Goal: Task Accomplishment & Management: Use online tool/utility

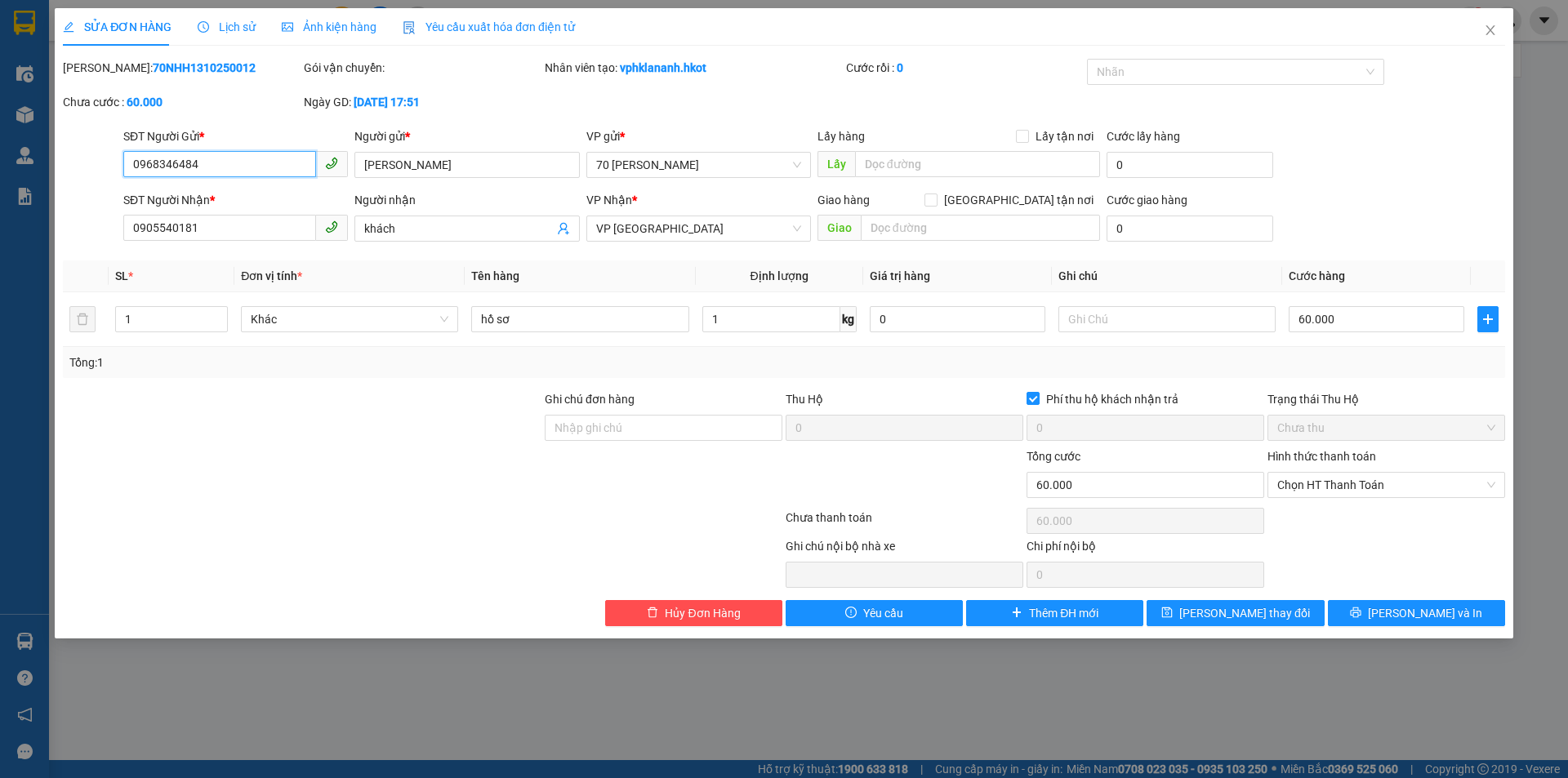
click at [289, 166] on input "0968346484" at bounding box center [219, 164] width 193 height 26
type input "0"
type input "0342430683"
click at [481, 177] on input "[PERSON_NAME]" at bounding box center [467, 165] width 224 height 26
click at [481, 176] on input "[PERSON_NAME]" at bounding box center [467, 165] width 224 height 26
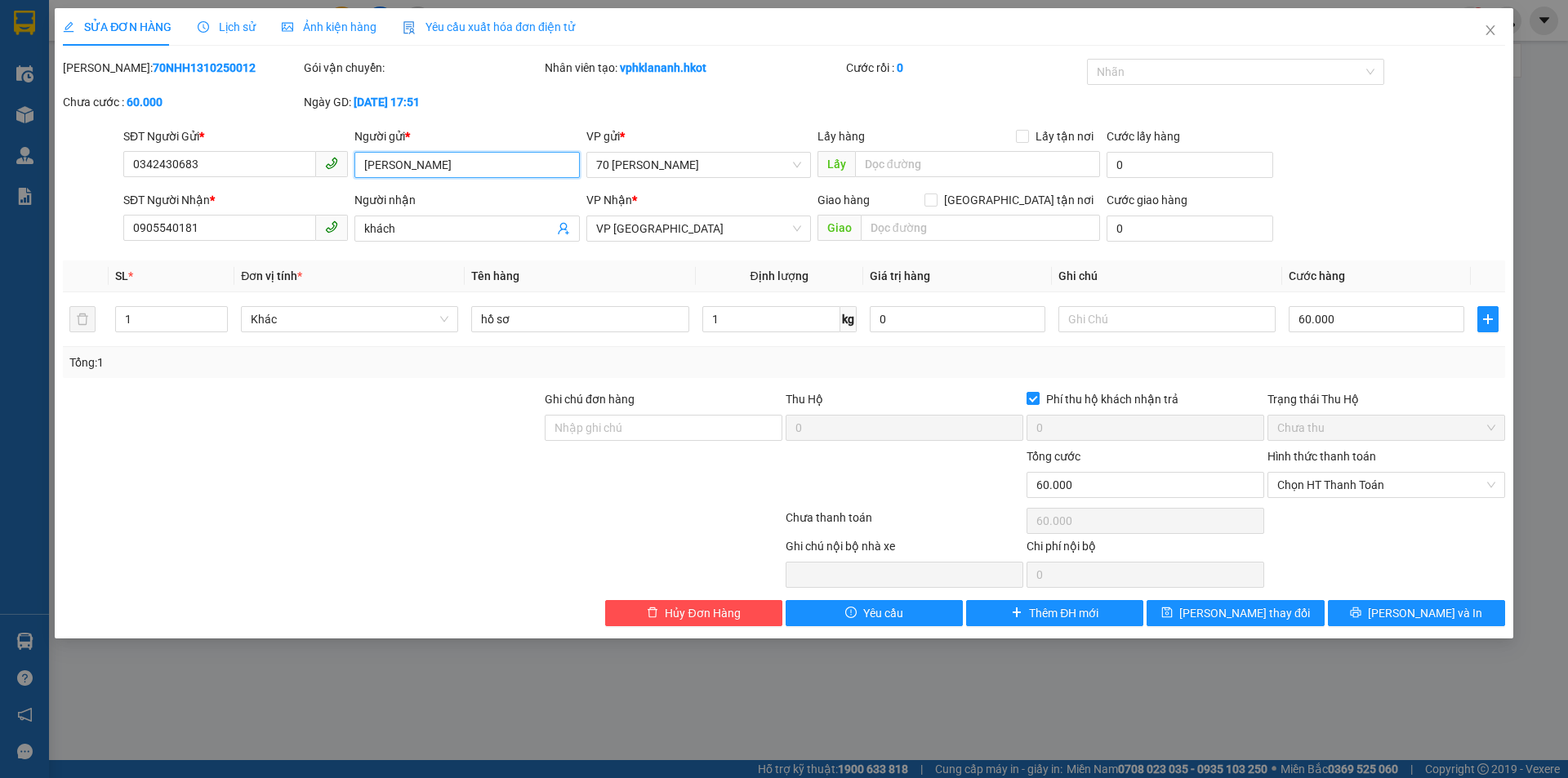
click at [480, 176] on input "[PERSON_NAME]" at bounding box center [467, 165] width 224 height 26
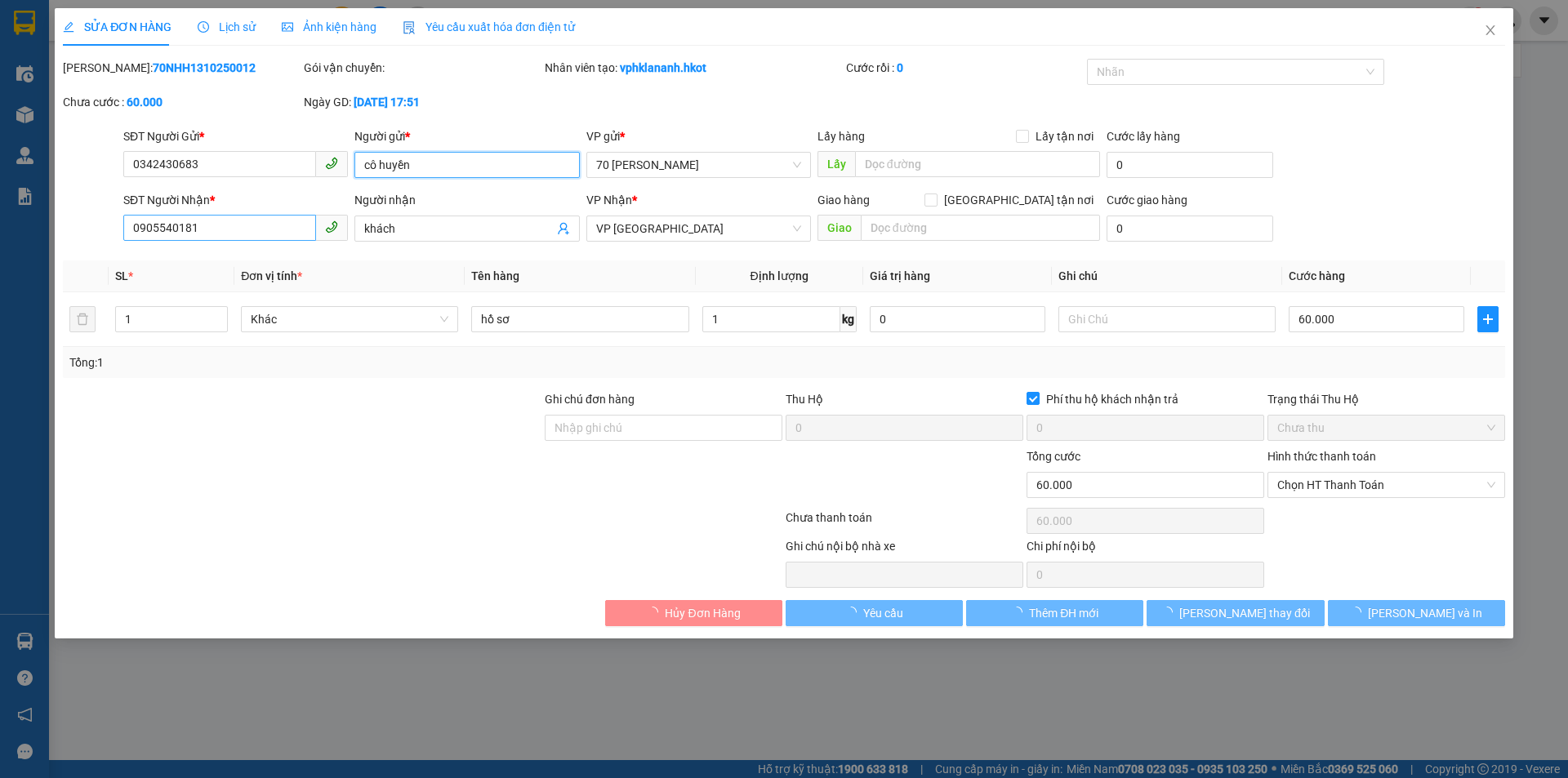
type input "cô huyền"
click at [213, 240] on input "0905540181" at bounding box center [219, 227] width 193 height 26
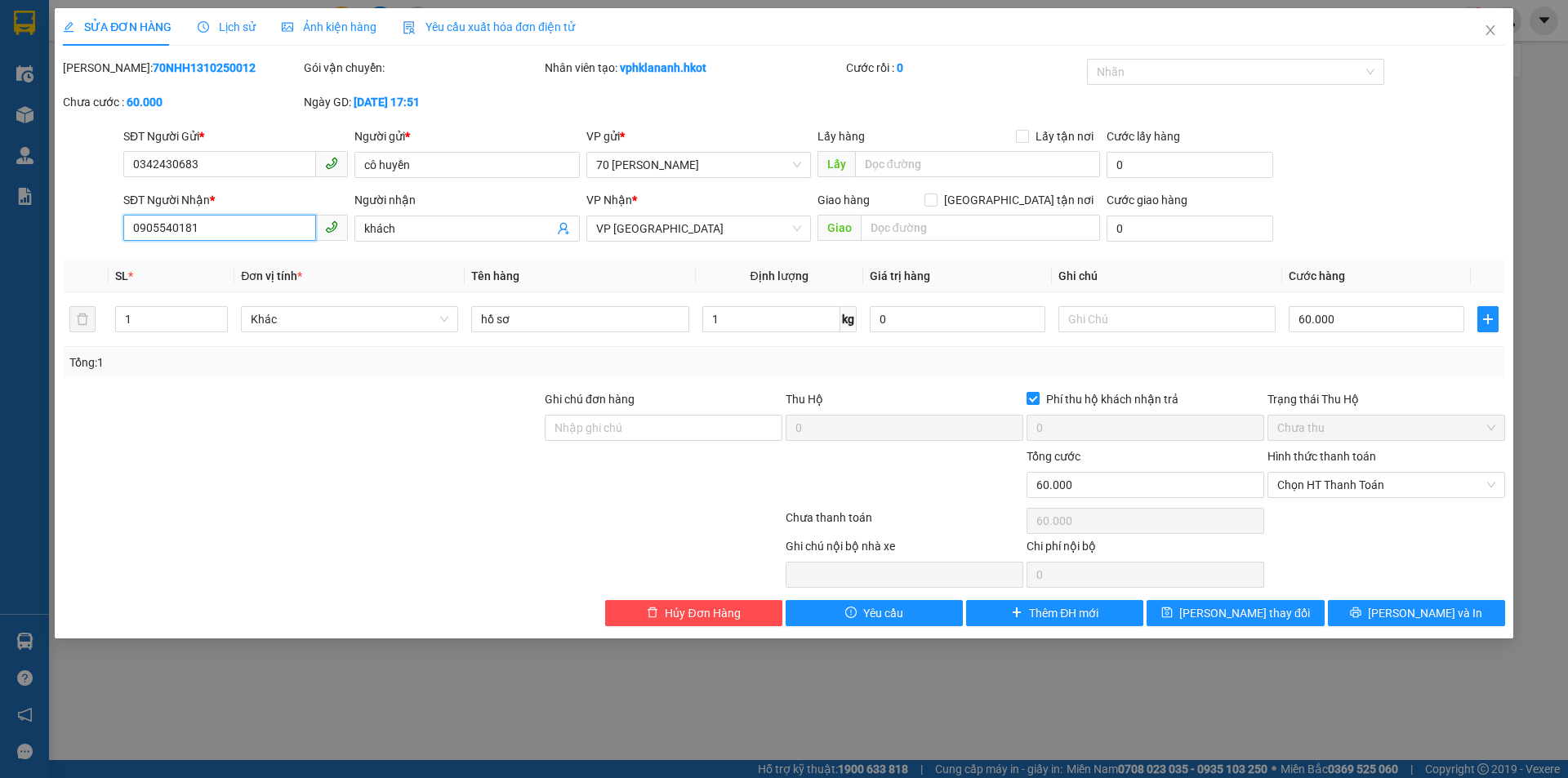
click at [212, 240] on input "0905540181" at bounding box center [219, 227] width 193 height 26
type input "0342430683"
click at [380, 230] on input "khách" at bounding box center [459, 229] width 189 height 18
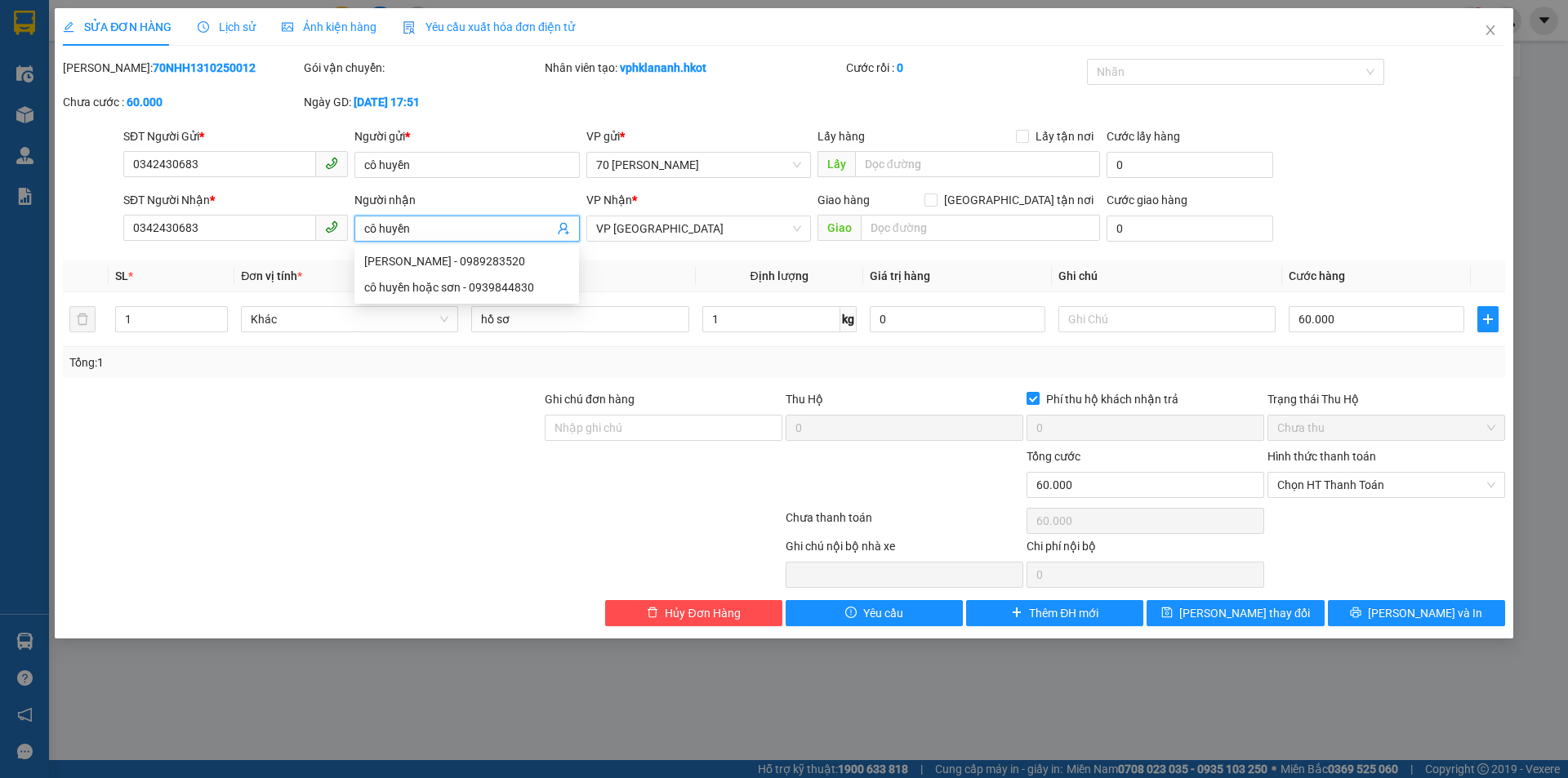
type input "cô huyền"
click at [275, 440] on div at bounding box center [302, 419] width 482 height 57
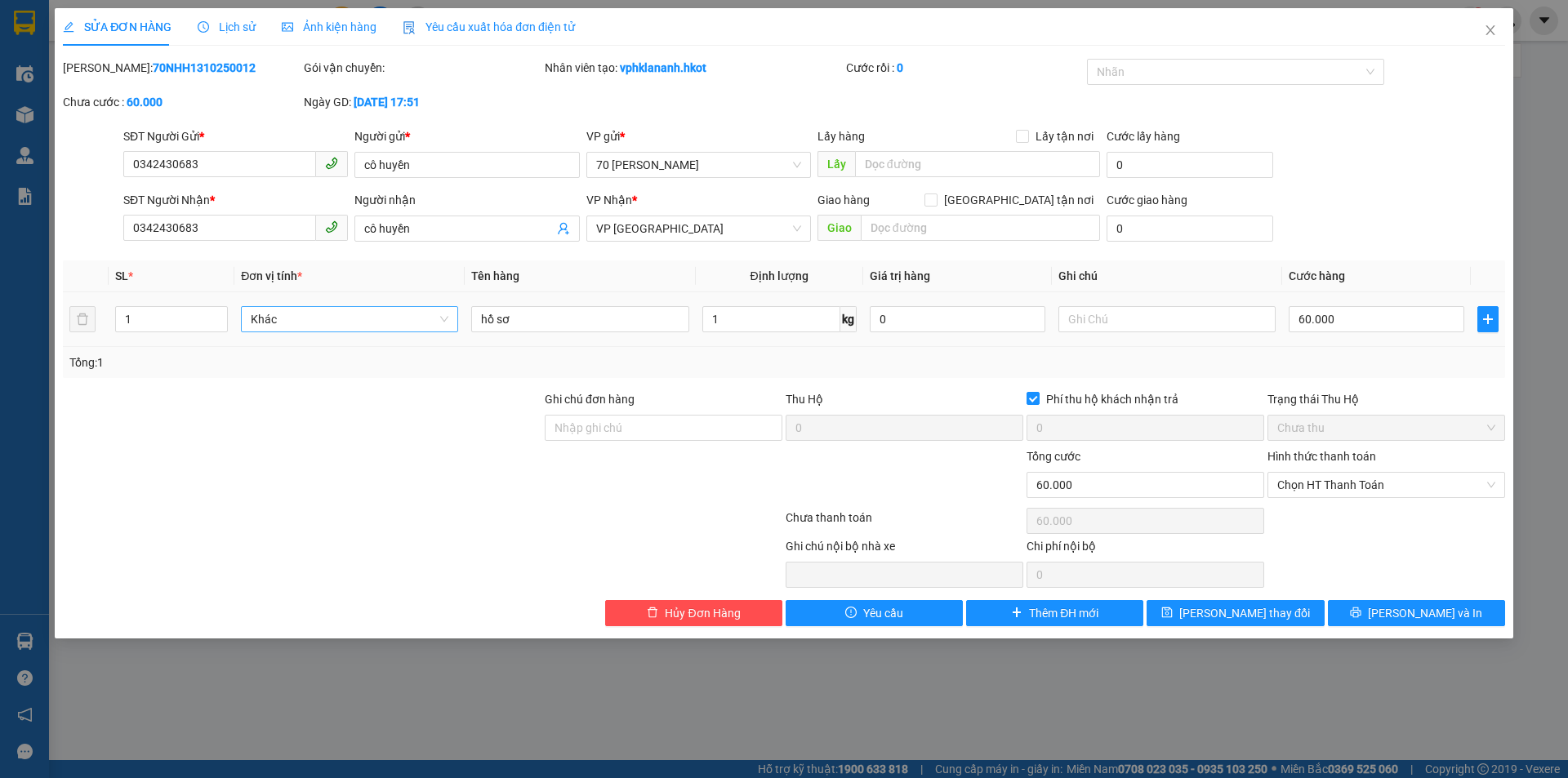
click at [345, 318] on span "Khác" at bounding box center [349, 318] width 197 height 24
click at [518, 320] on input "hồ sơ" at bounding box center [580, 319] width 217 height 26
type input "xe máy theo khách"
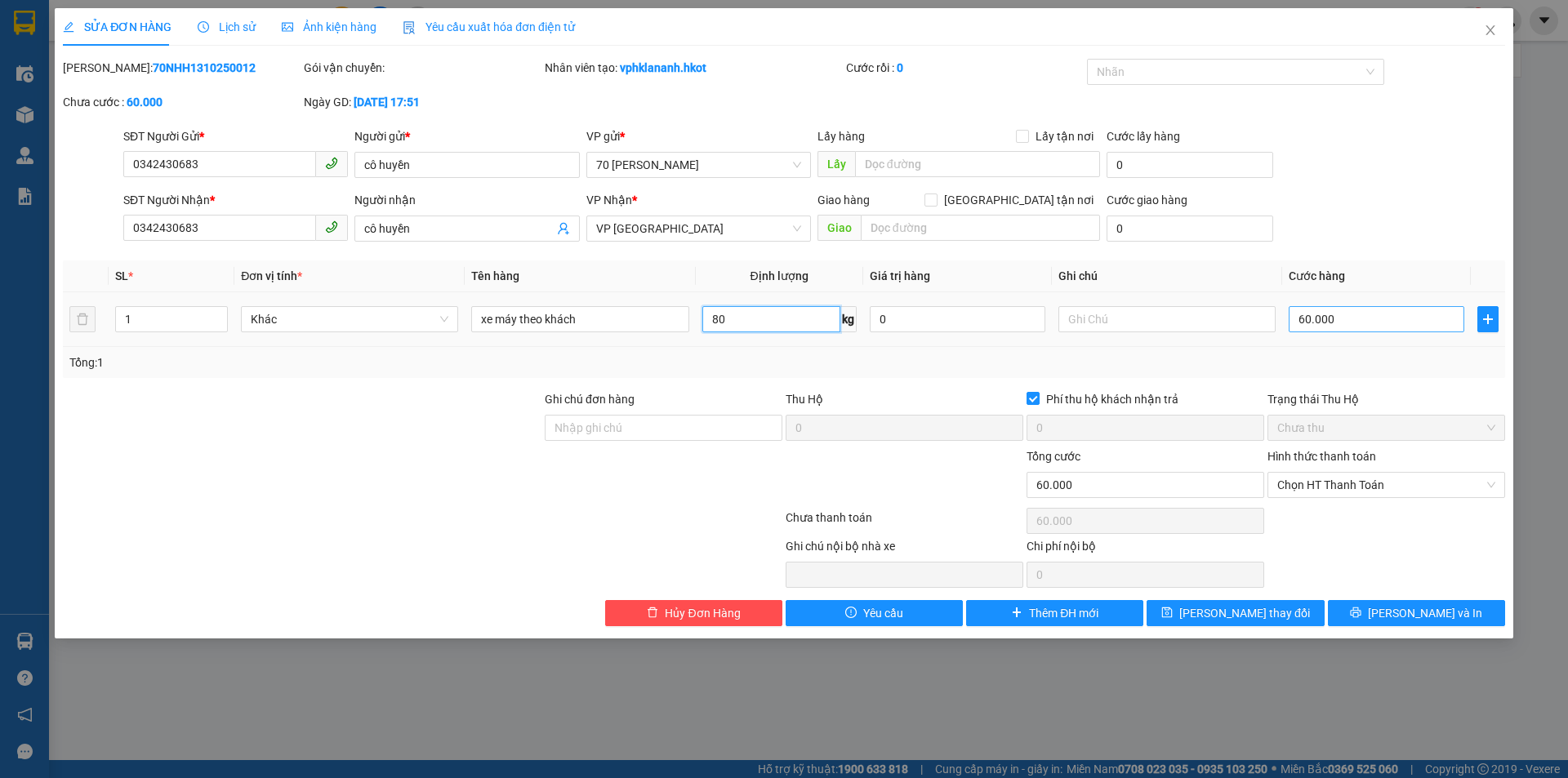
type input "80"
click at [1377, 318] on input "60.000" at bounding box center [1377, 319] width 176 height 26
type input "0"
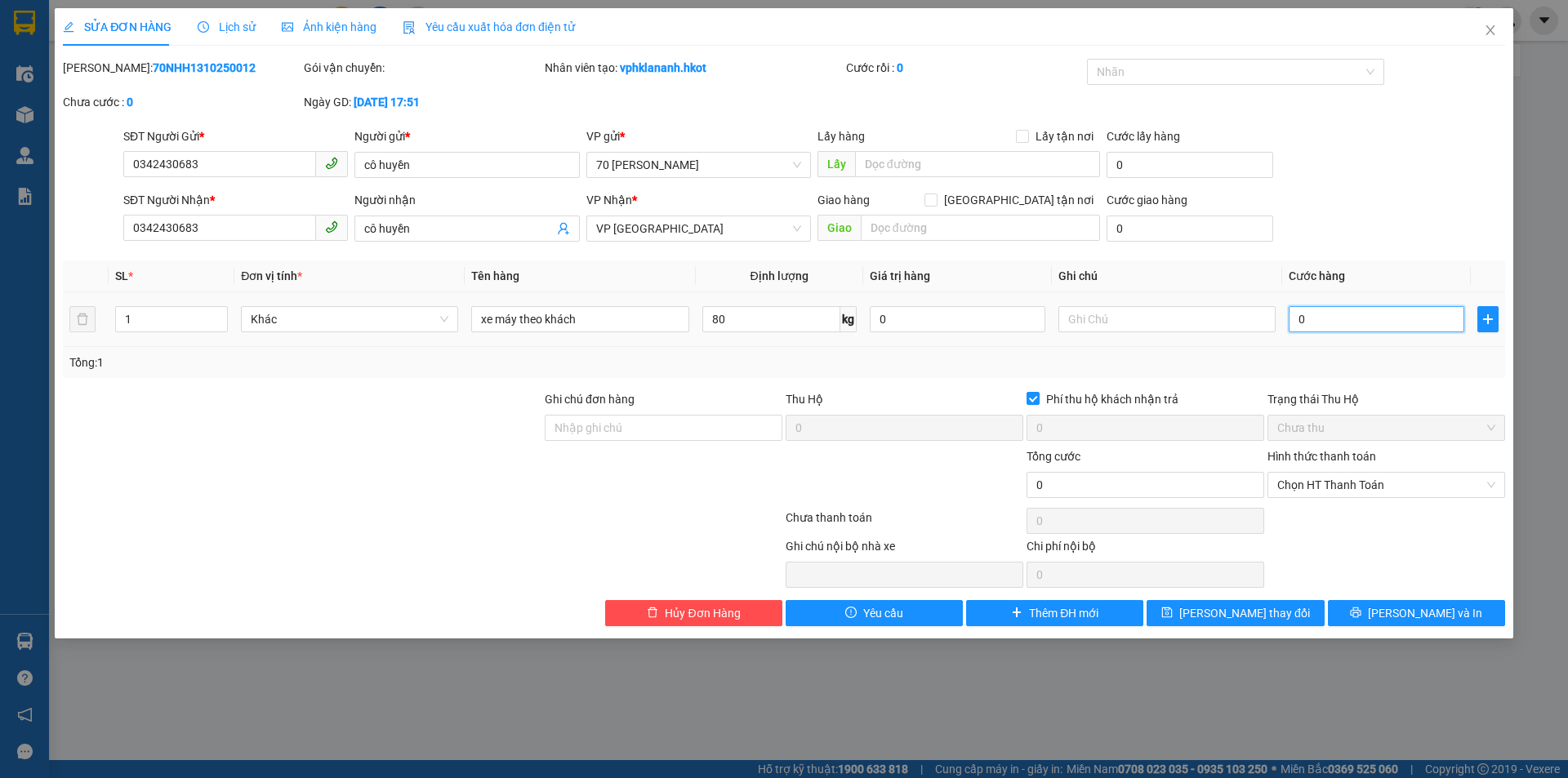
type input "005"
type input "5"
type input "0.050"
type input "50"
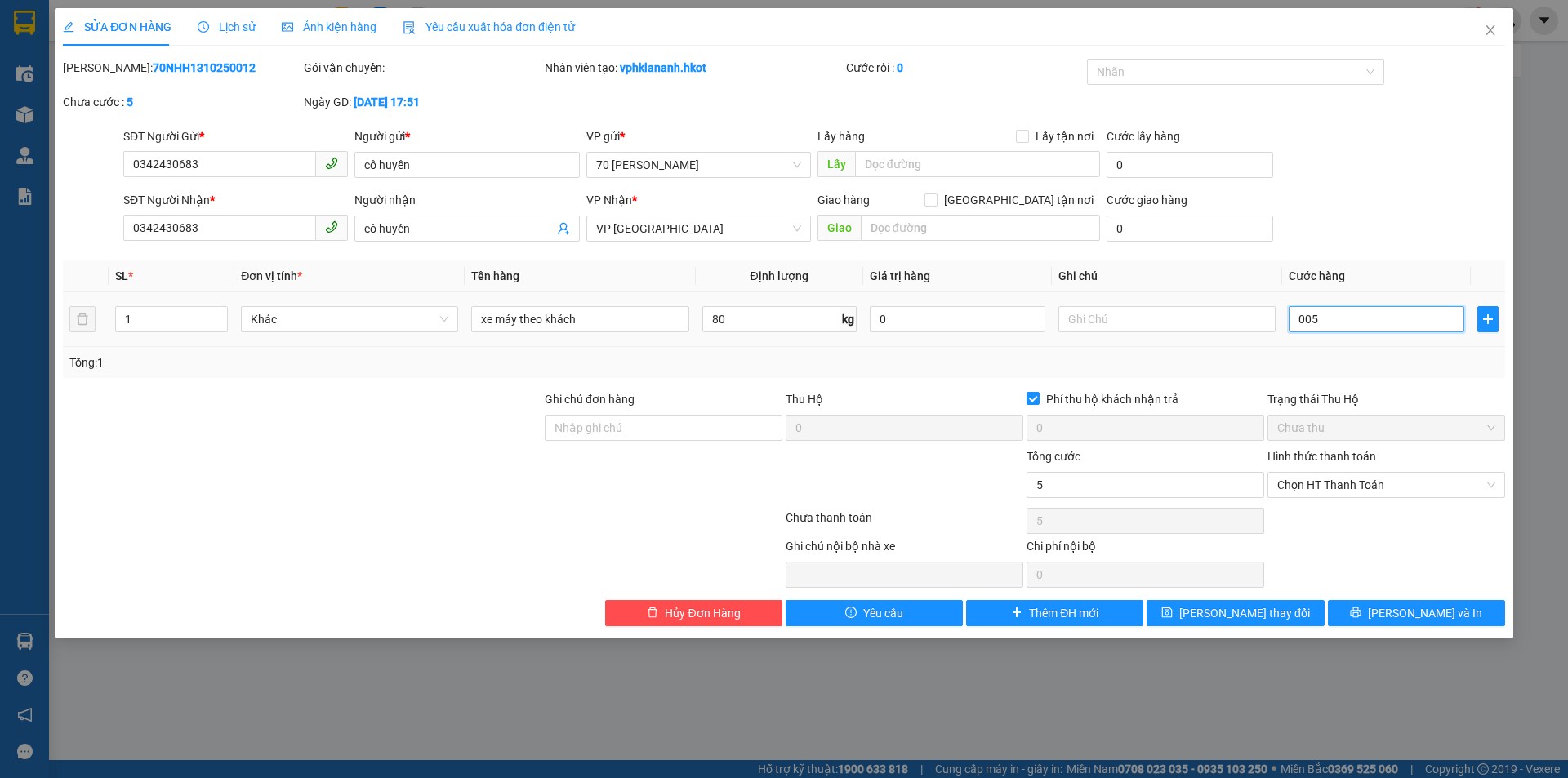
type input "50"
type input "00.500"
type input "500"
type input "0.005.000"
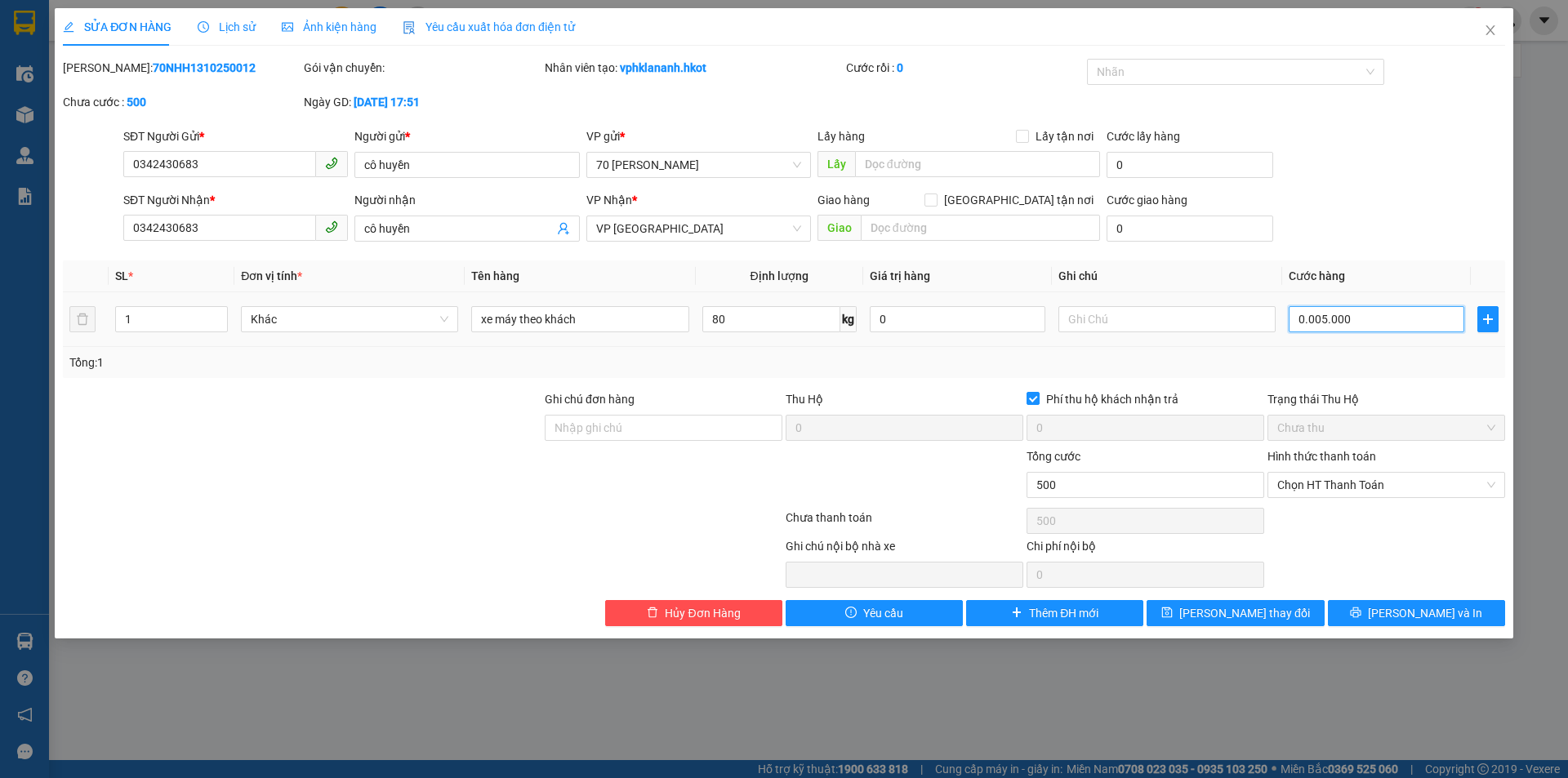
type input "5.000"
type input "000.050.000"
type input "50.000"
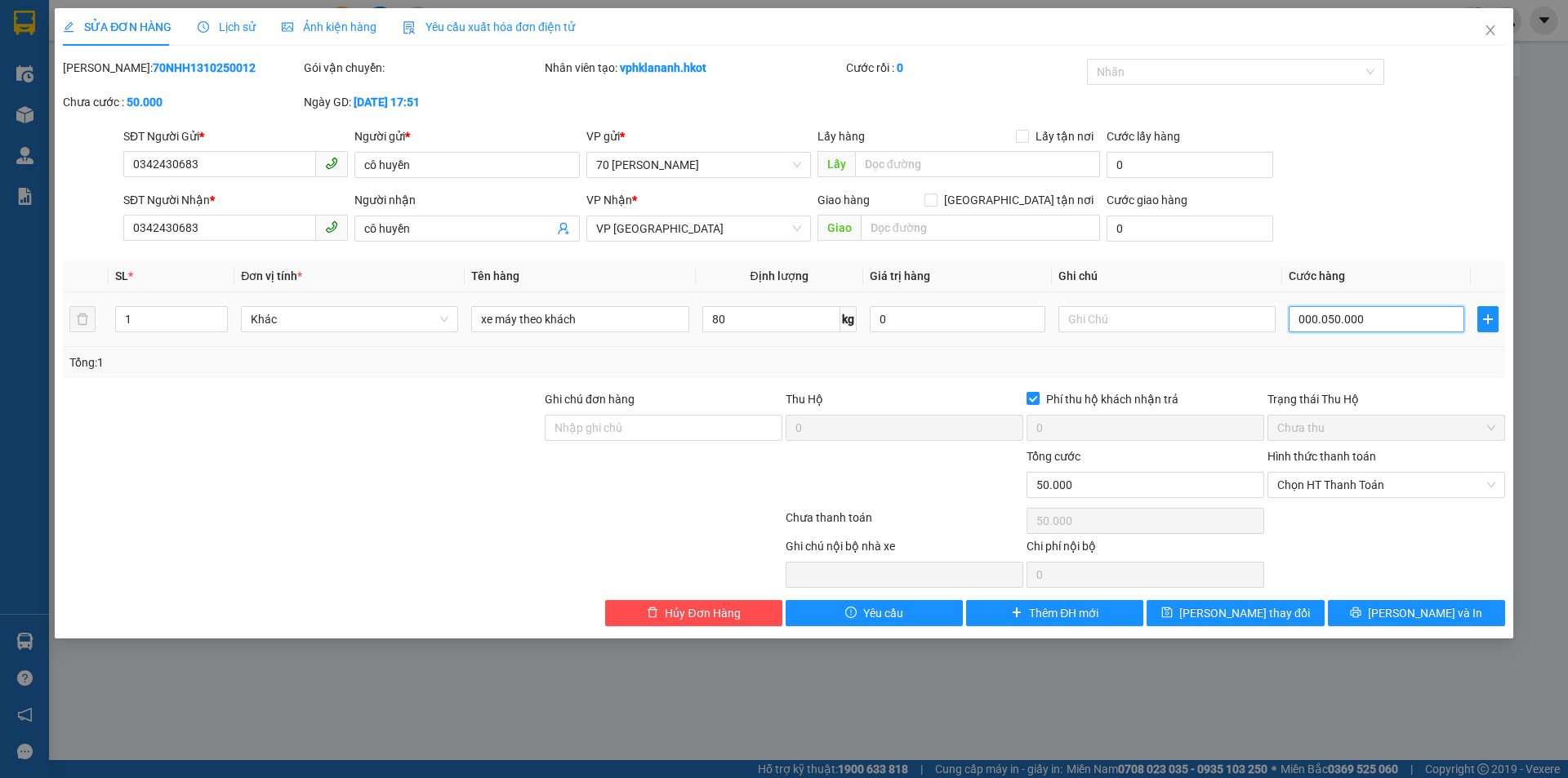
type input "[PHONE_NUMBER]"
type input "500.000"
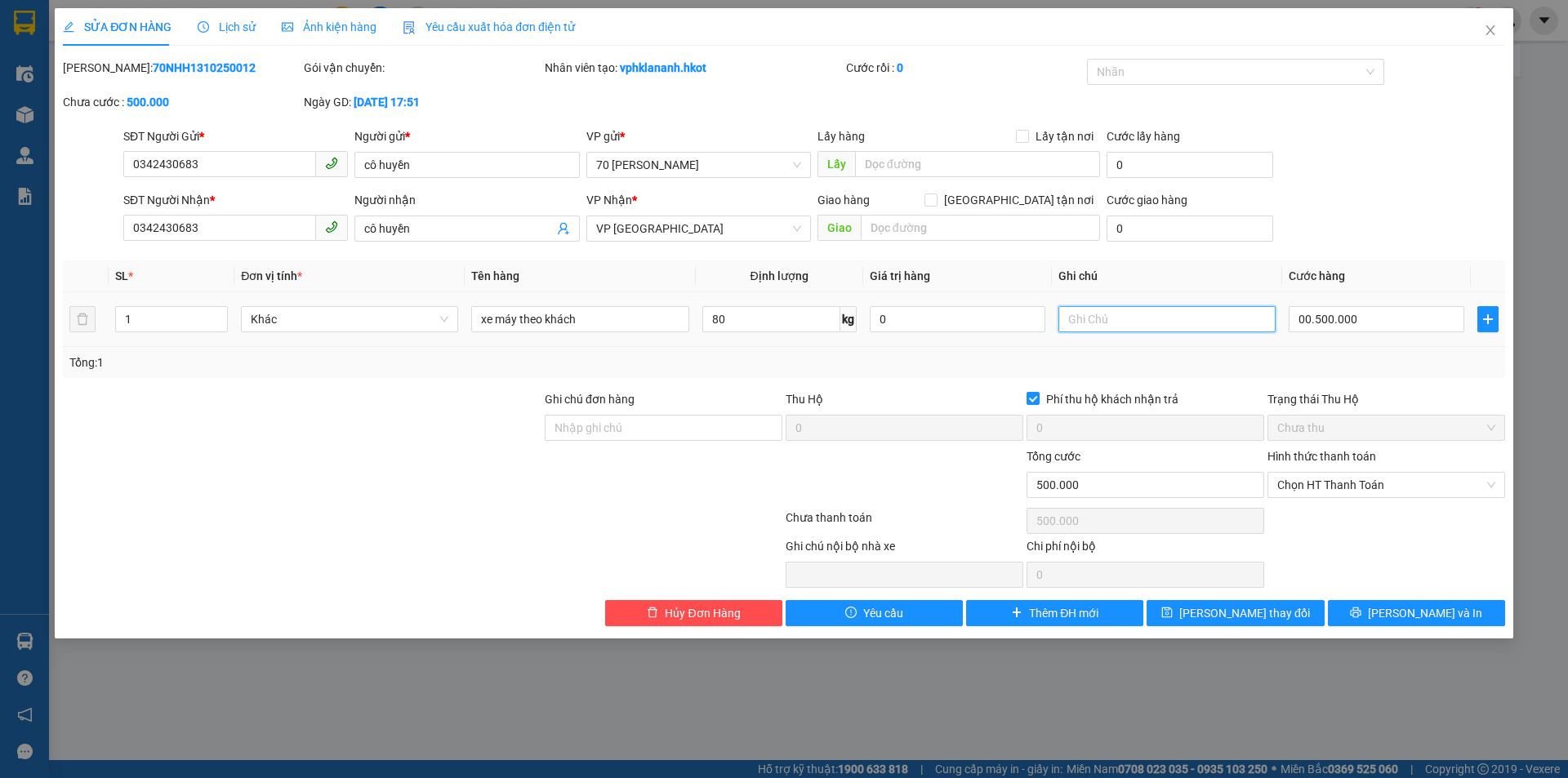
type input "500.000"
click at [1136, 315] on input "text" at bounding box center [1167, 319] width 217 height 26
click at [1082, 352] on div "Tổng: 1" at bounding box center [784, 363] width 1442 height 31
click at [1088, 313] on input "va" at bounding box center [1167, 319] width 217 height 26
type input "va thu"
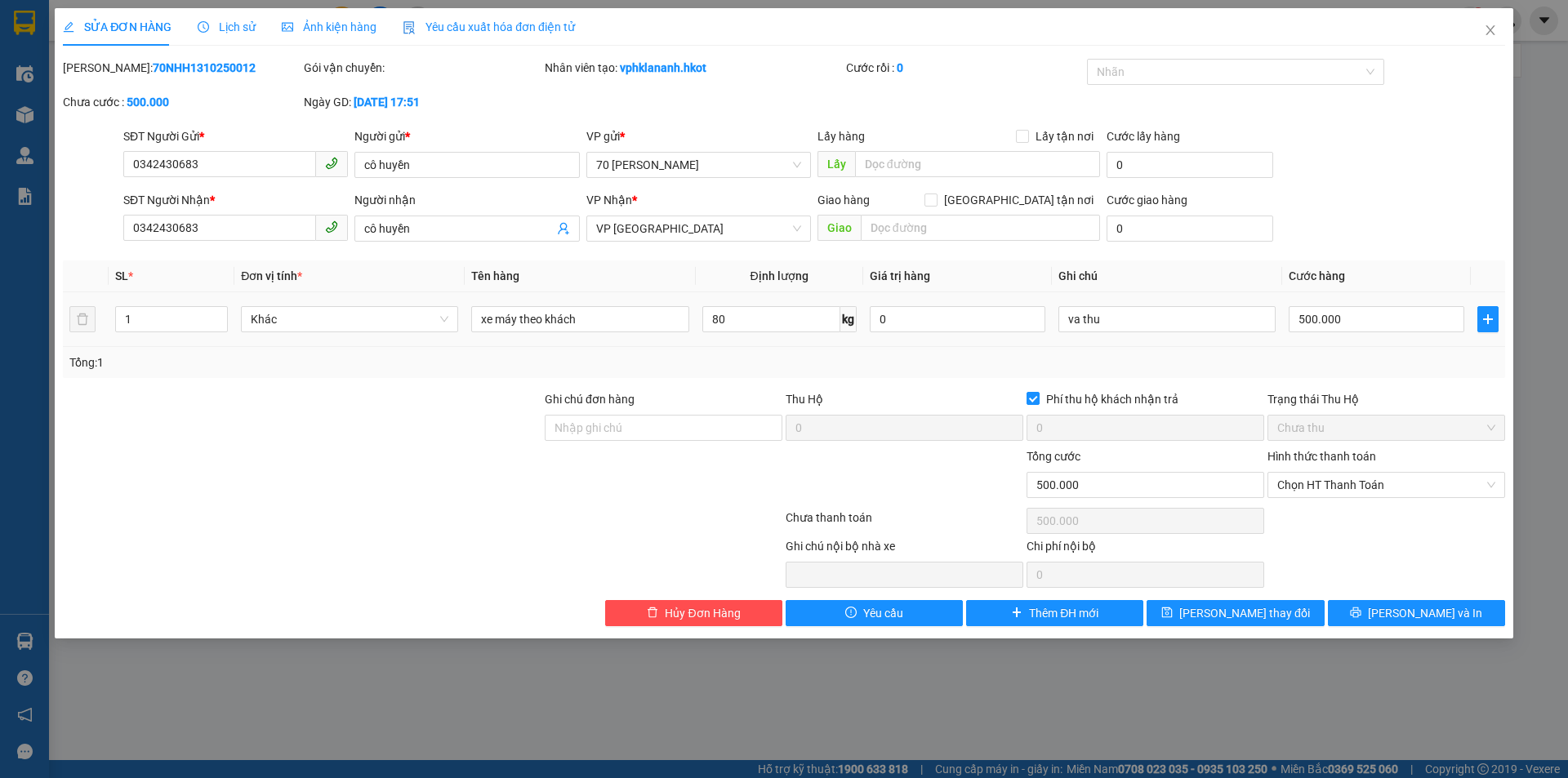
click at [1079, 346] on td "va thu" at bounding box center [1167, 319] width 231 height 54
click at [1031, 403] on input "Phí thu hộ khách nhận trả" at bounding box center [1032, 397] width 12 height 12
checkbox input "false"
click at [1360, 479] on span "Chọn HT Thanh Toán" at bounding box center [1386, 485] width 218 height 24
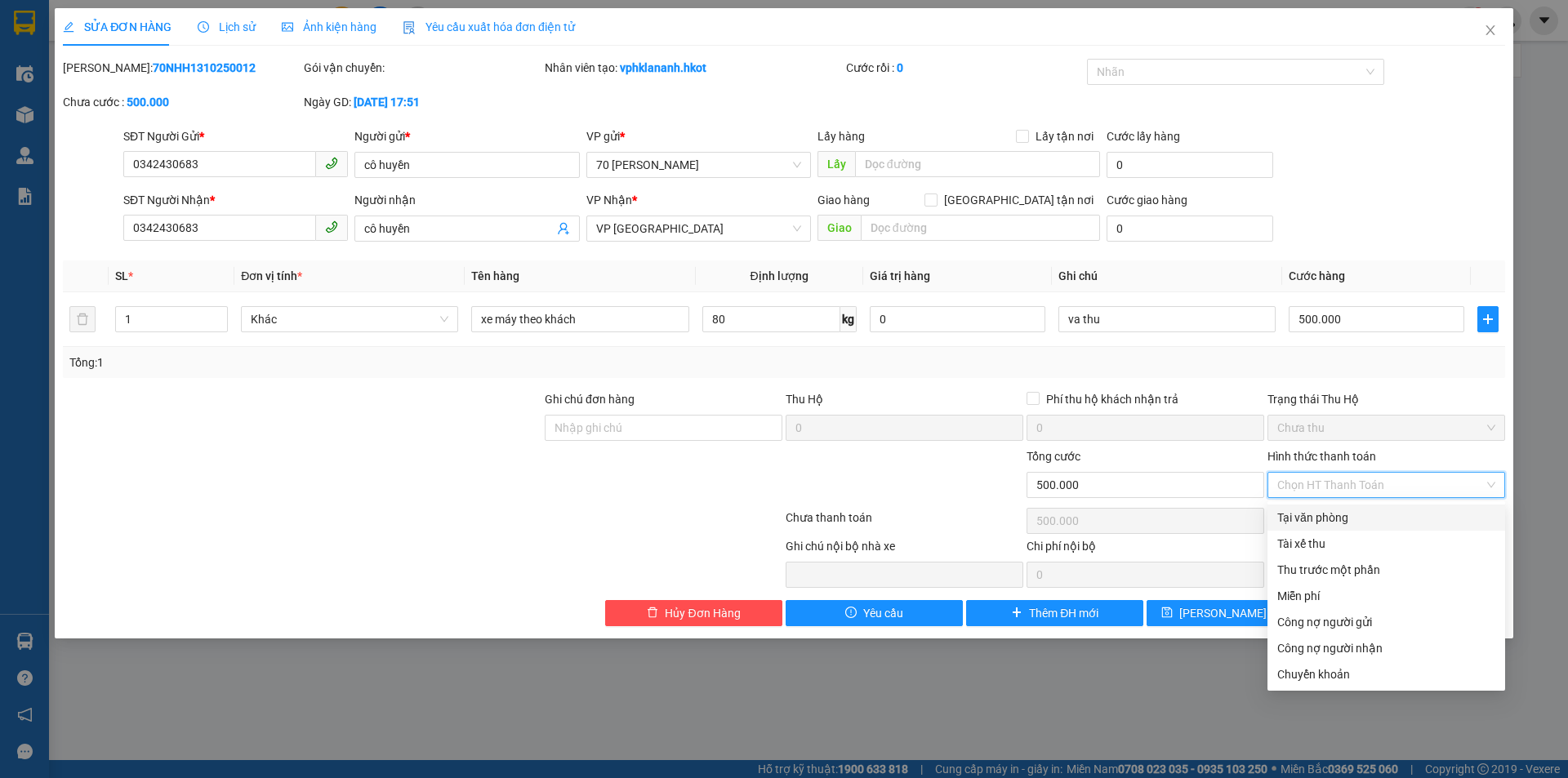
click at [1346, 518] on div "Tại văn phòng" at bounding box center [1386, 517] width 218 height 18
type input "0"
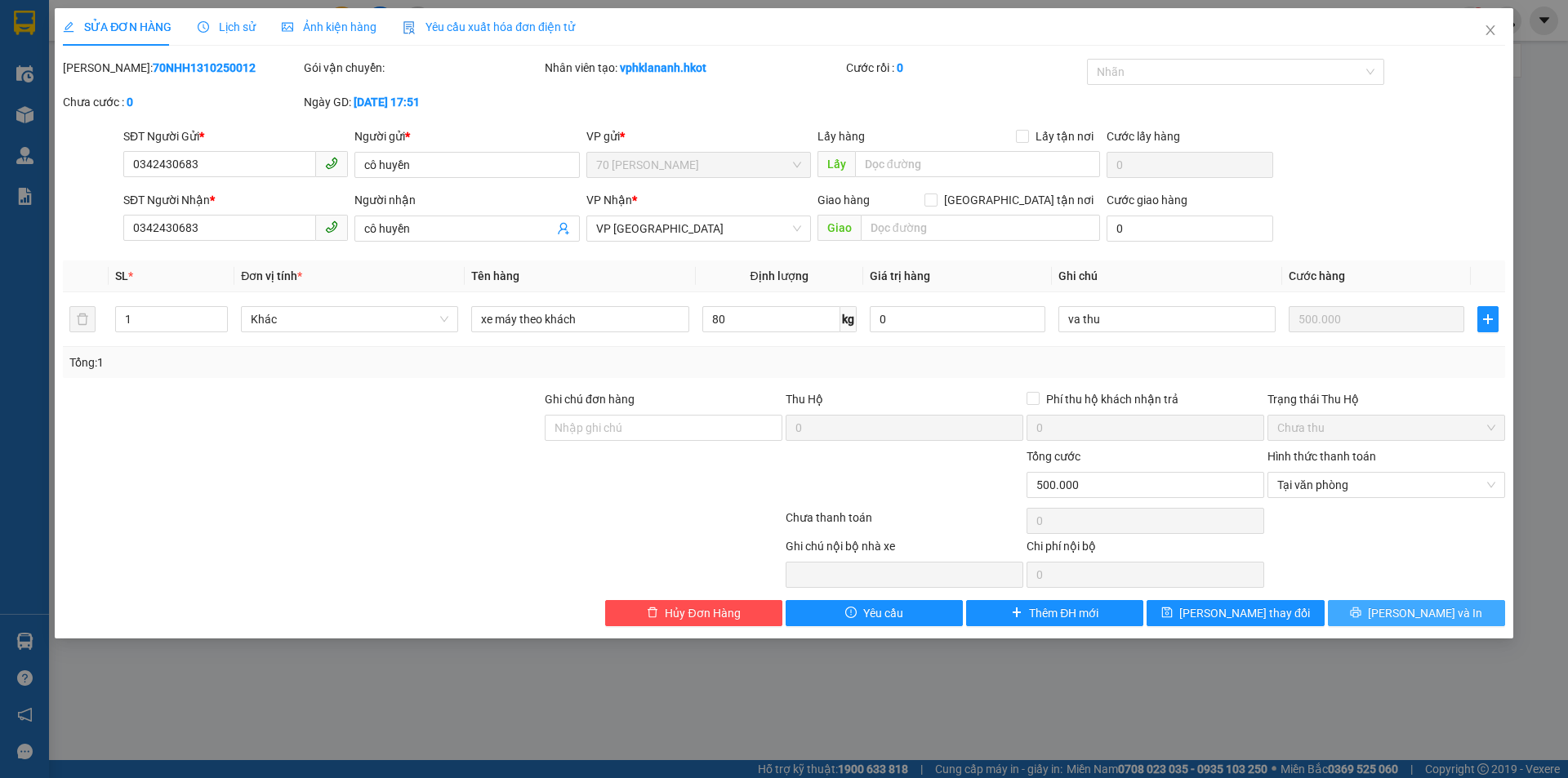
click at [1362, 617] on icon "printer" at bounding box center [1355, 612] width 12 height 12
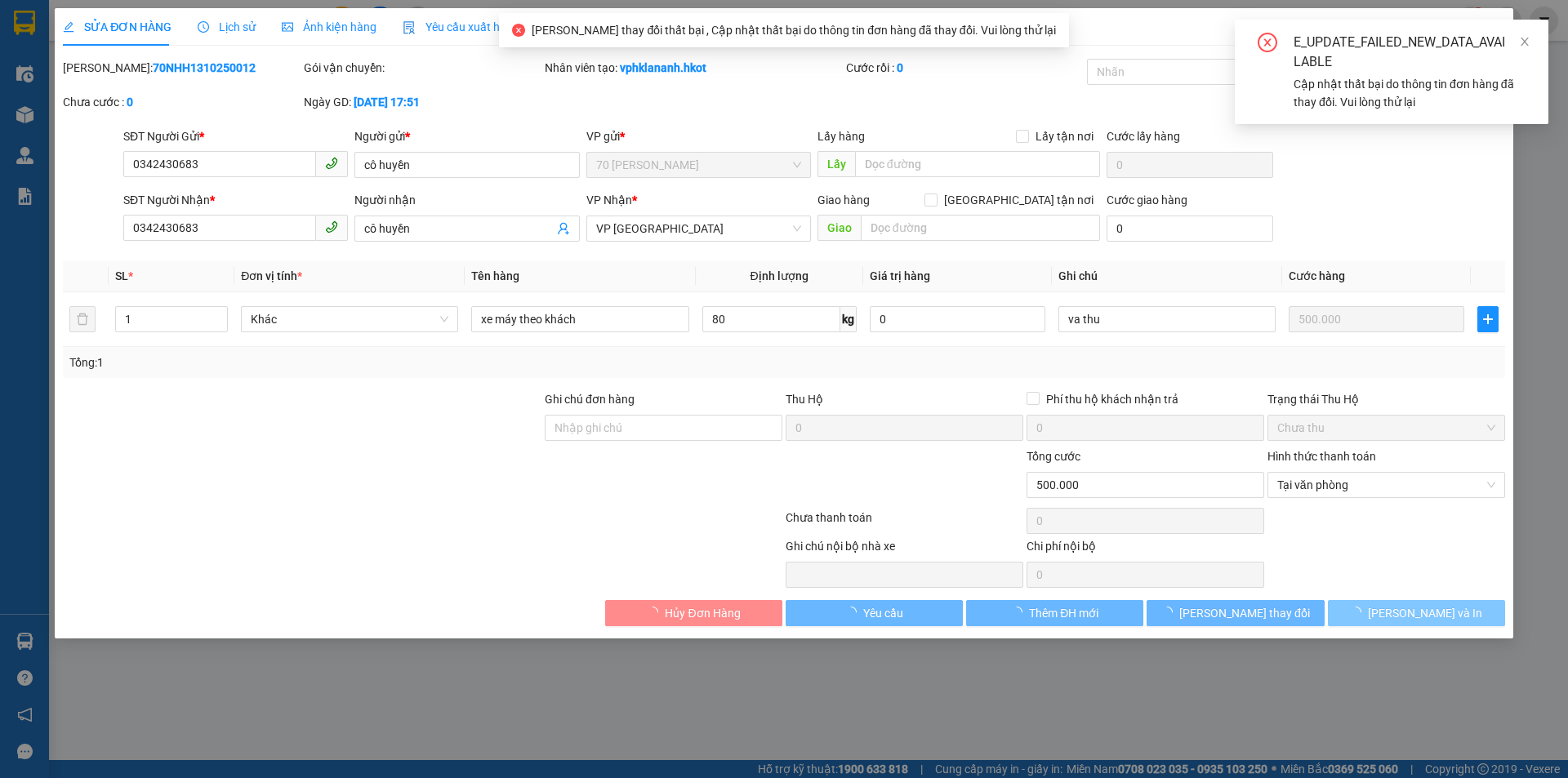
type input "0968346484"
type input "[PERSON_NAME]"
type input "0905540181"
type input "khách"
type input "hồ sơ"
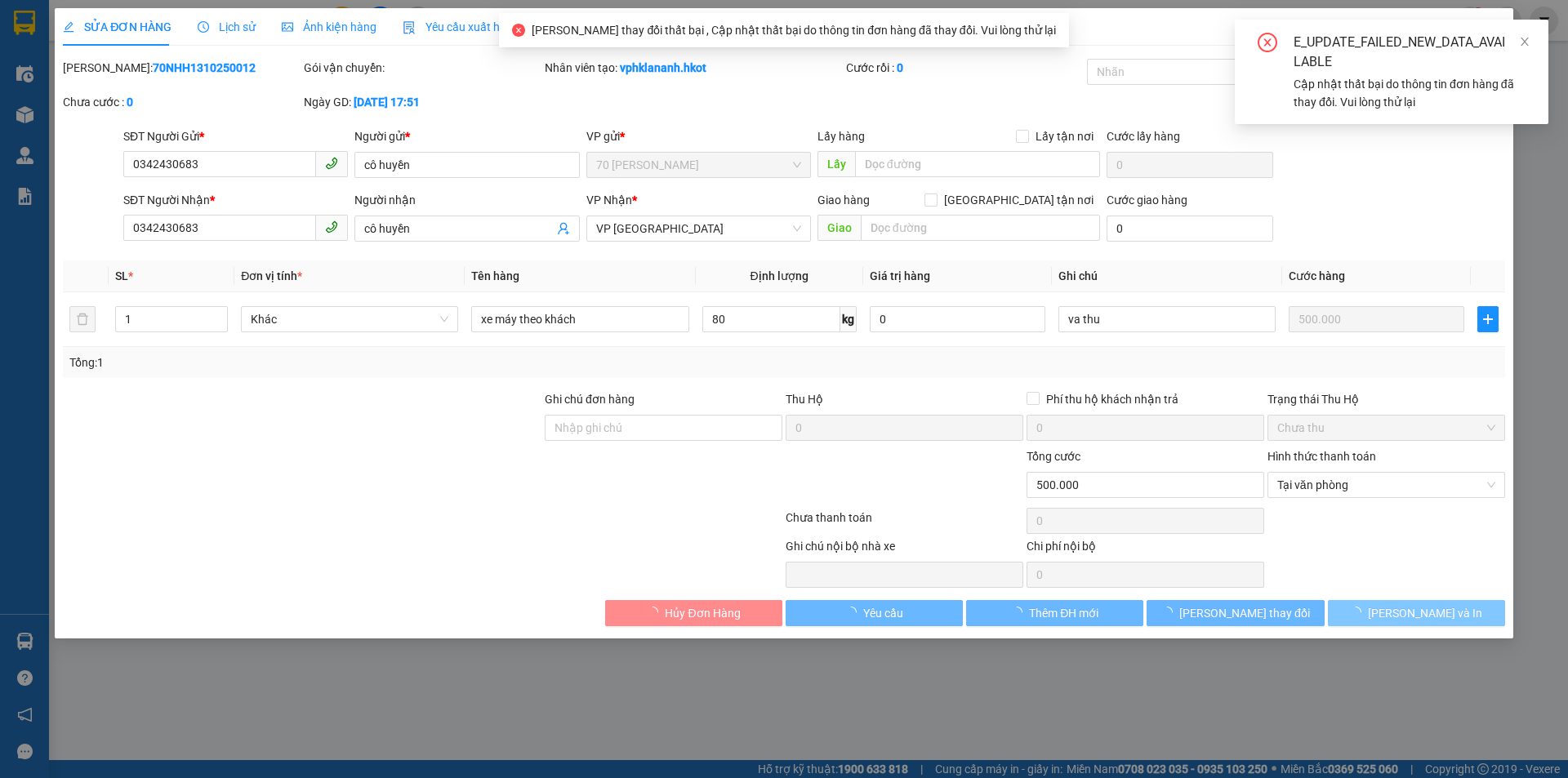
type input "1"
type input "da giao"
checkbox input "true"
type input "60.000"
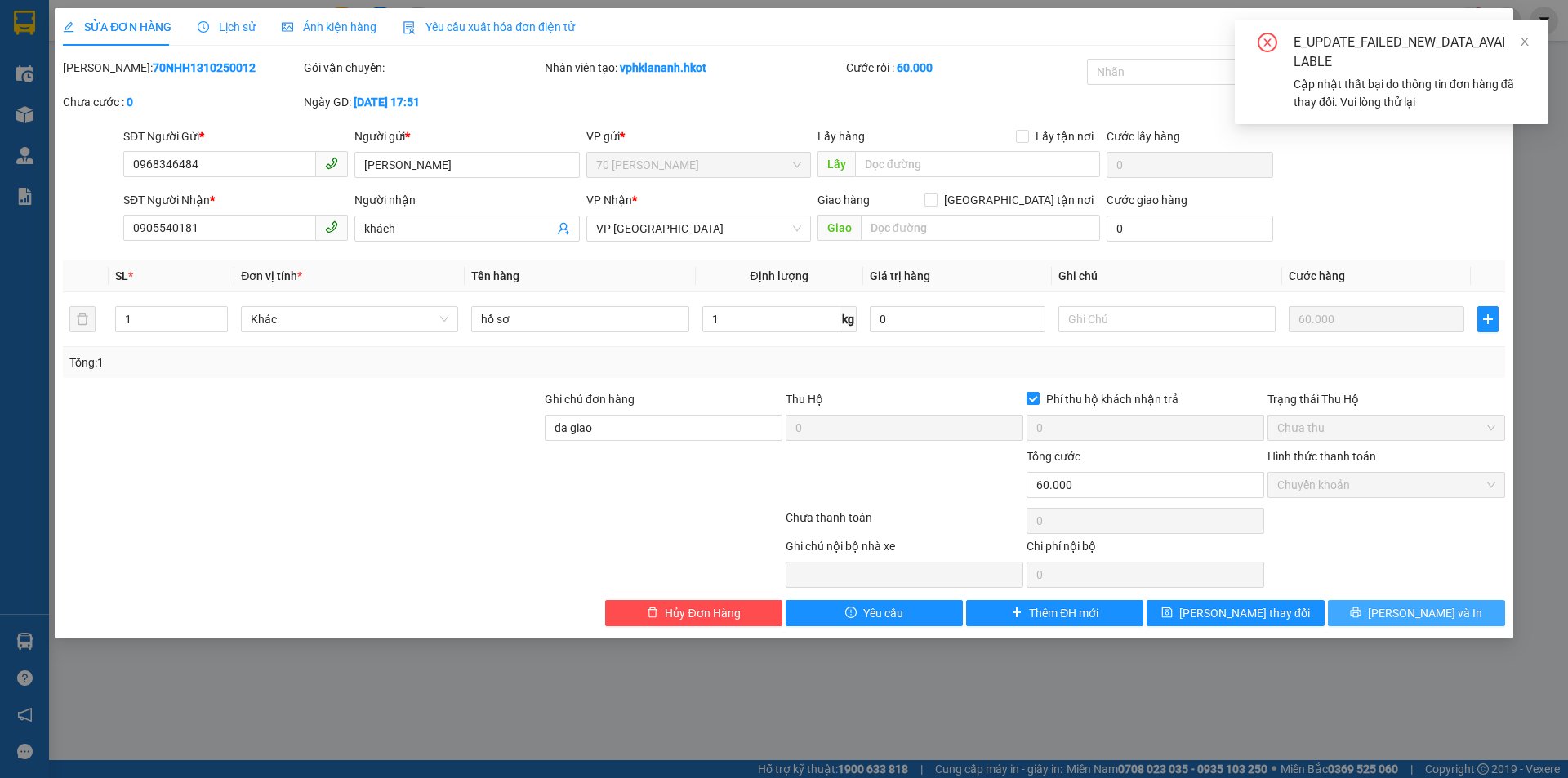
click at [1535, 43] on div "E_UPDATE_FAILED_NEW_DATA_AVAILABLE Cập nhật thất bại do thông tin đơn hàng đã t…" at bounding box center [1392, 72] width 314 height 105
click at [1519, 37] on div "E_UPDATE_FAILED_NEW_DATA_AVAILABLE Cập nhật thất bại do thông tin đơn hàng đã t…" at bounding box center [1392, 72] width 314 height 105
click at [1516, 40] on div "E_UPDATE_FAILED_NEW_DATA_AVAILABLE" at bounding box center [1411, 52] width 235 height 39
click at [1526, 41] on icon "close" at bounding box center [1525, 42] width 12 height 12
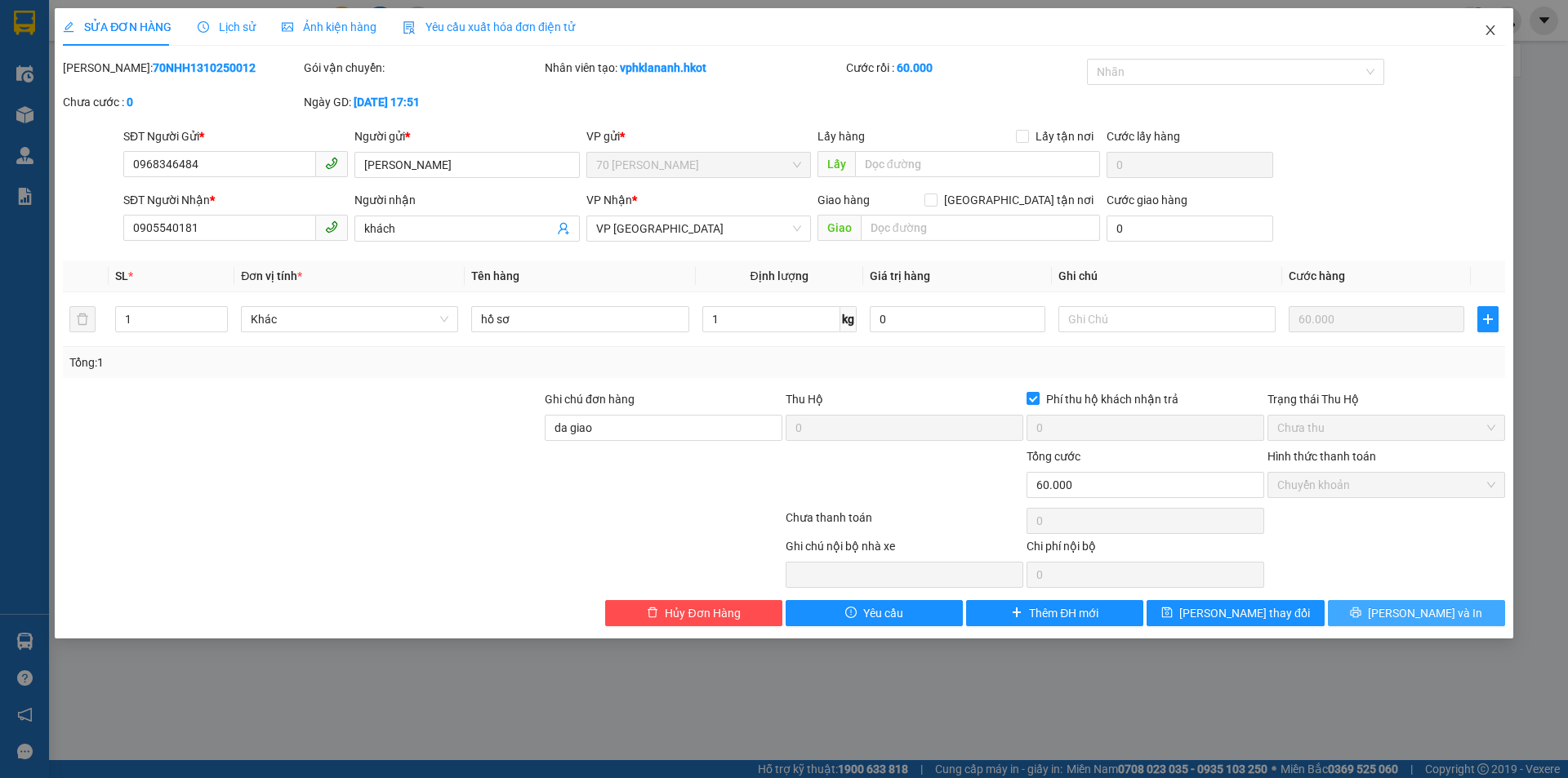
click at [1492, 30] on icon "close" at bounding box center [1490, 30] width 13 height 13
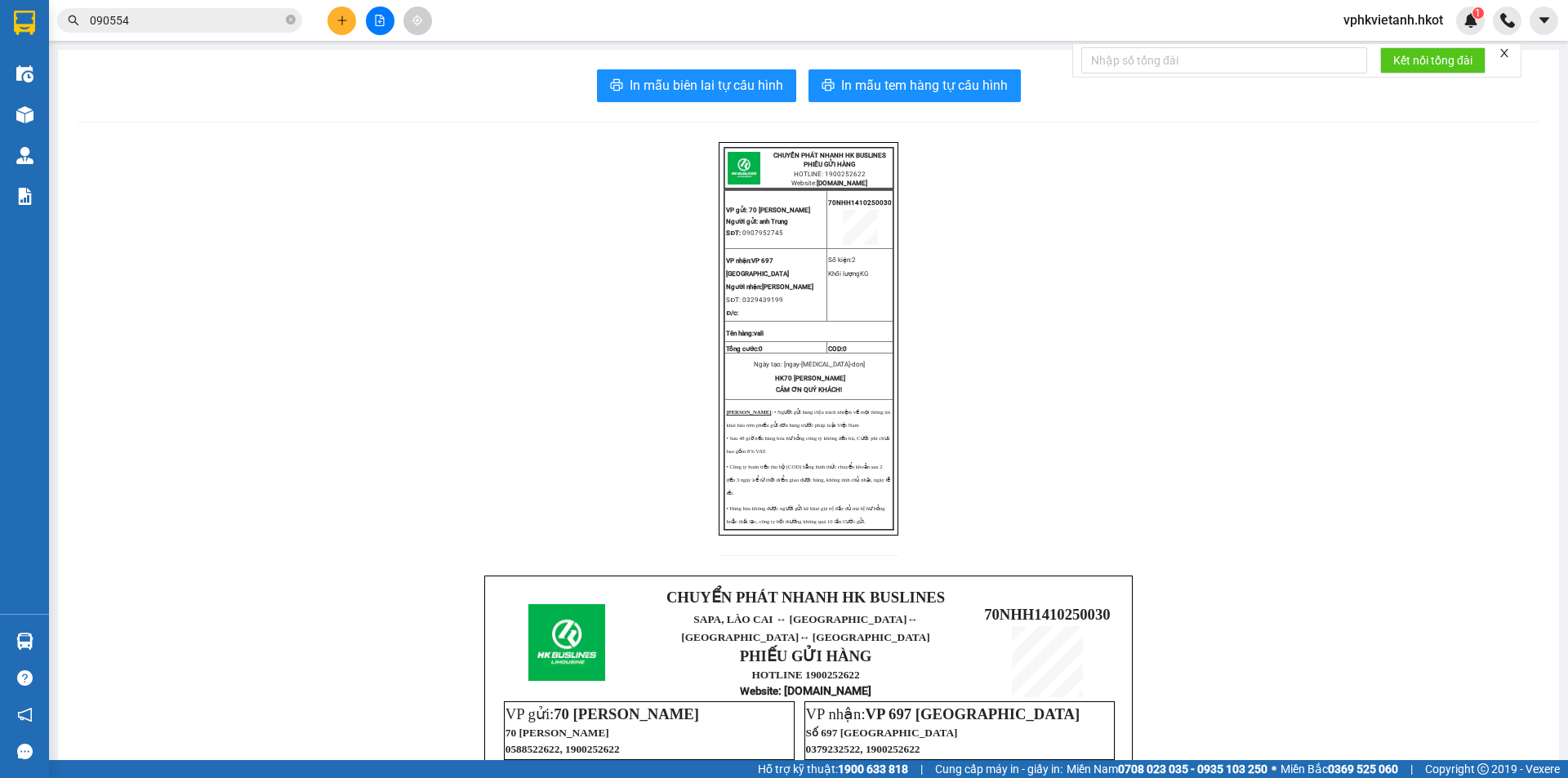
drag, startPoint x: 501, startPoint y: 113, endPoint x: 143, endPoint y: 33, distance: 366.8
click at [500, 112] on div "In mẫu biên lai tự cấu hình In mẫu tem hàng tự cấu hình CHUYỂN PHÁT NHANH HK BU…" at bounding box center [808, 601] width 1501 height 1103
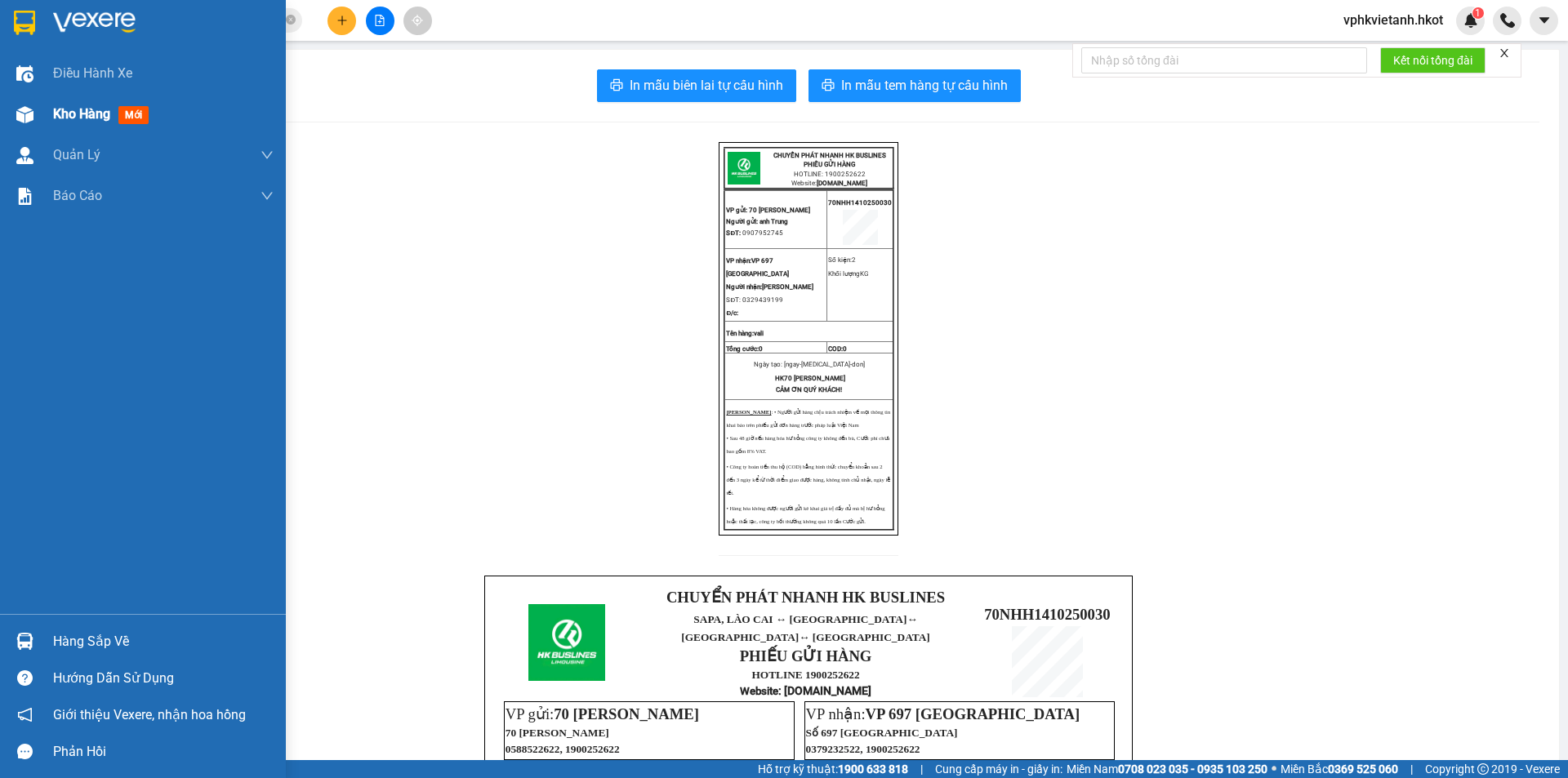
click at [25, 103] on div at bounding box center [25, 115] width 29 height 29
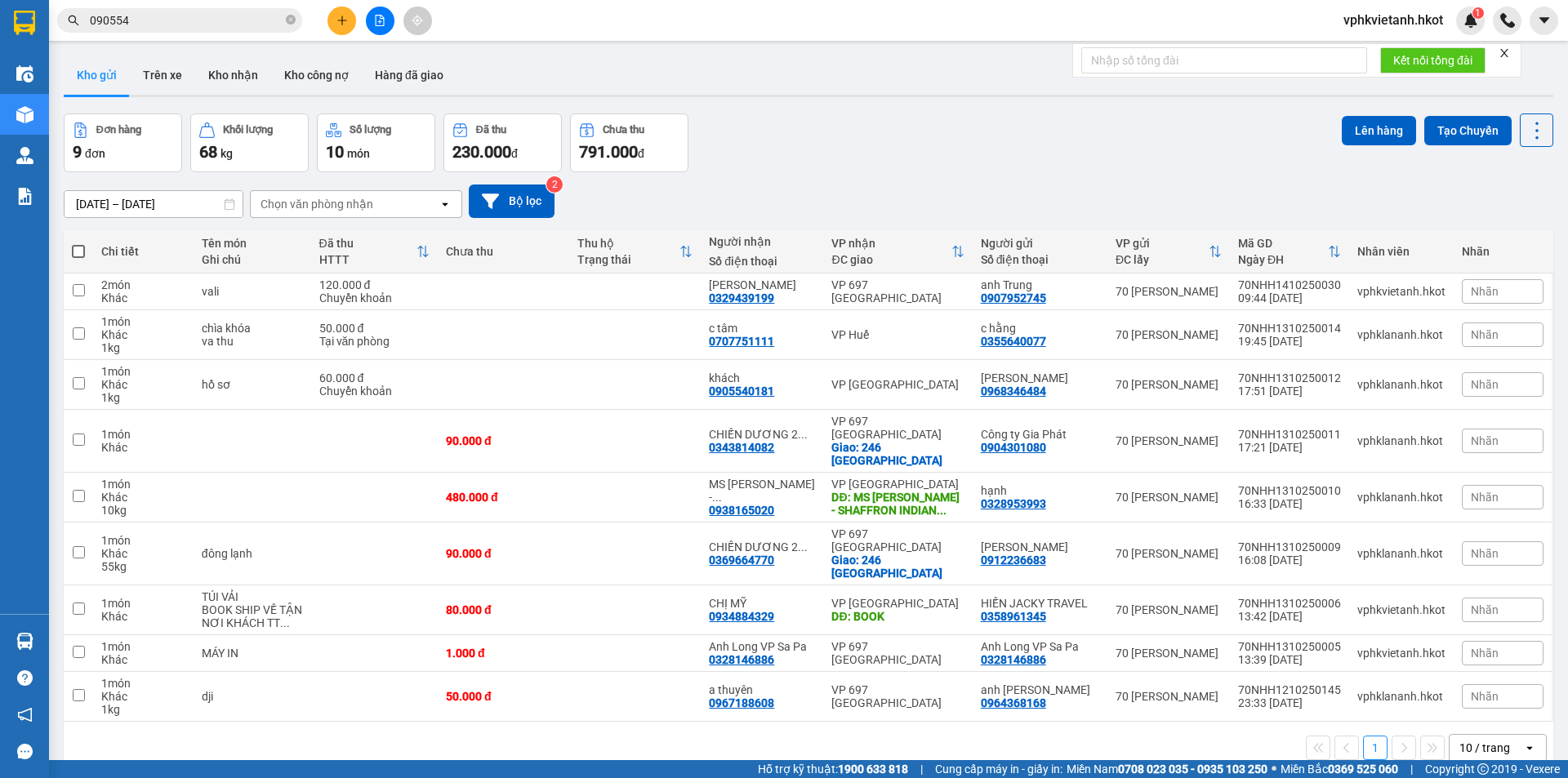
click at [337, 27] on button at bounding box center [342, 21] width 29 height 29
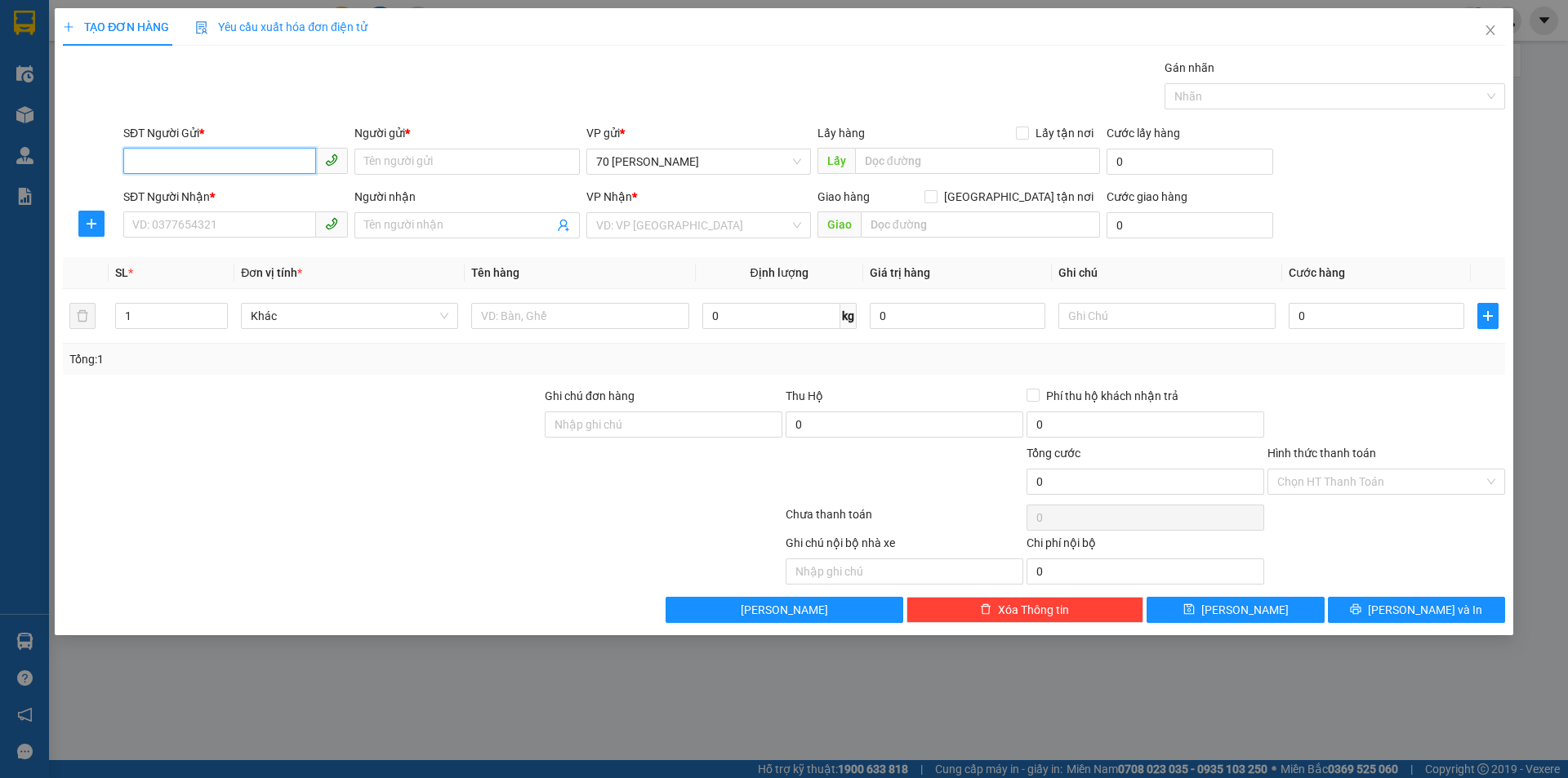
click at [258, 159] on input "SĐT Người Gửi *" at bounding box center [219, 160] width 193 height 26
type input "0342430683"
click at [553, 157] on input "Người gửi *" at bounding box center [467, 161] width 224 height 26
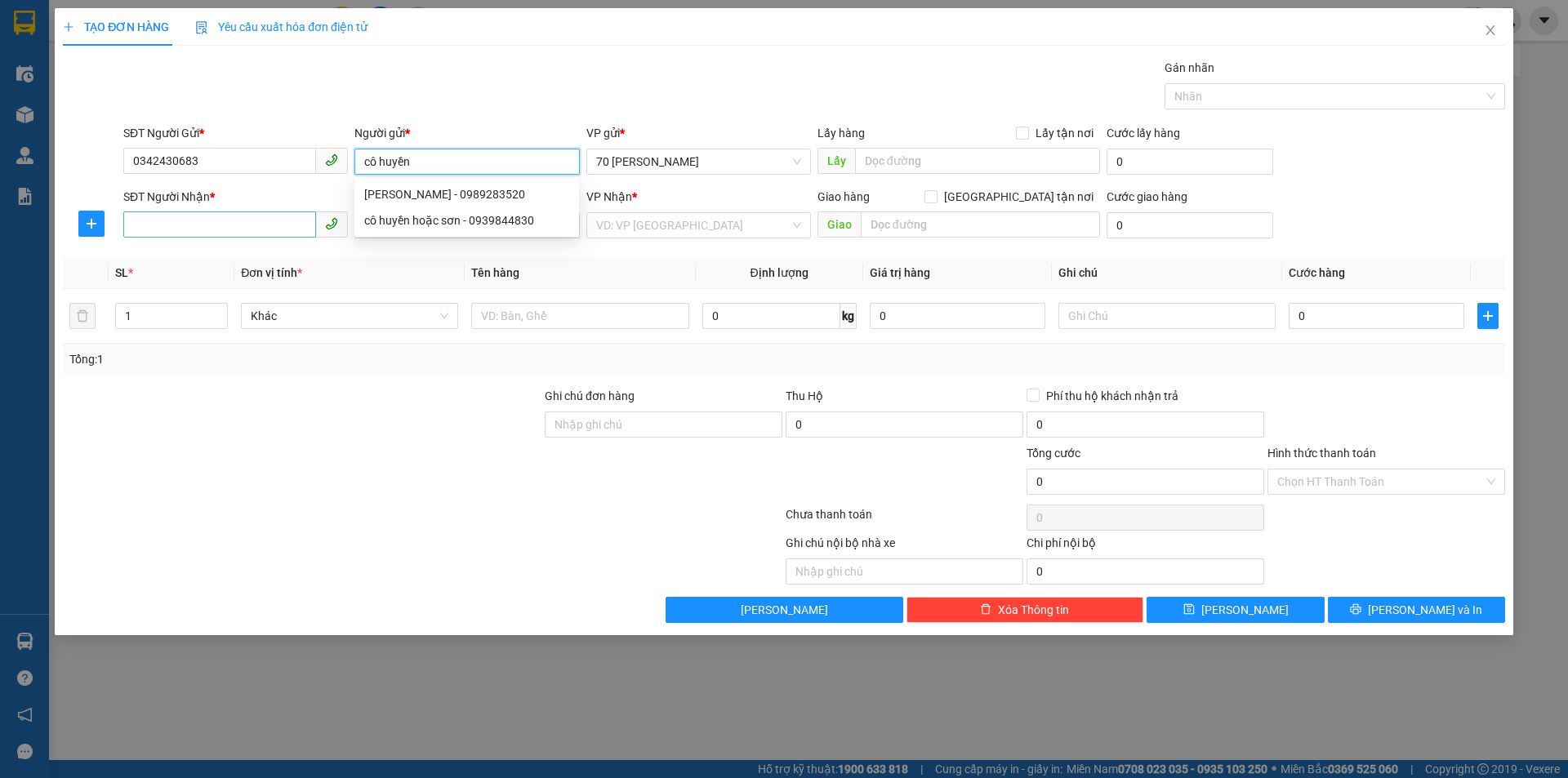
type input "cô huyền"
click at [239, 223] on input "SĐT Người Nhận *" at bounding box center [219, 224] width 193 height 26
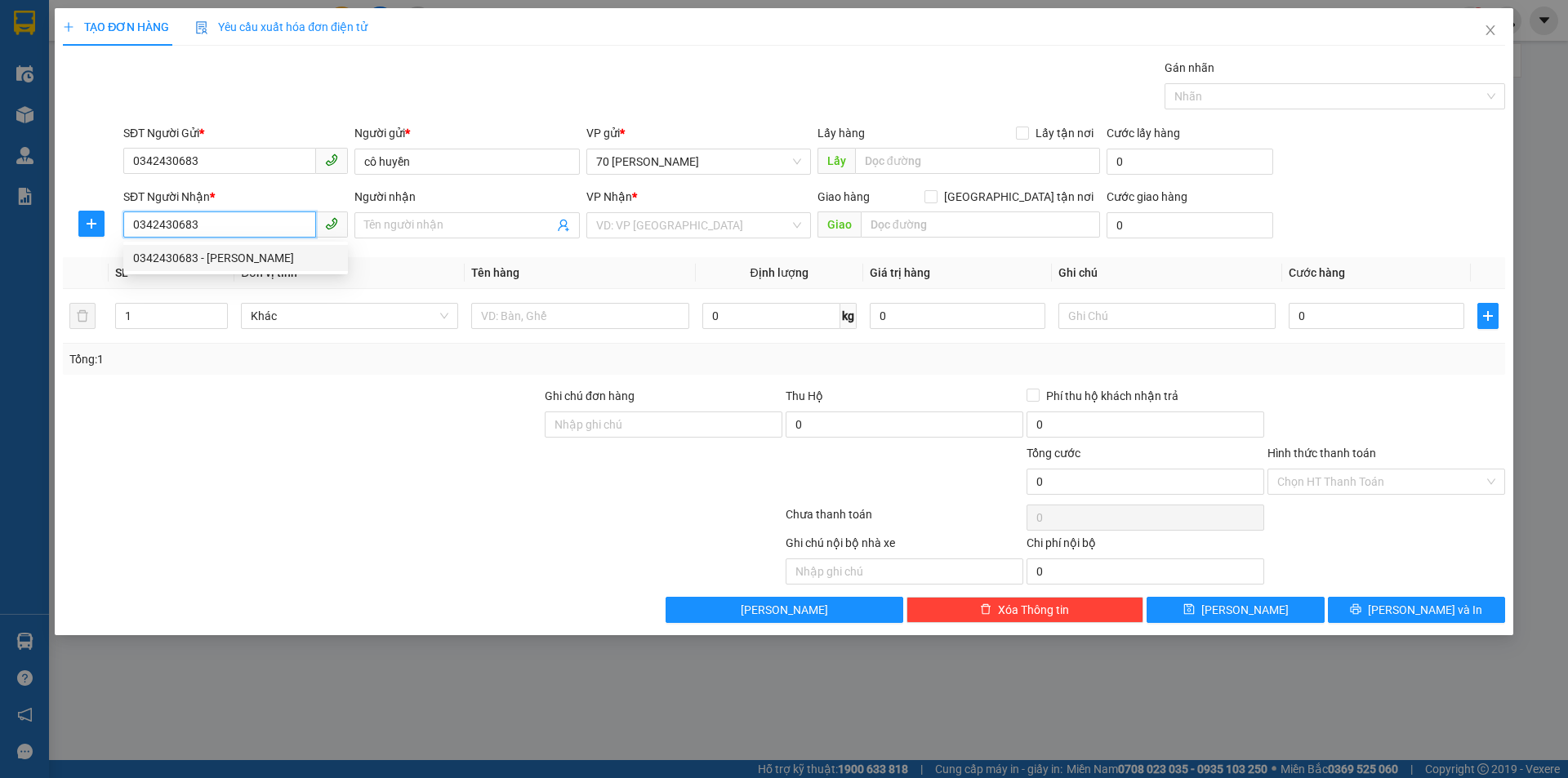
type input "0342430683"
drag, startPoint x: 469, startPoint y: 209, endPoint x: 461, endPoint y: 214, distance: 9.4
click at [465, 212] on div "Người nhận" at bounding box center [467, 200] width 224 height 24
click at [456, 225] on input "Người nhận" at bounding box center [459, 225] width 189 height 18
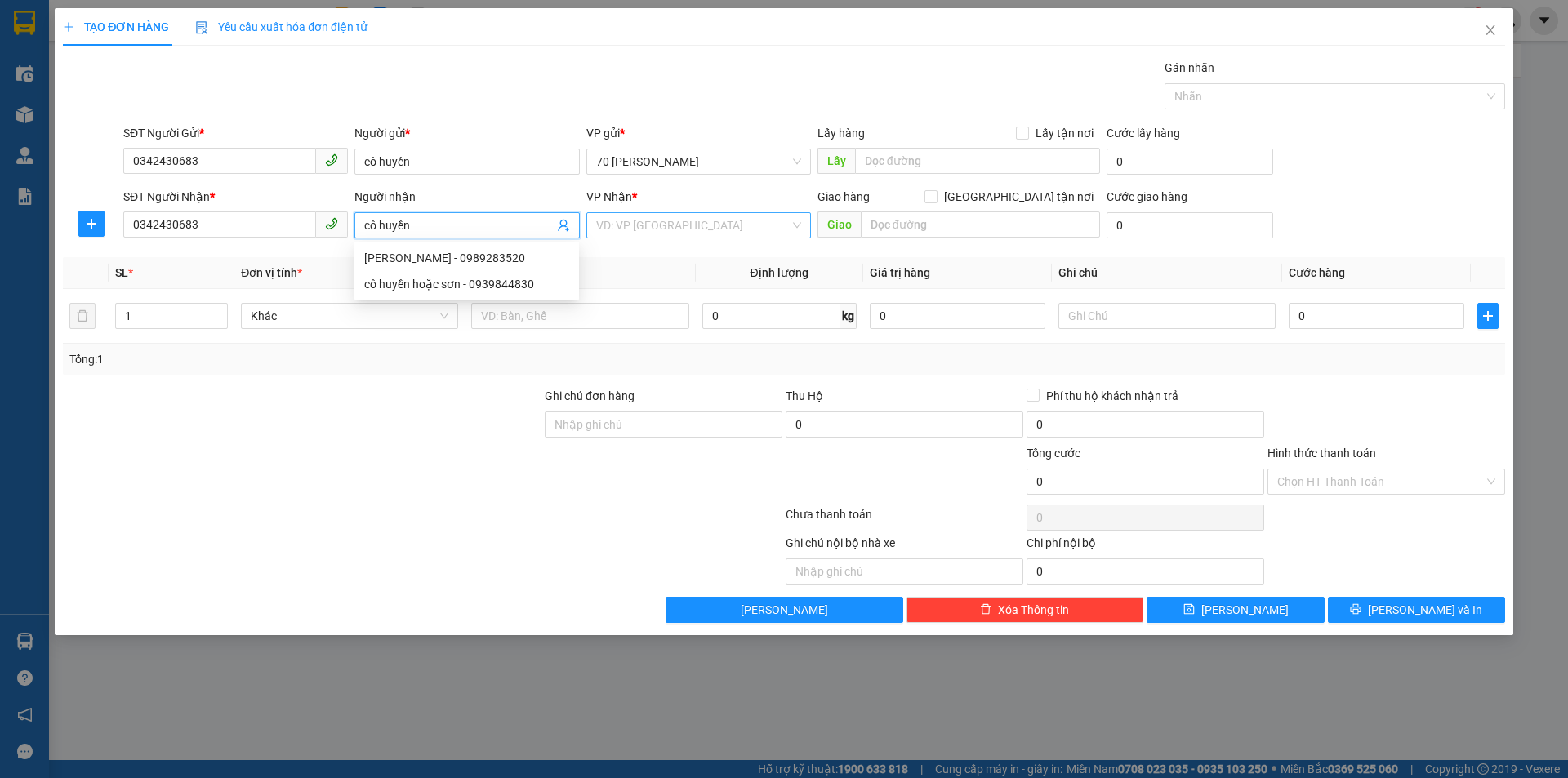
type input "cô huyền"
click at [656, 233] on input "search" at bounding box center [693, 225] width 194 height 24
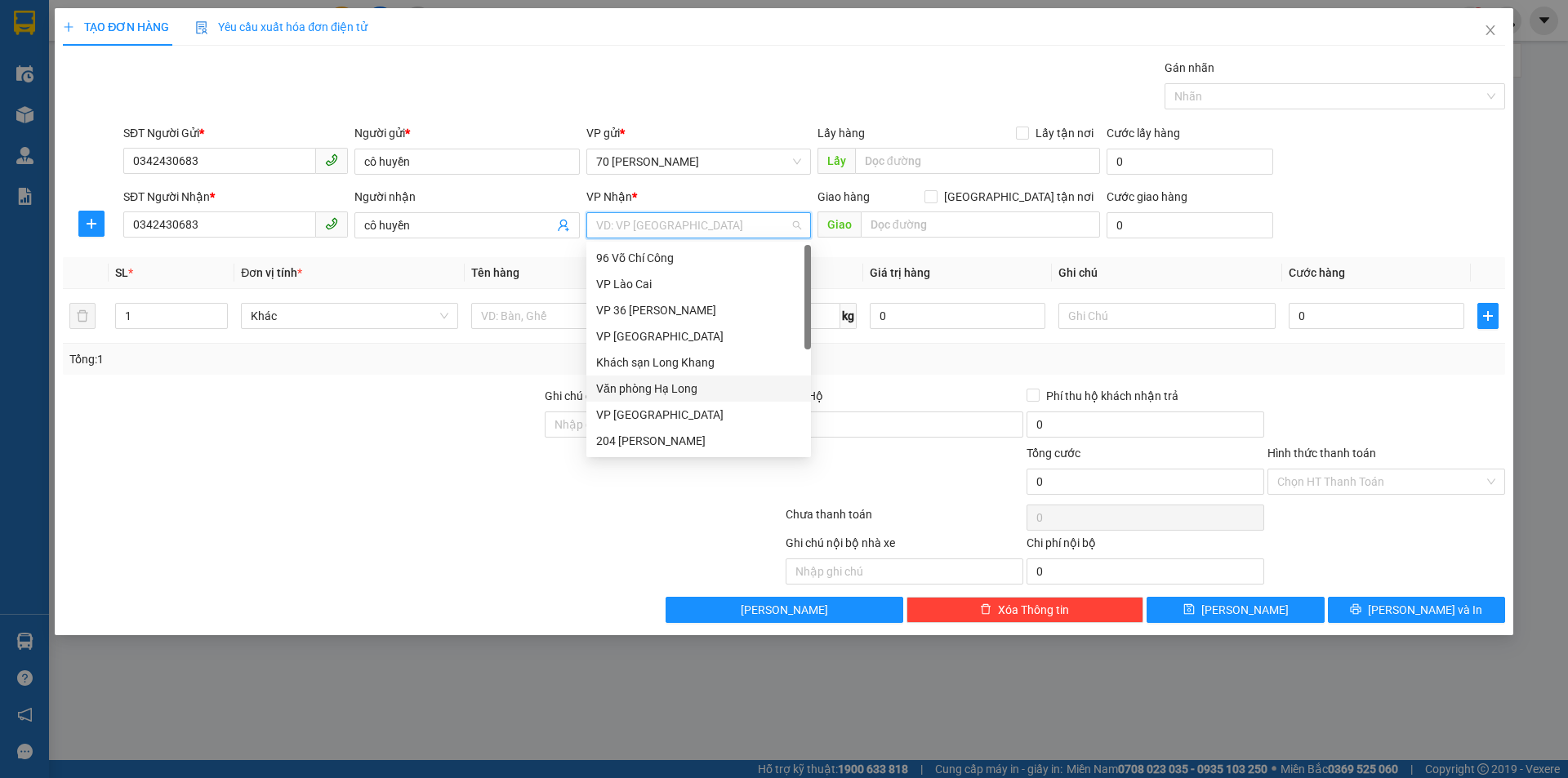
scroll to position [157, 0]
click at [630, 344] on div "VP Huế" at bounding box center [698, 337] width 205 height 18
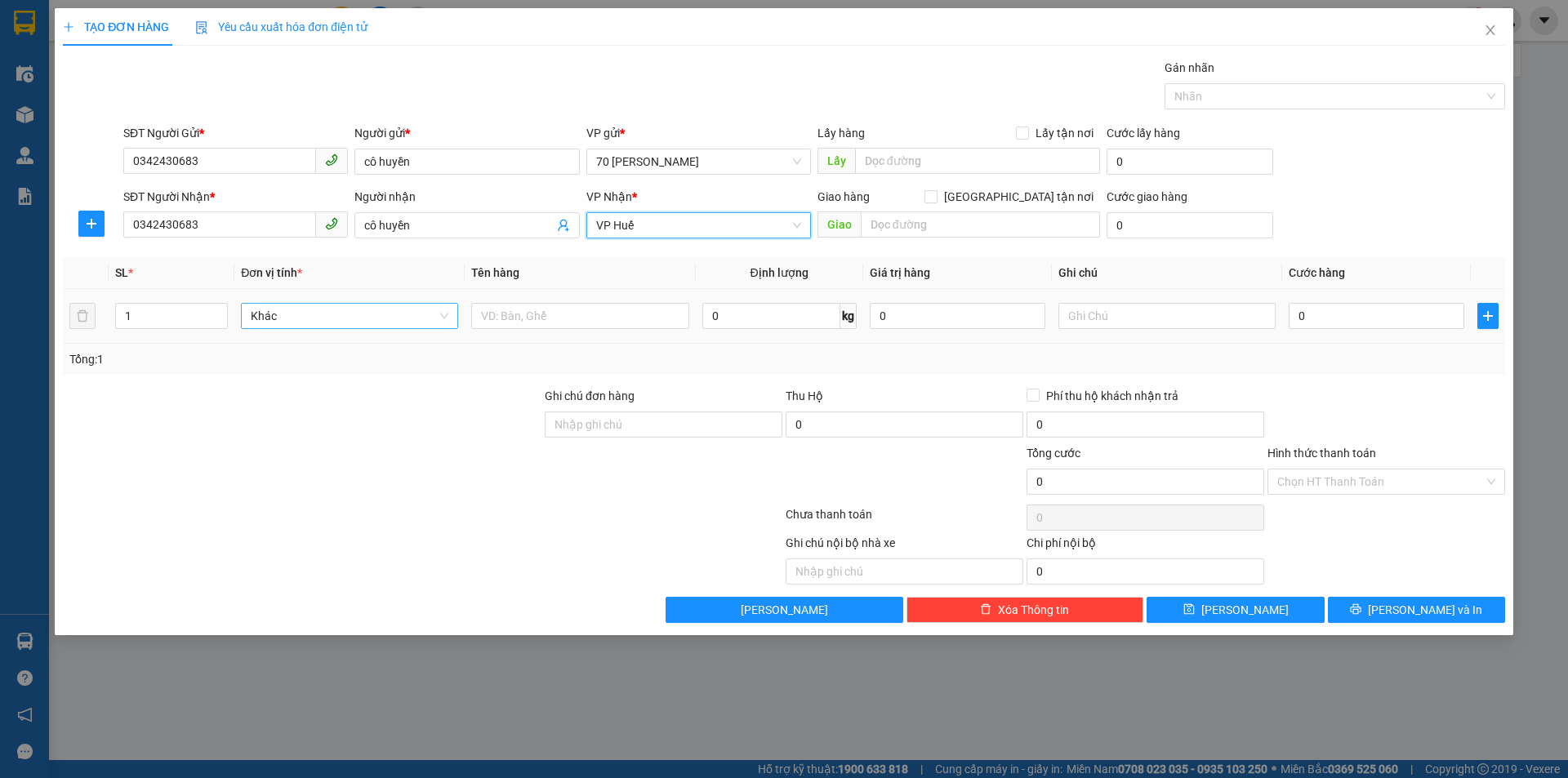
click at [344, 318] on span "Khác" at bounding box center [349, 316] width 197 height 24
click at [622, 315] on input "text" at bounding box center [580, 316] width 217 height 26
type input "xe máy theo khách"
click at [737, 356] on div "Tổng: 1" at bounding box center [784, 359] width 1430 height 18
click at [757, 323] on input "0" at bounding box center [771, 316] width 138 height 26
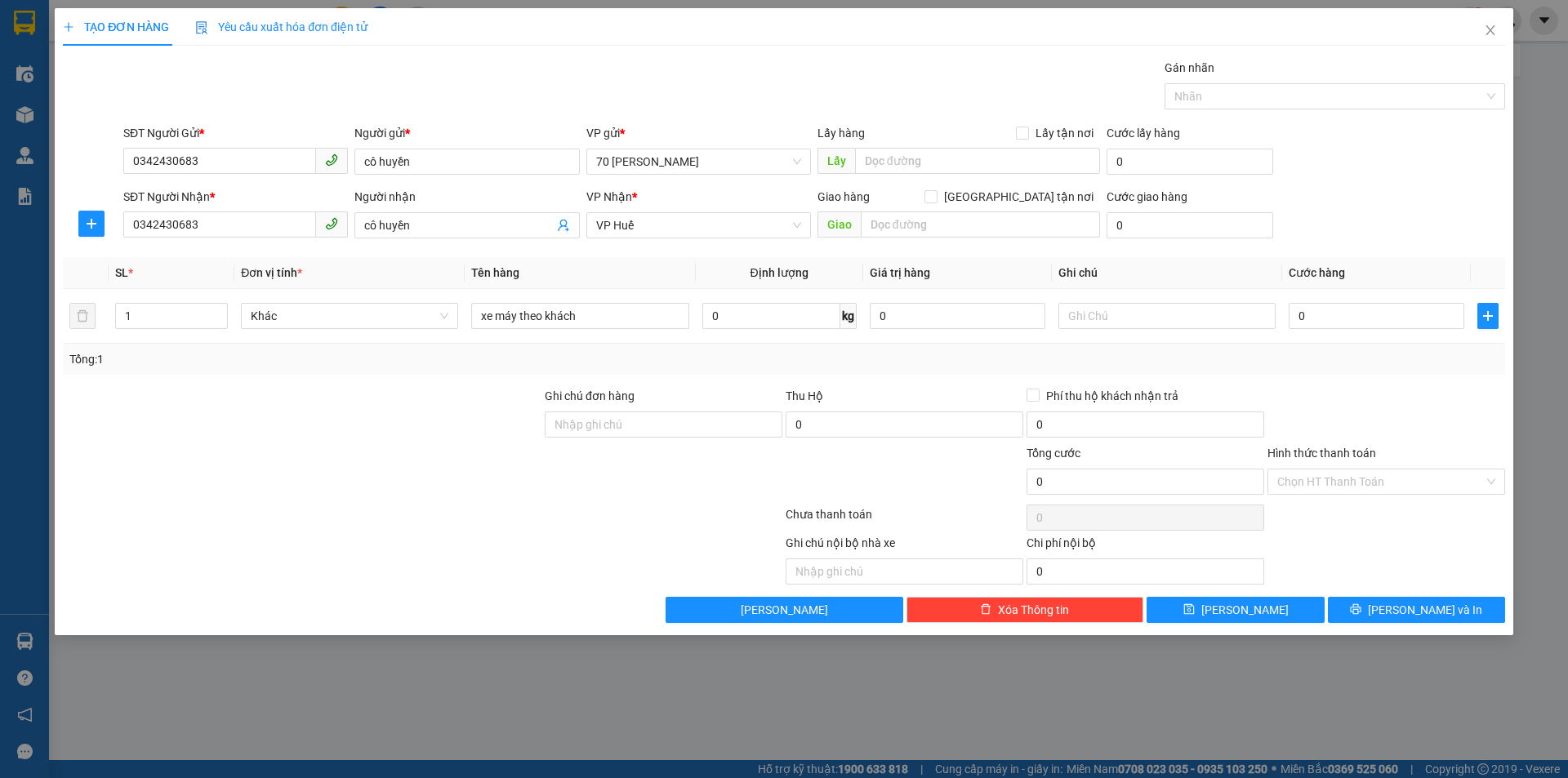
click at [777, 353] on div "Tổng: 1" at bounding box center [784, 359] width 1430 height 18
click at [775, 316] on input "0" at bounding box center [771, 316] width 138 height 26
type input "1"
click at [1323, 317] on input "0" at bounding box center [1377, 316] width 176 height 26
type input "005"
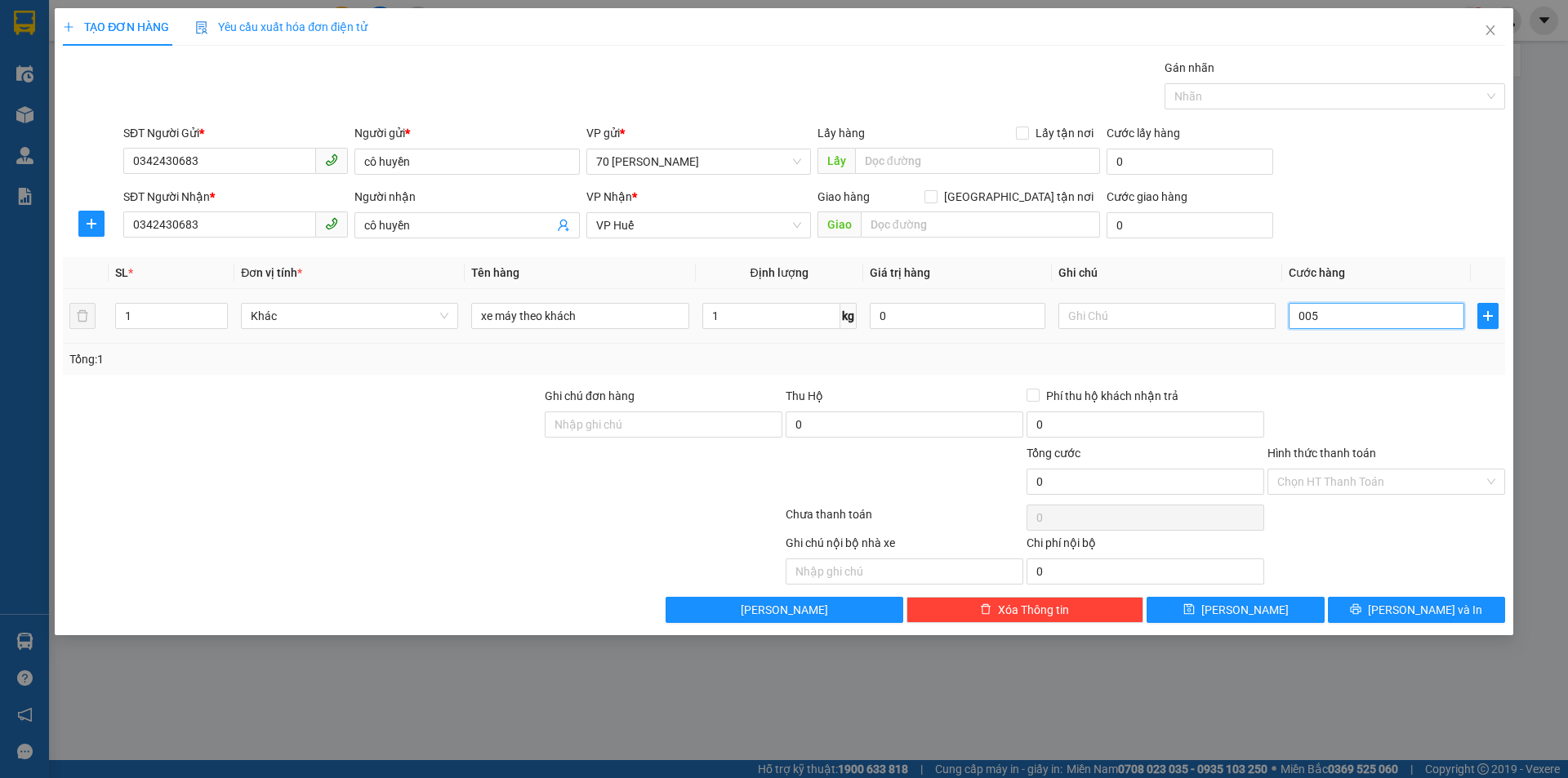
type input "5"
type input "0.050"
type input "50"
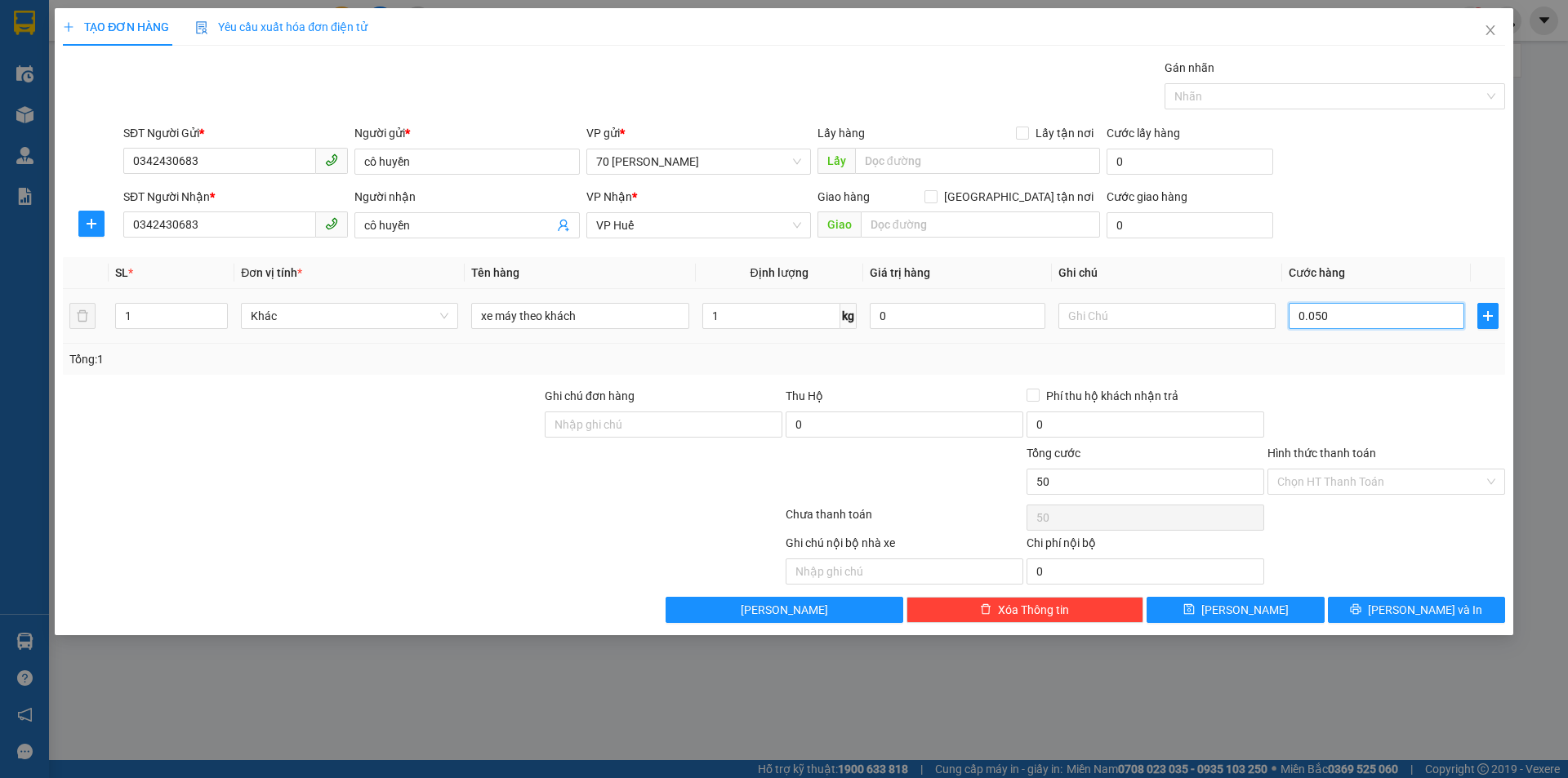
type input "00.500"
type input "500"
type input "00.050"
type input "50"
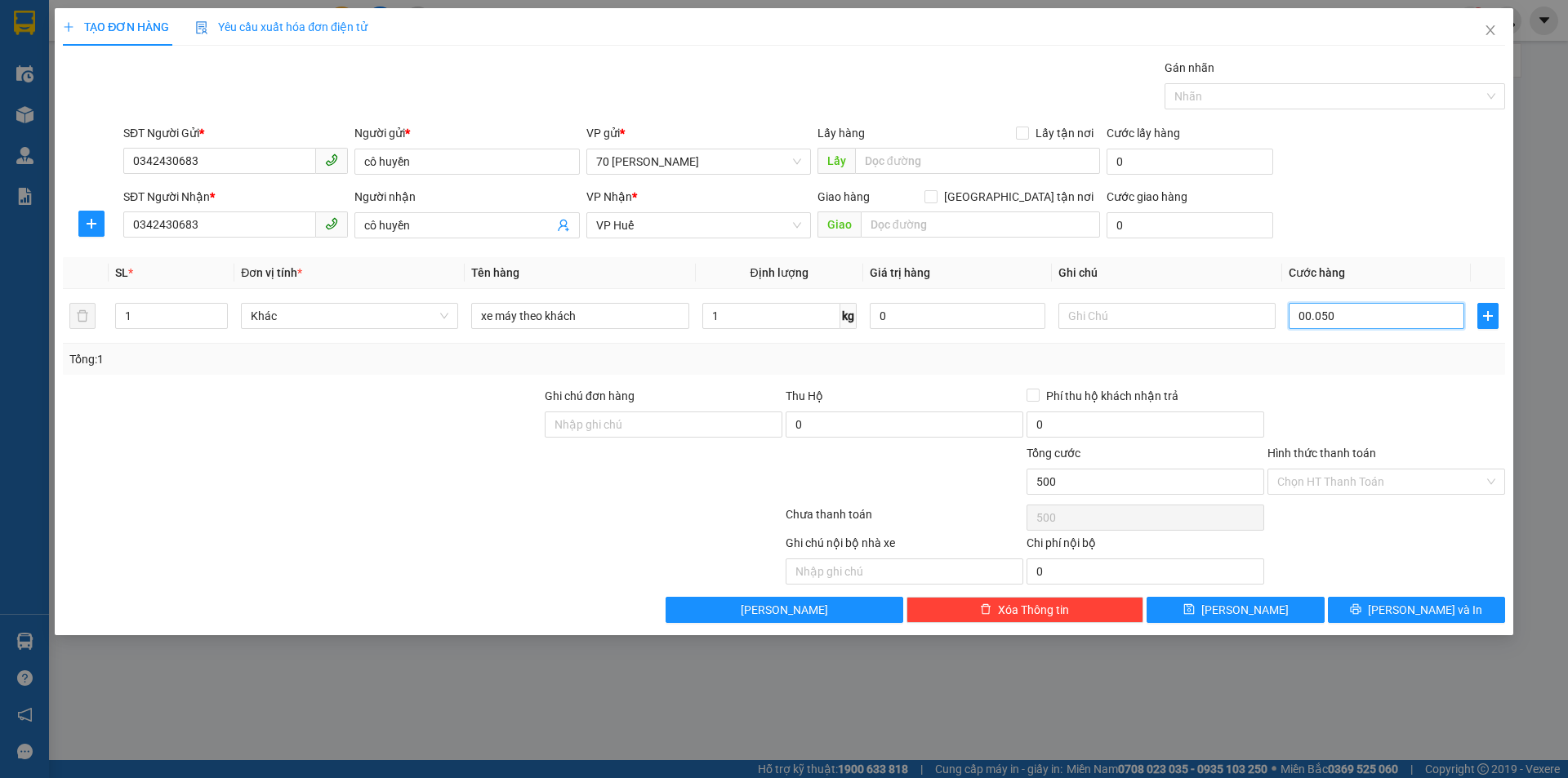
type input "50"
type input "000.500"
type input "500"
type input "00.005.000"
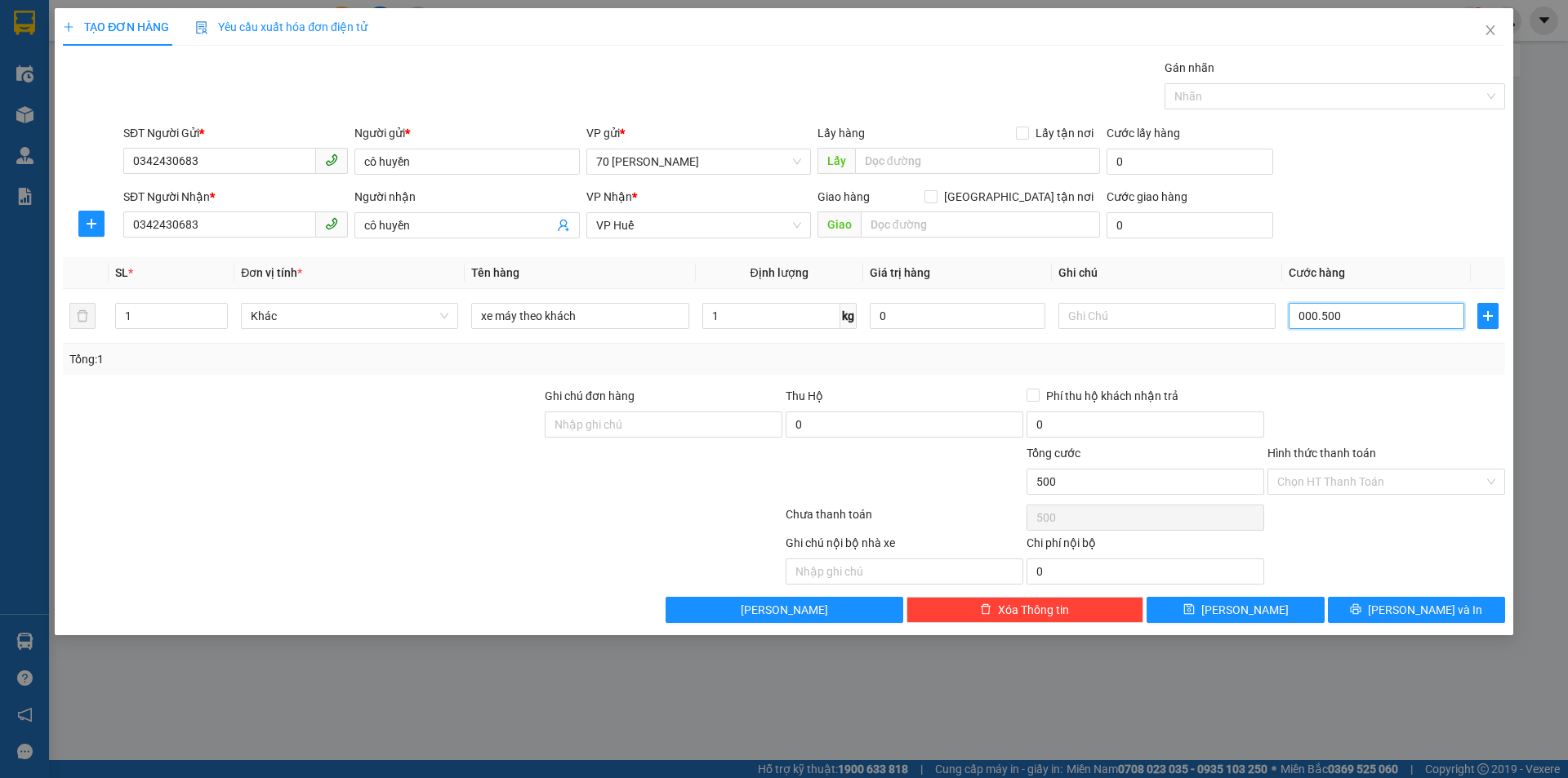
type input "5.000"
type input "0.000.050.000"
type input "50.000"
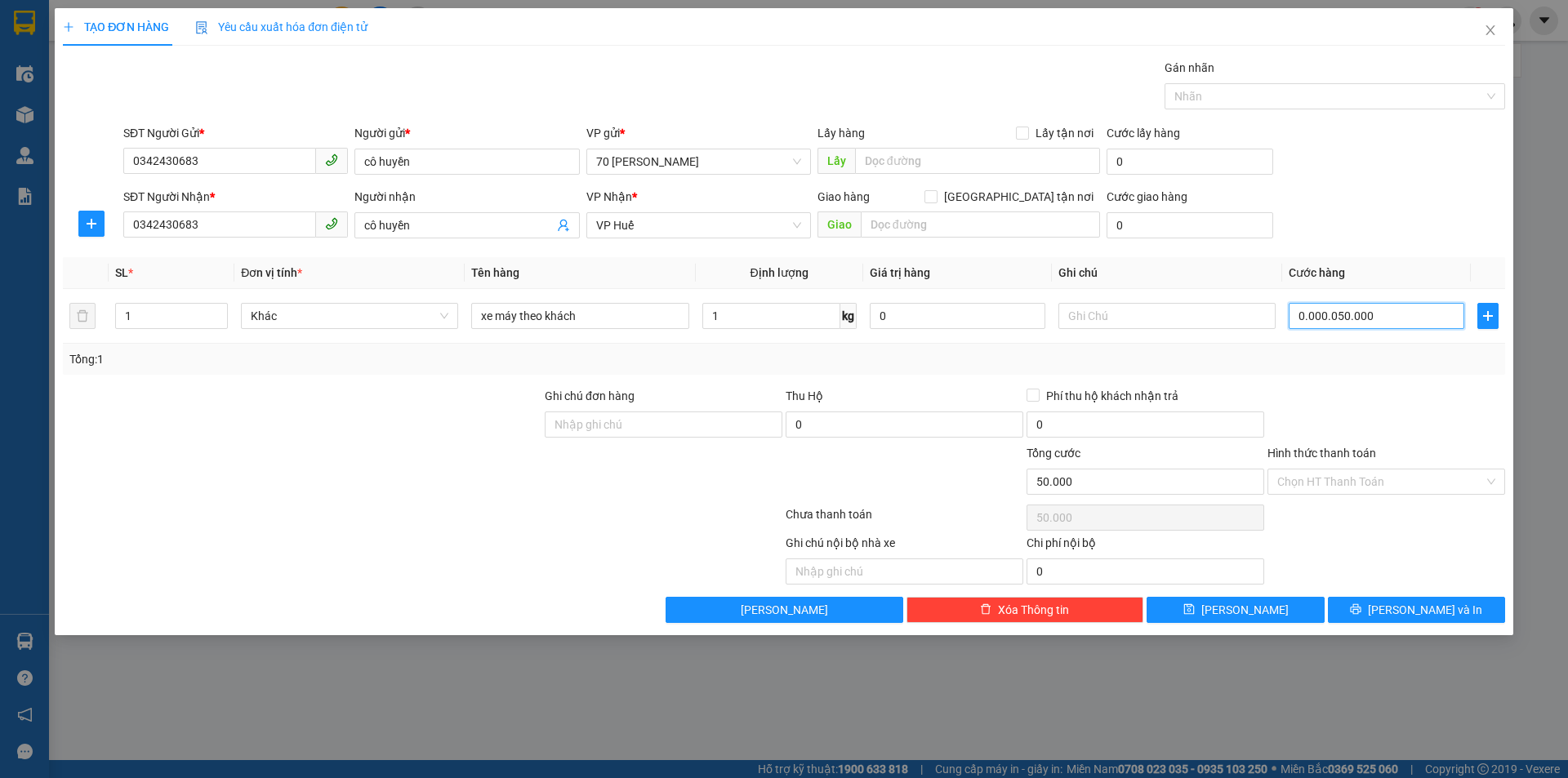
type input "000.000.500.000"
type input "500.000"
click at [1334, 385] on div "Transit Pickup Surcharge Ids Transit Deliver Surcharge Ids Transit Deliver Surc…" at bounding box center [784, 341] width 1442 height 565
type input "500.000"
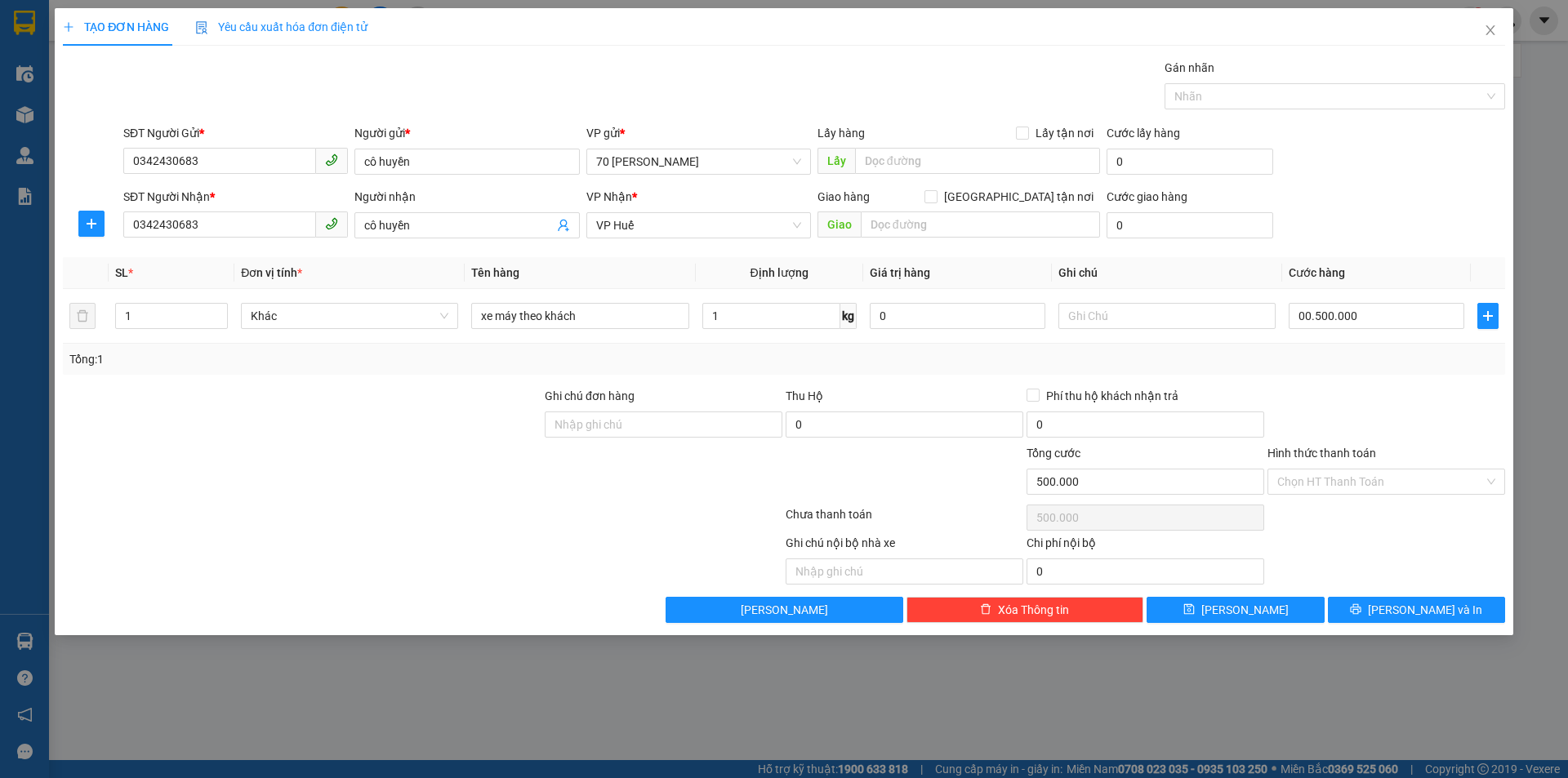
type input "500.000"
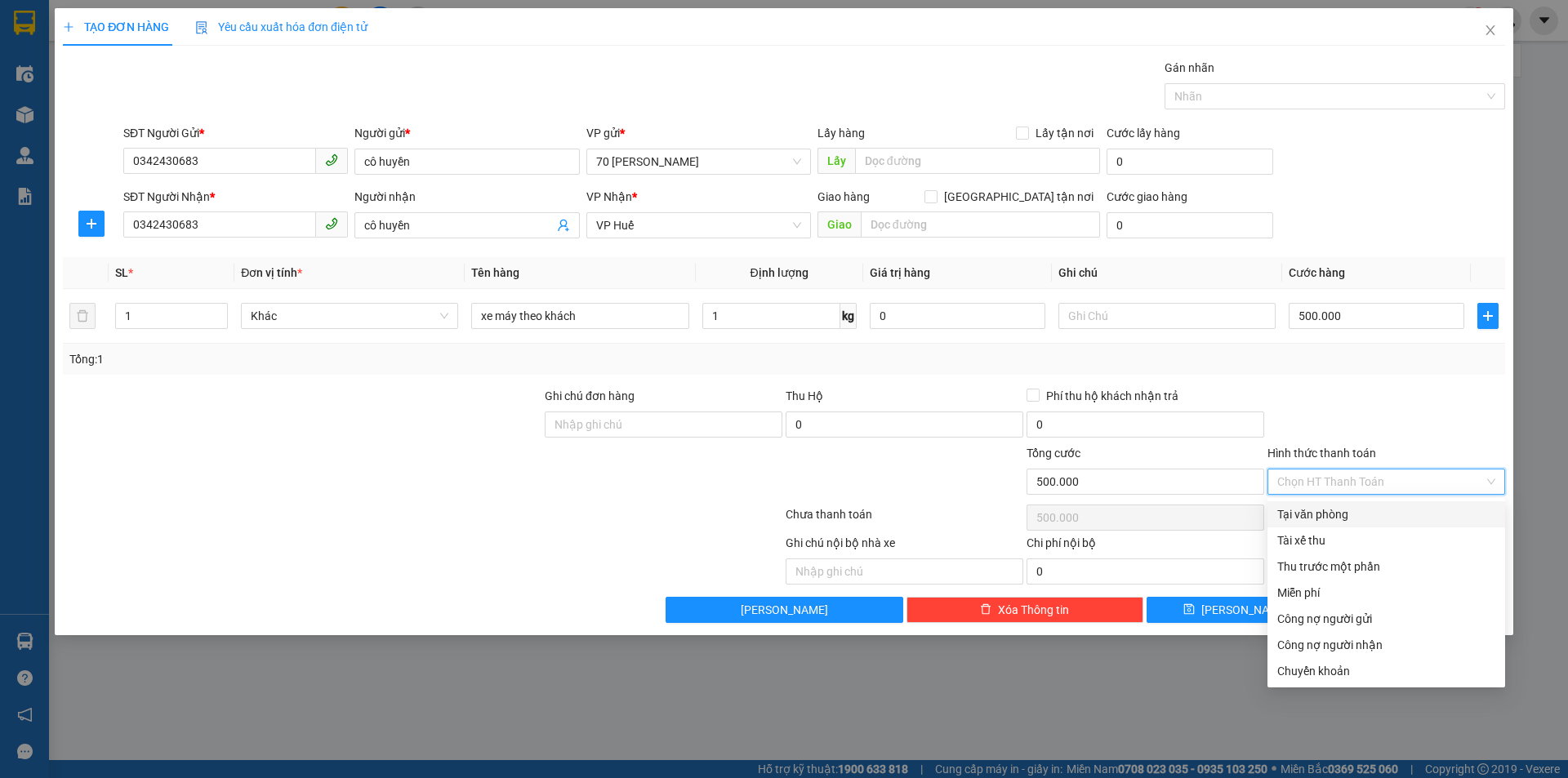
drag, startPoint x: 1298, startPoint y: 482, endPoint x: 1316, endPoint y: 505, distance: 29.2
click at [1298, 486] on input "Hình thức thanh toán" at bounding box center [1381, 481] width 206 height 24
click at [1316, 517] on div "Tại văn phòng" at bounding box center [1386, 515] width 218 height 18
type input "0"
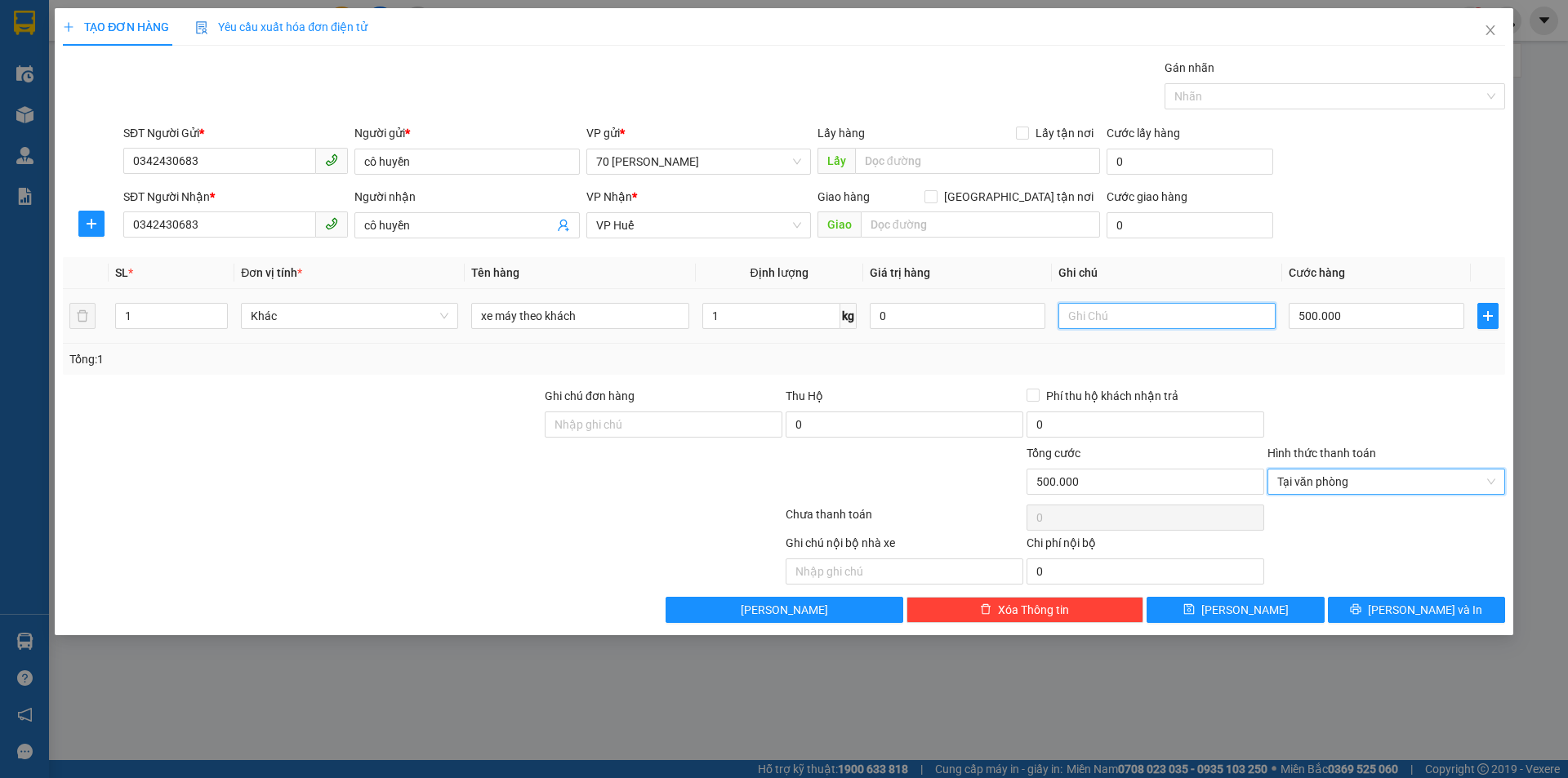
click at [1130, 317] on input "text" at bounding box center [1167, 316] width 217 height 26
type input "va thu"
click at [1157, 341] on td "va thu" at bounding box center [1167, 317] width 231 height 54
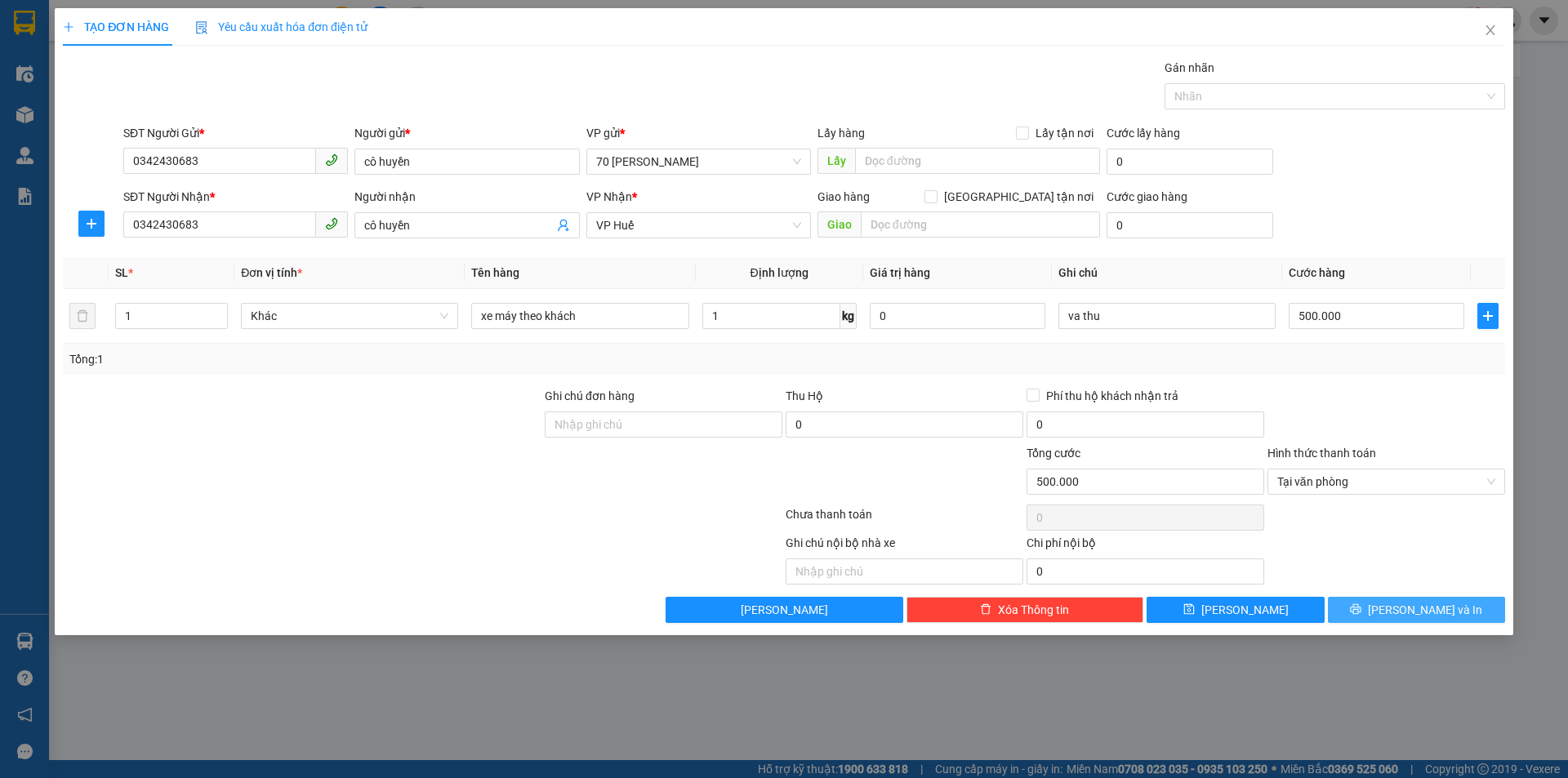
click at [1373, 610] on button "[PERSON_NAME] và In" at bounding box center [1417, 610] width 177 height 26
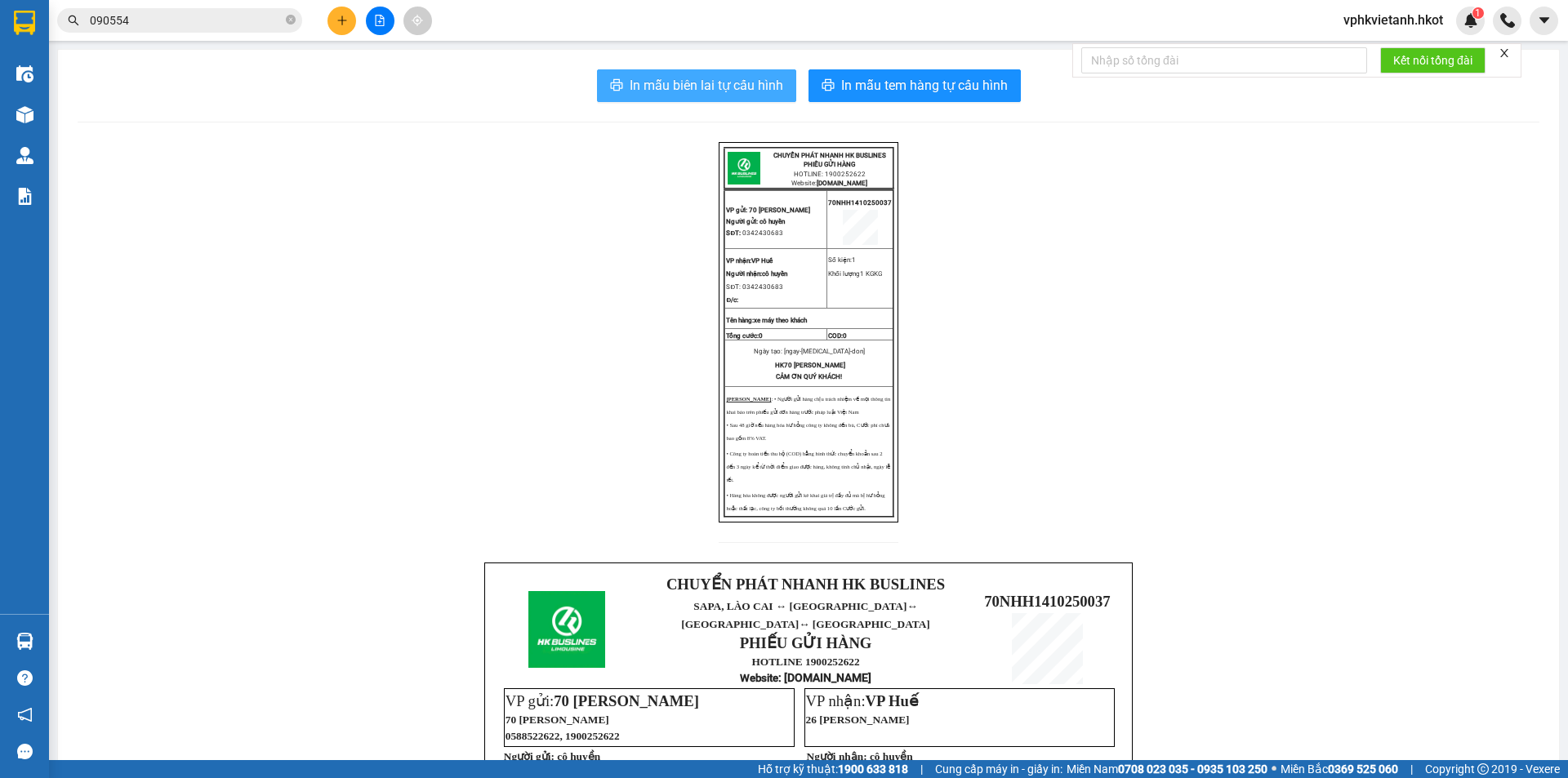
click at [685, 84] on span "In mẫu biên lai tự cấu hình" at bounding box center [707, 85] width 154 height 21
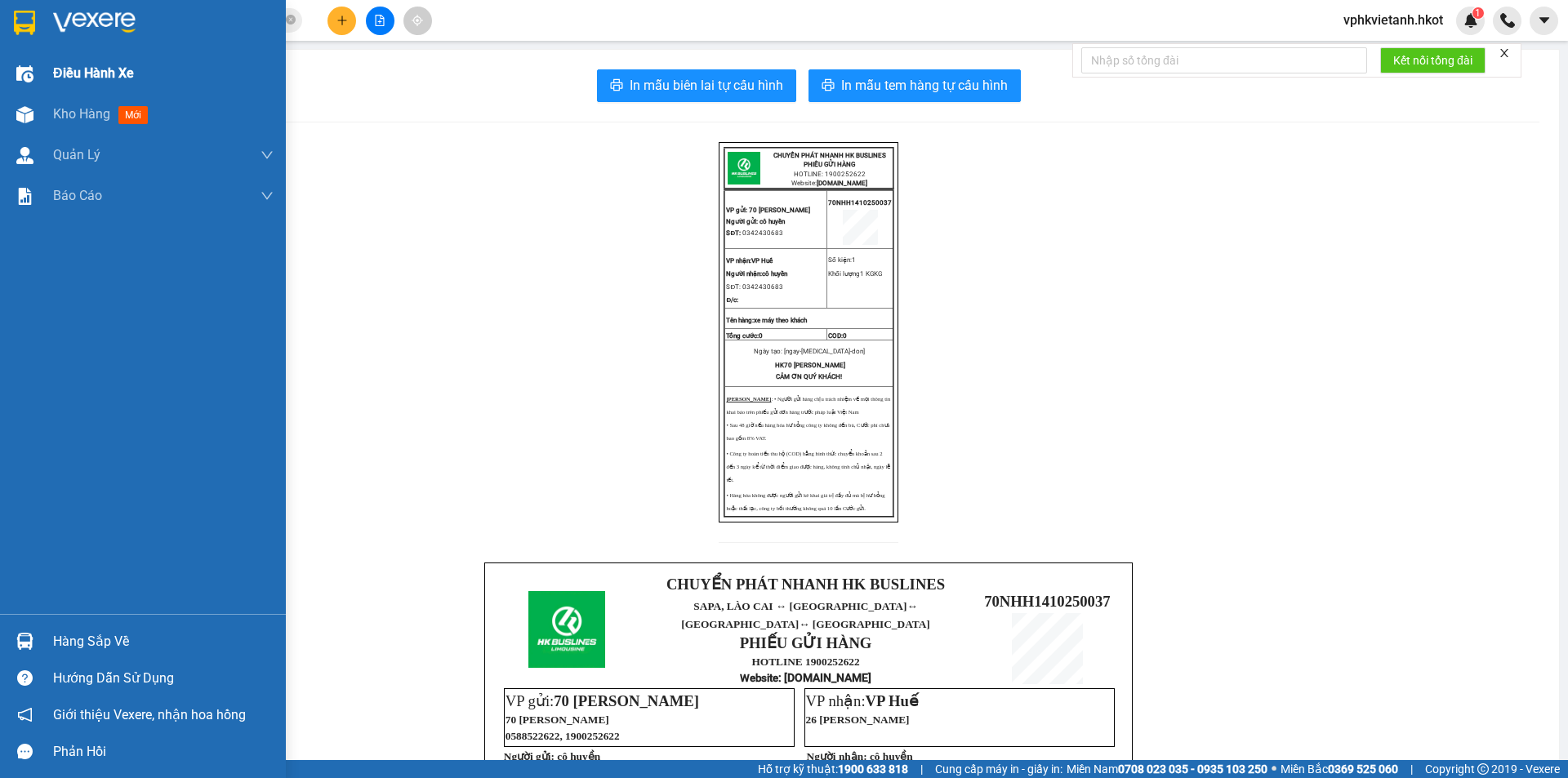
click at [33, 76] on div at bounding box center [25, 74] width 29 height 29
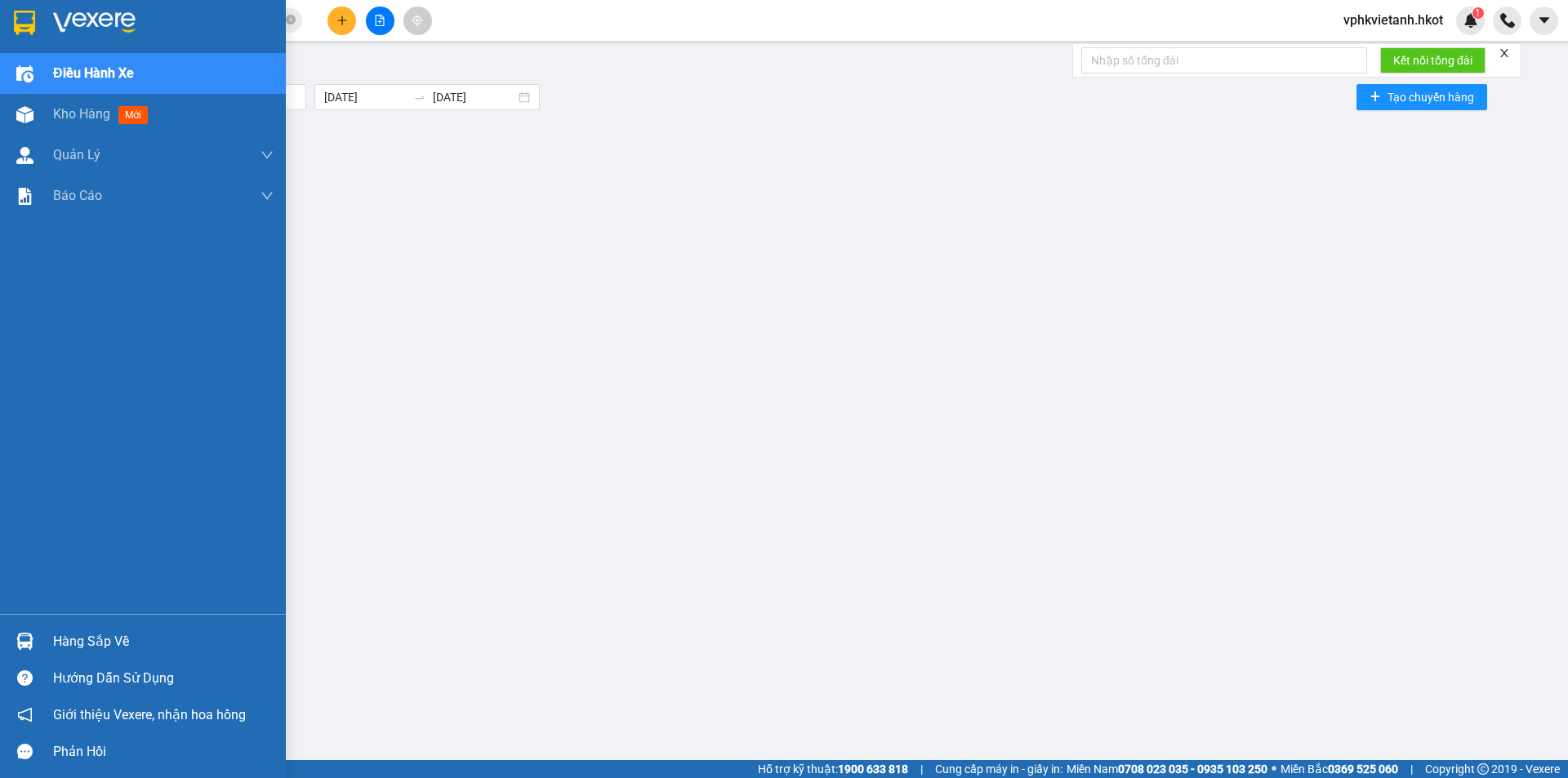
click at [34, 77] on div at bounding box center [25, 74] width 29 height 29
click at [24, 106] on img at bounding box center [24, 114] width 17 height 17
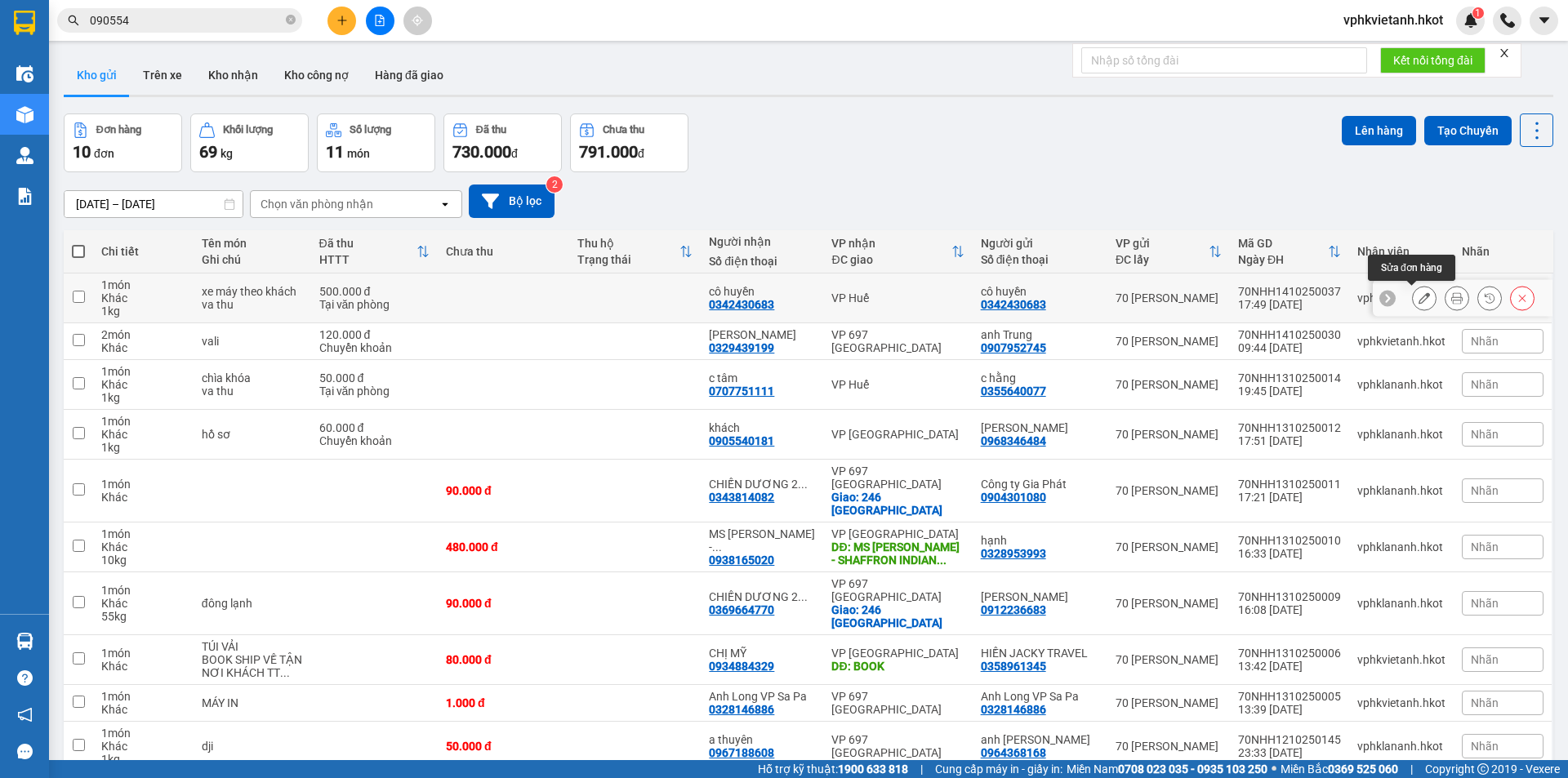
click at [1413, 300] on button at bounding box center [1424, 299] width 23 height 29
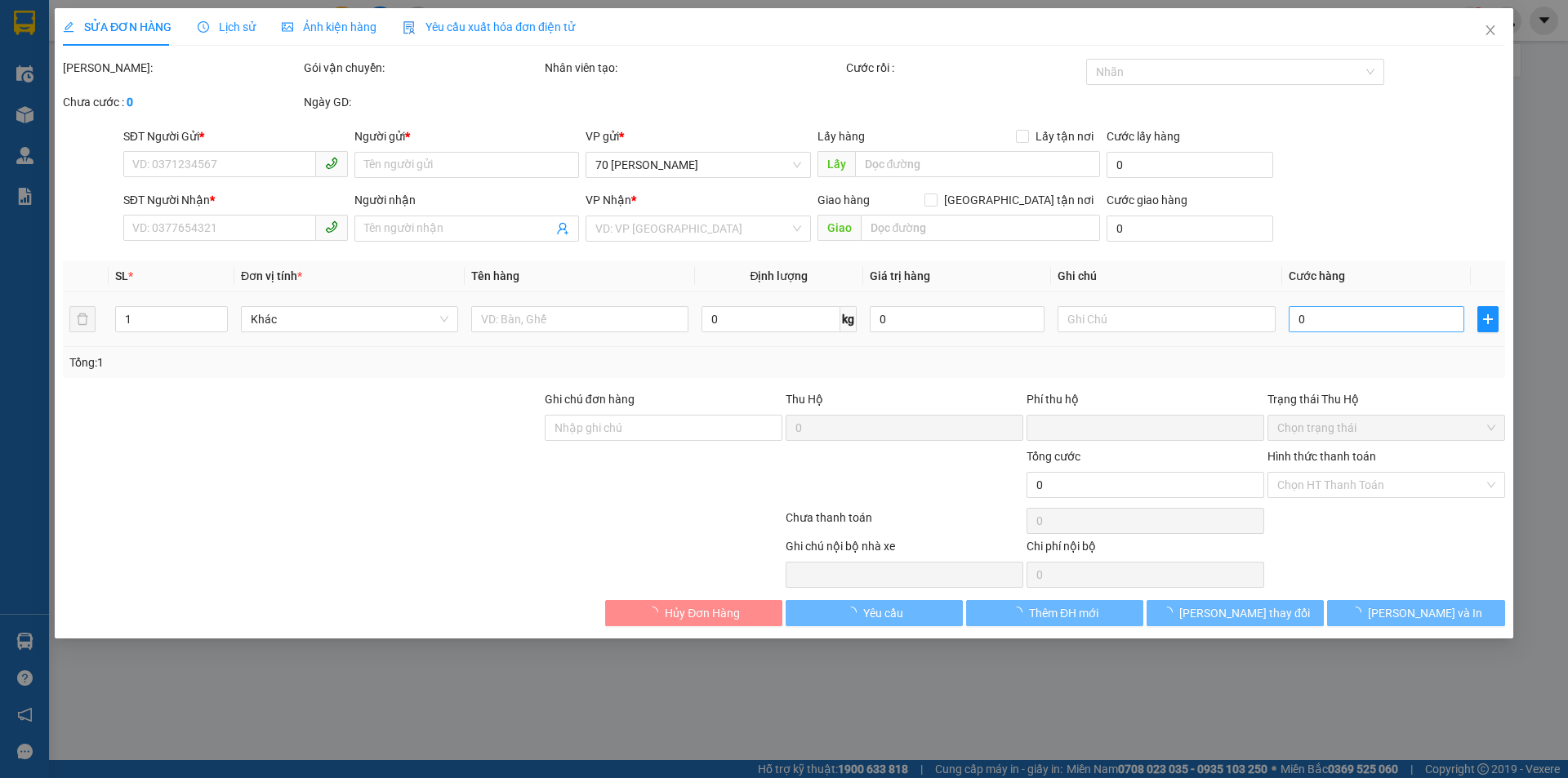
type input "0342430683"
type input "cô huyền"
type input "0342430683"
type input "cô huyền"
type input "0"
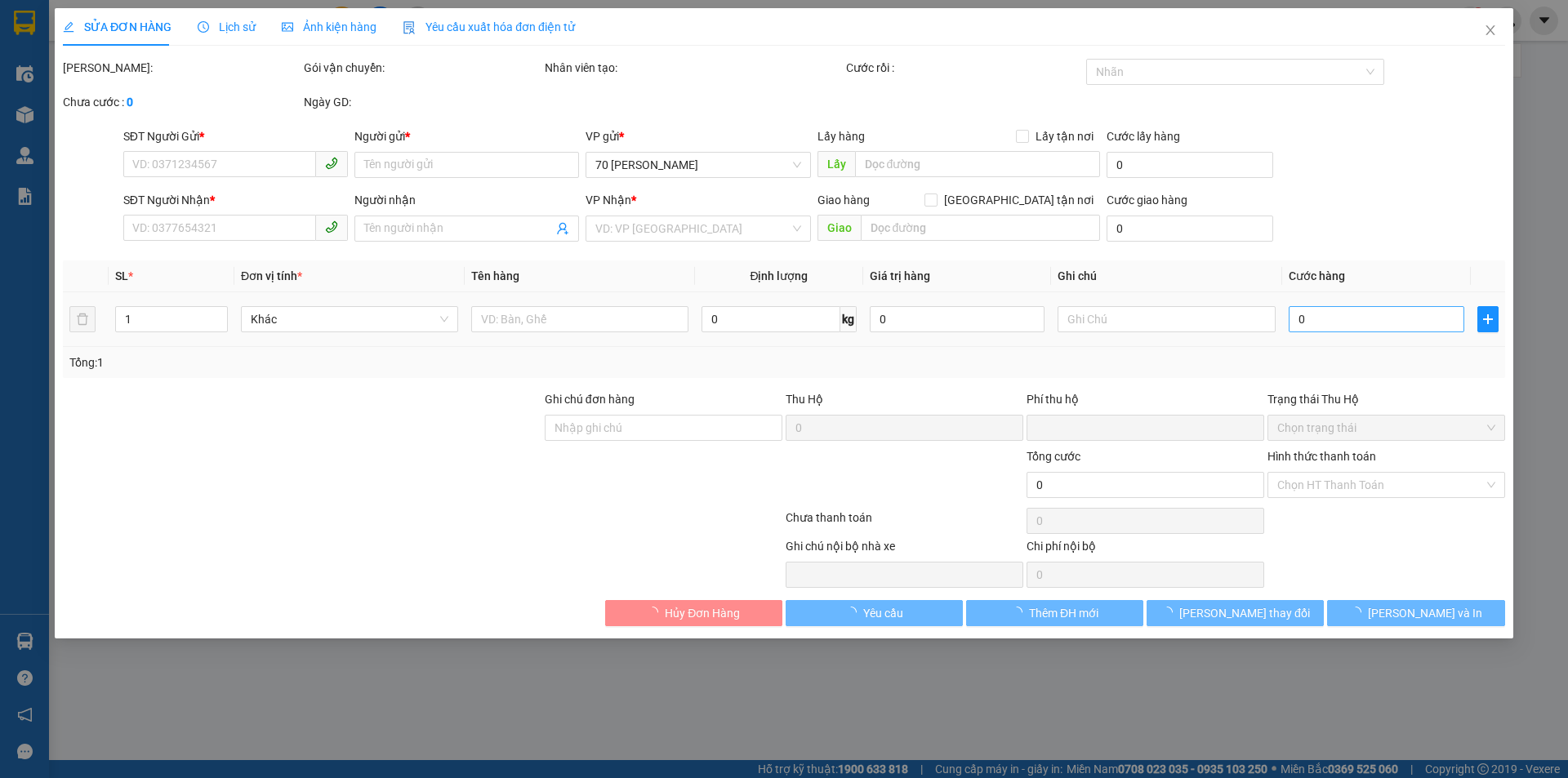
type input "500.000"
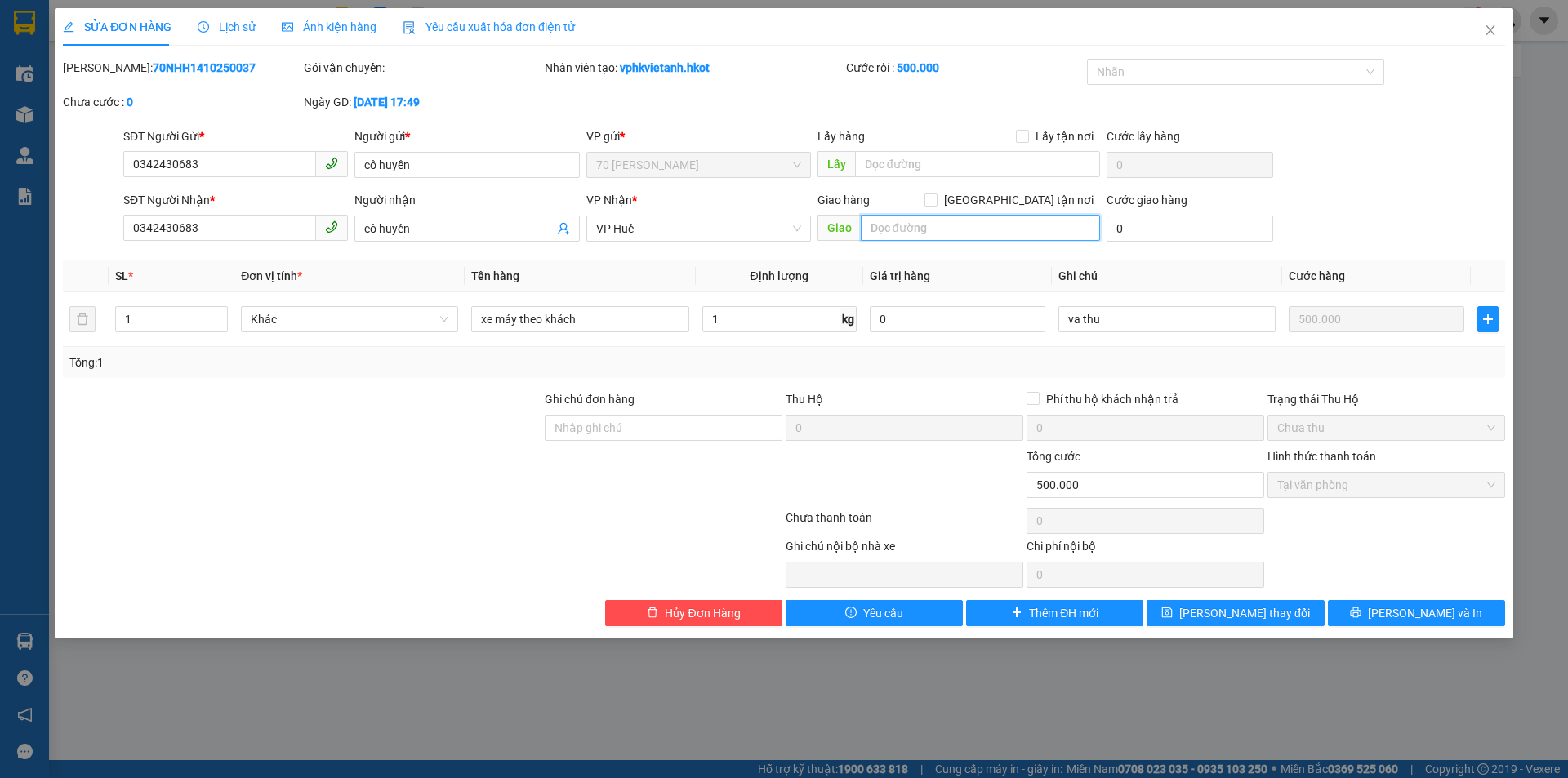
click at [950, 232] on input "text" at bounding box center [981, 227] width 240 height 26
type input "khách xuống [GEOGRAPHIC_DATA]"
click at [1273, 615] on span "[PERSON_NAME] thay đổi" at bounding box center [1245, 613] width 130 height 18
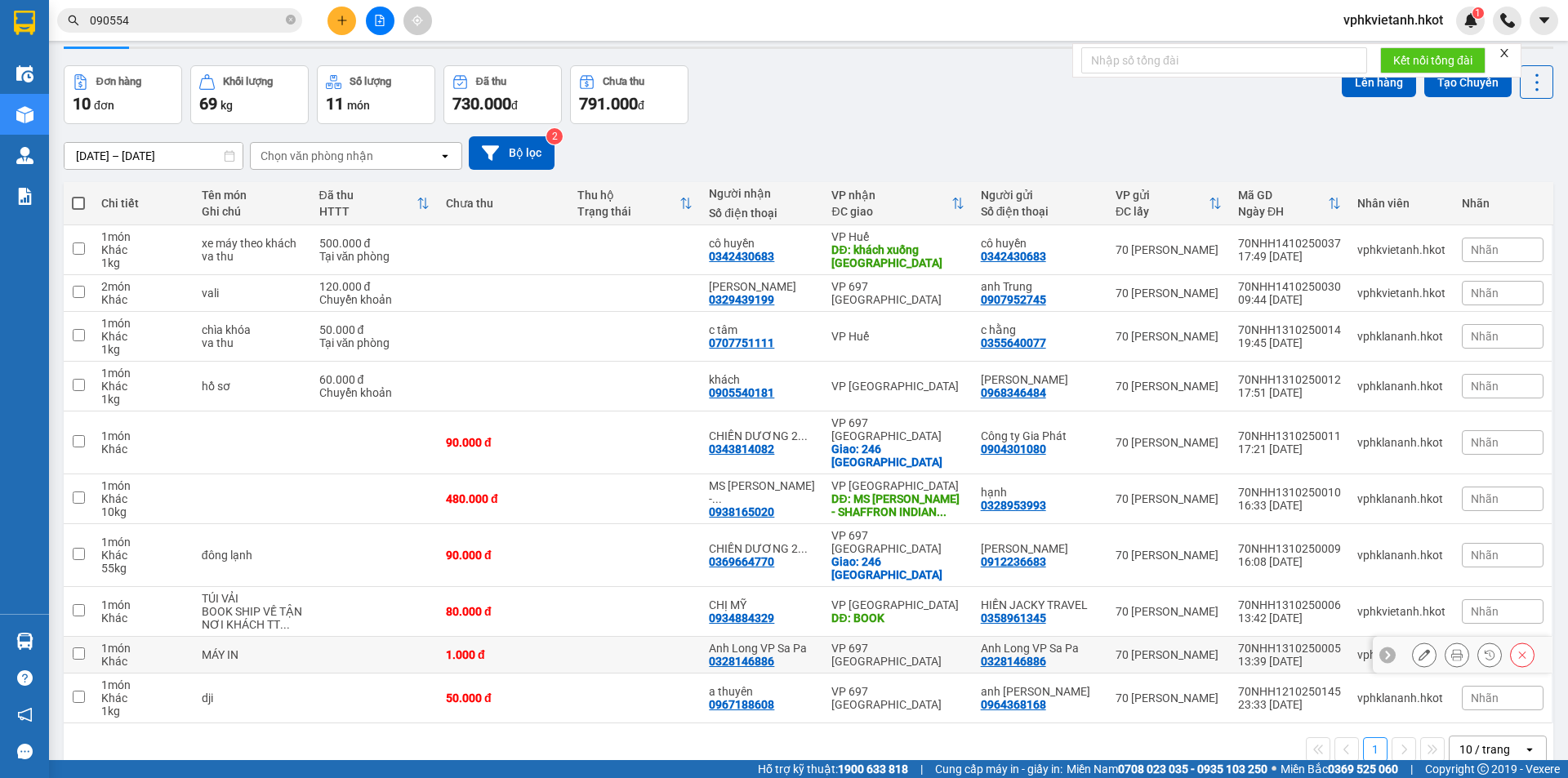
scroll to position [75, 0]
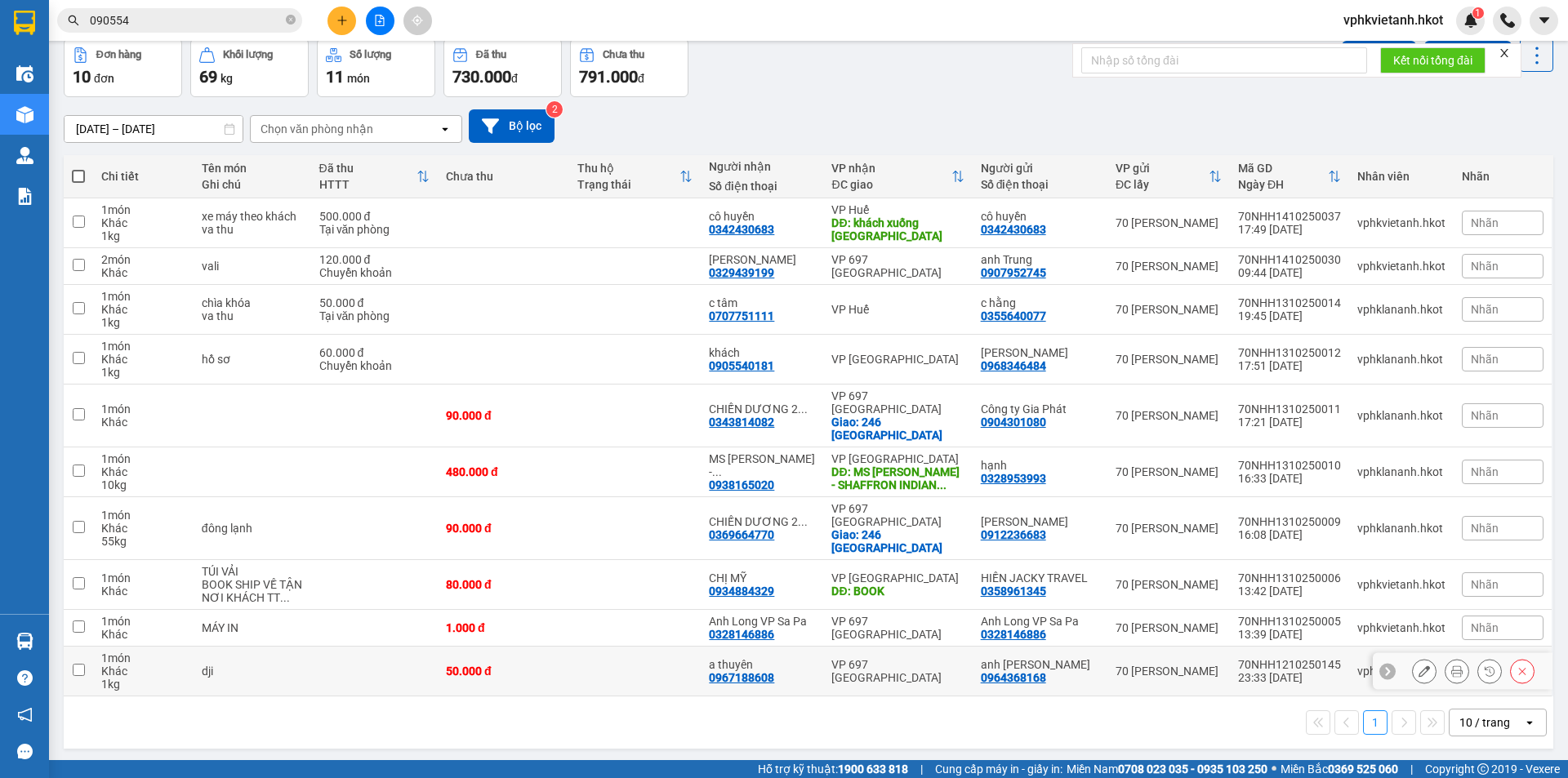
click at [328, 647] on td at bounding box center [375, 671] width 127 height 50
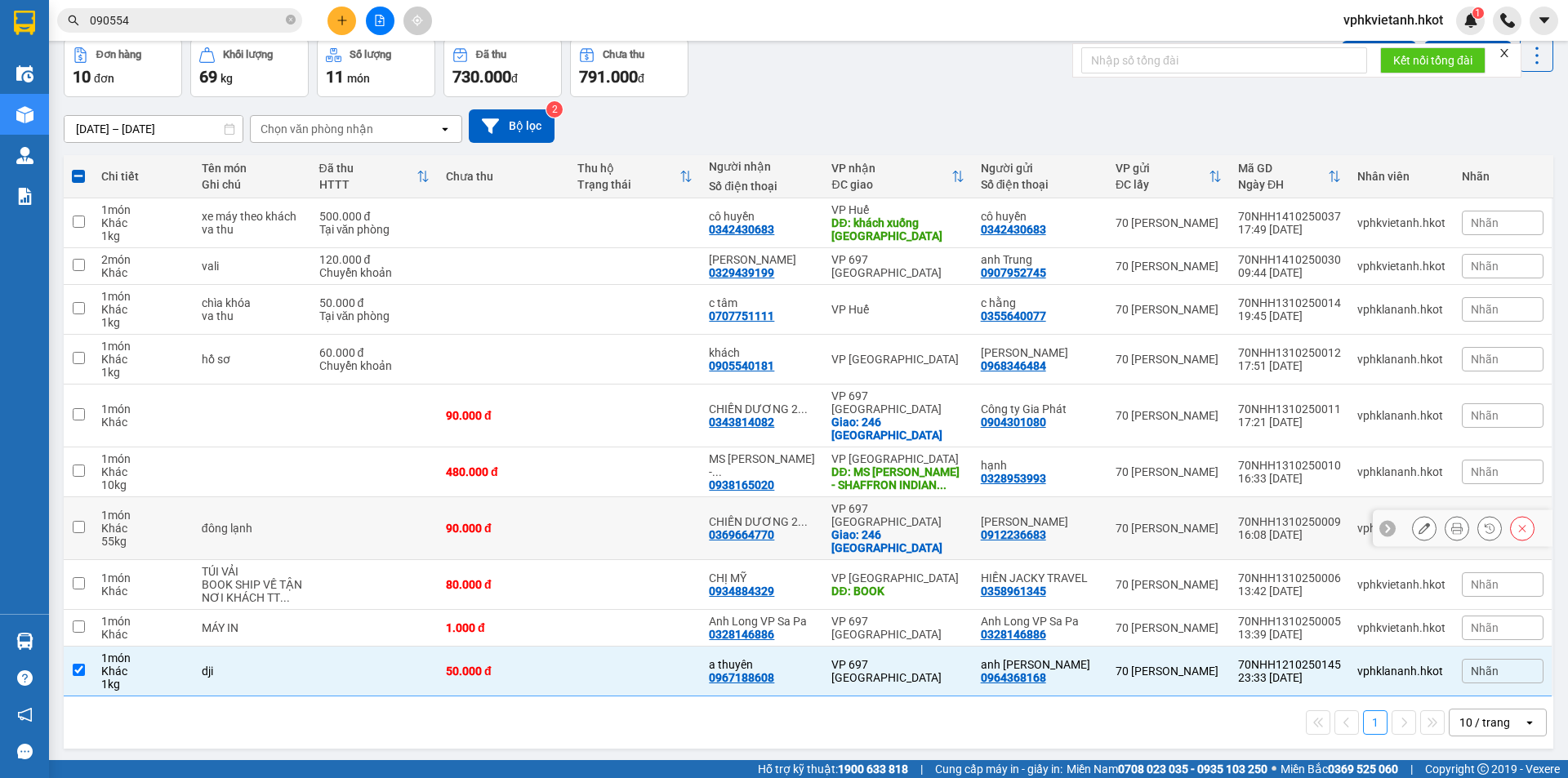
scroll to position [0, 0]
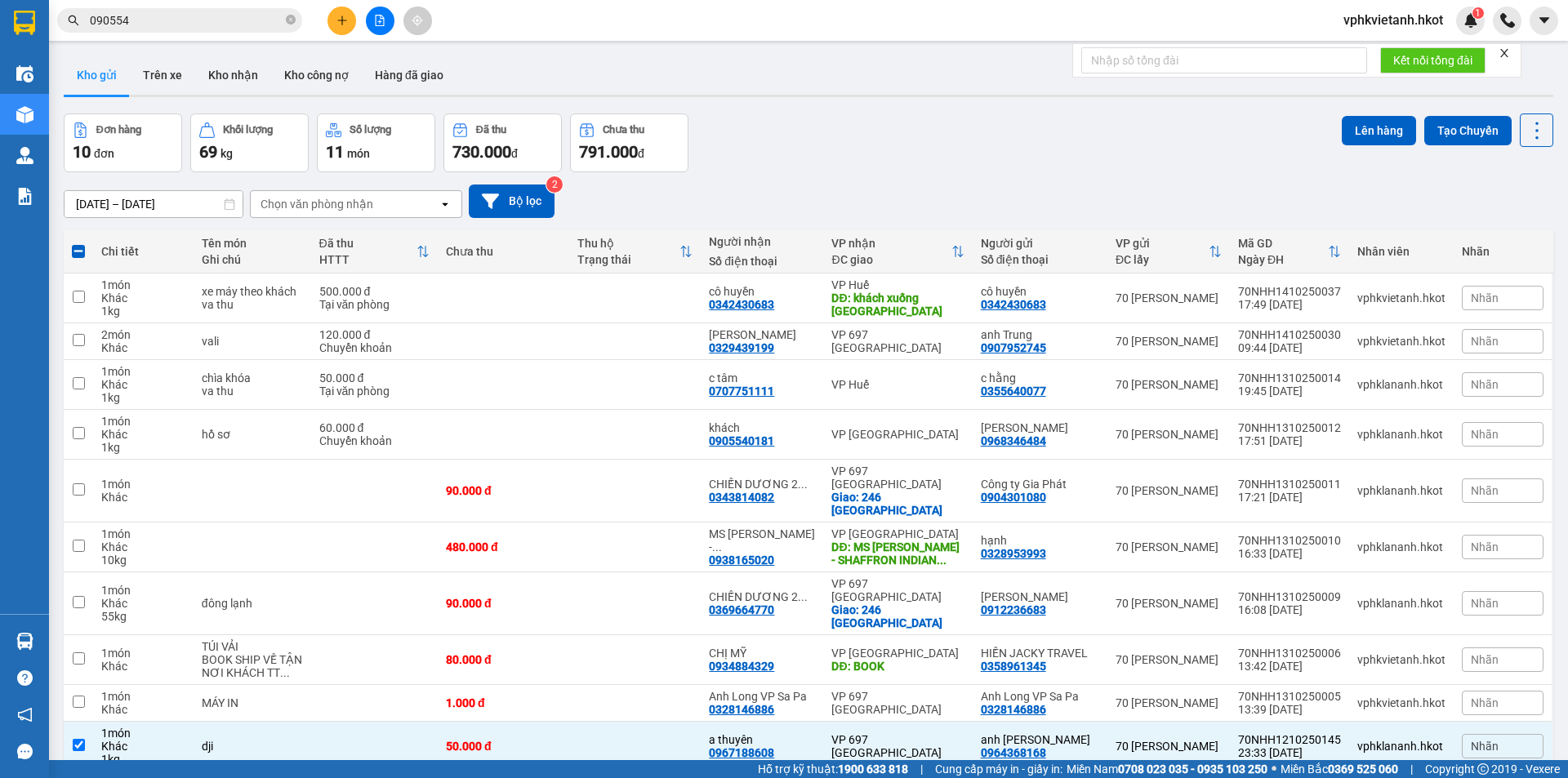
click at [269, 209] on div "Chọn văn phòng nhận" at bounding box center [317, 204] width 113 height 16
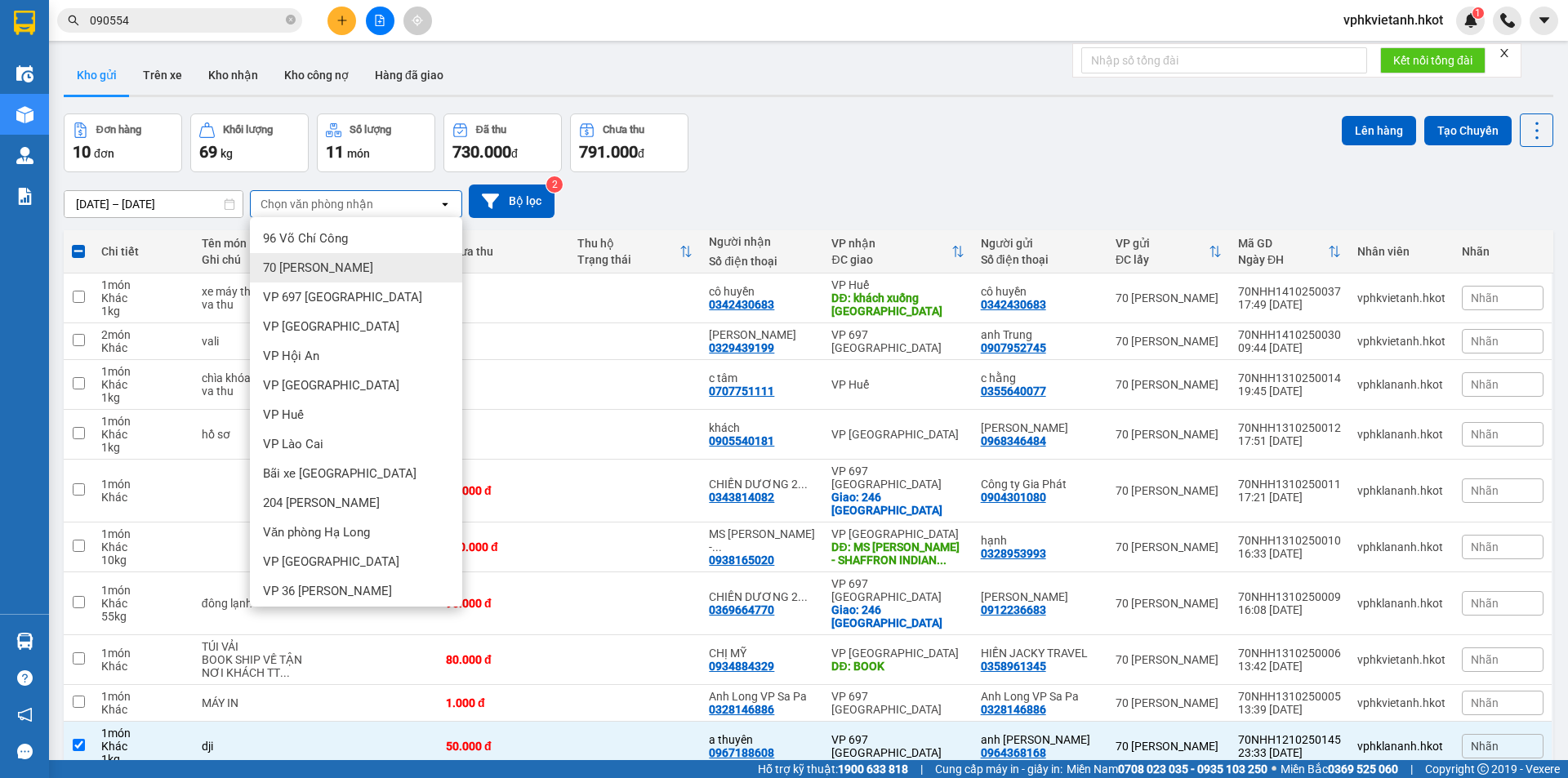
click at [290, 265] on span "70 [PERSON_NAME]" at bounding box center [318, 268] width 110 height 16
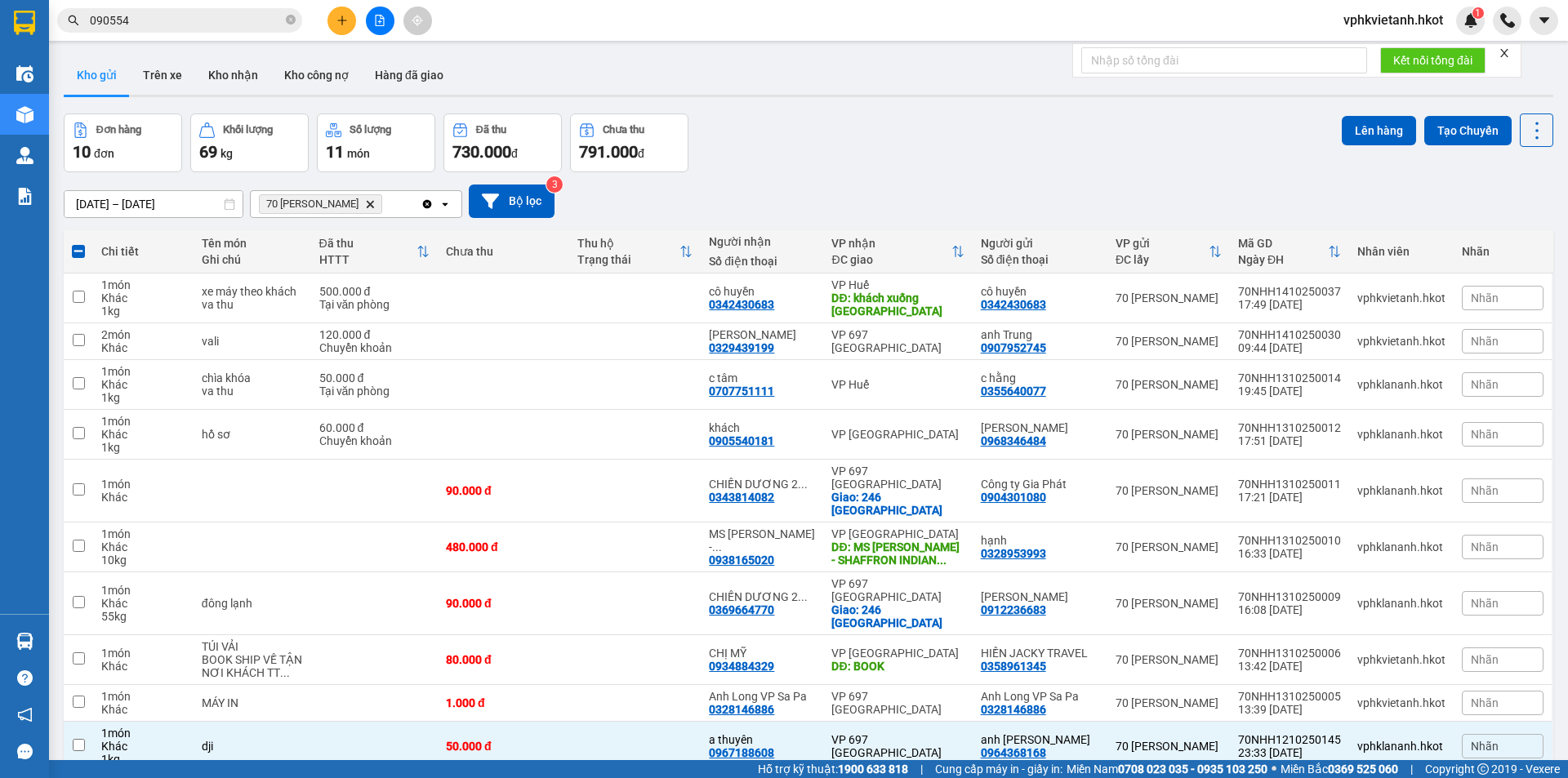
checkbox input "false"
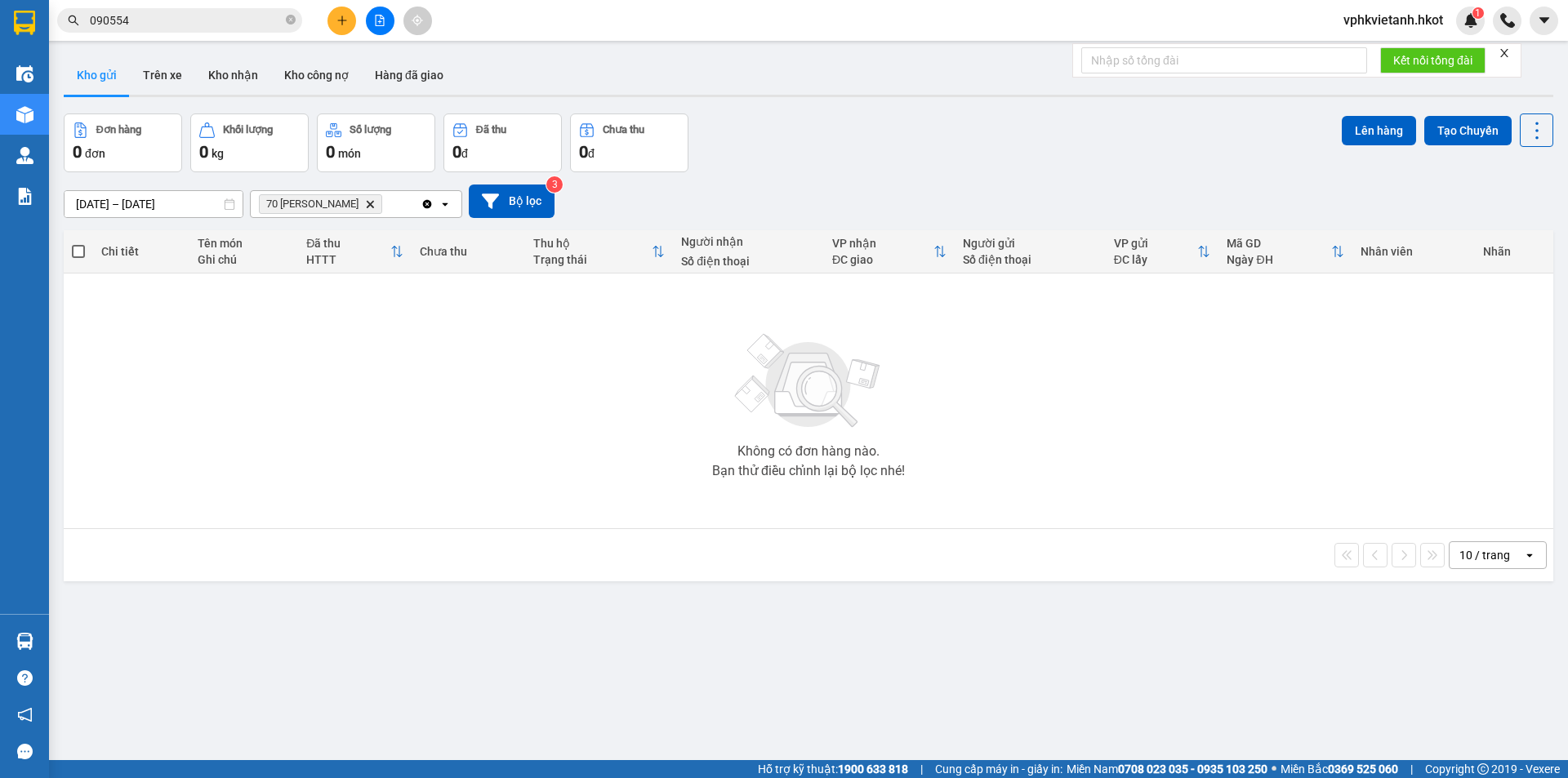
click at [113, 200] on input "[DATE] – [DATE]" at bounding box center [153, 204] width 178 height 26
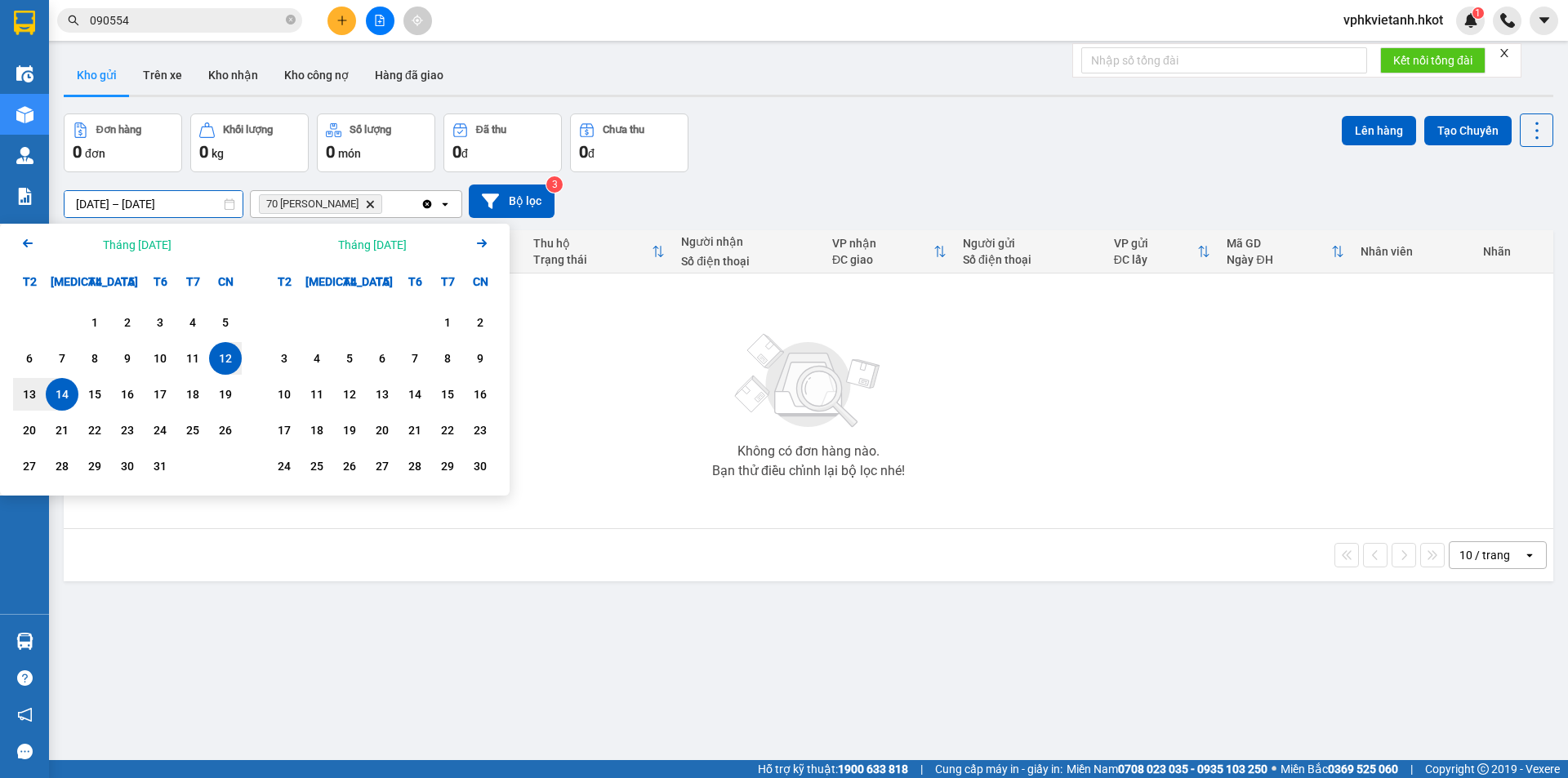
click at [863, 152] on div "Đơn hàng 0 đơn Khối lượng 0 kg Số lượng 0 món Đã thu 0 đ Chưa thu 0 đ Lên hàng …" at bounding box center [808, 142] width 1490 height 59
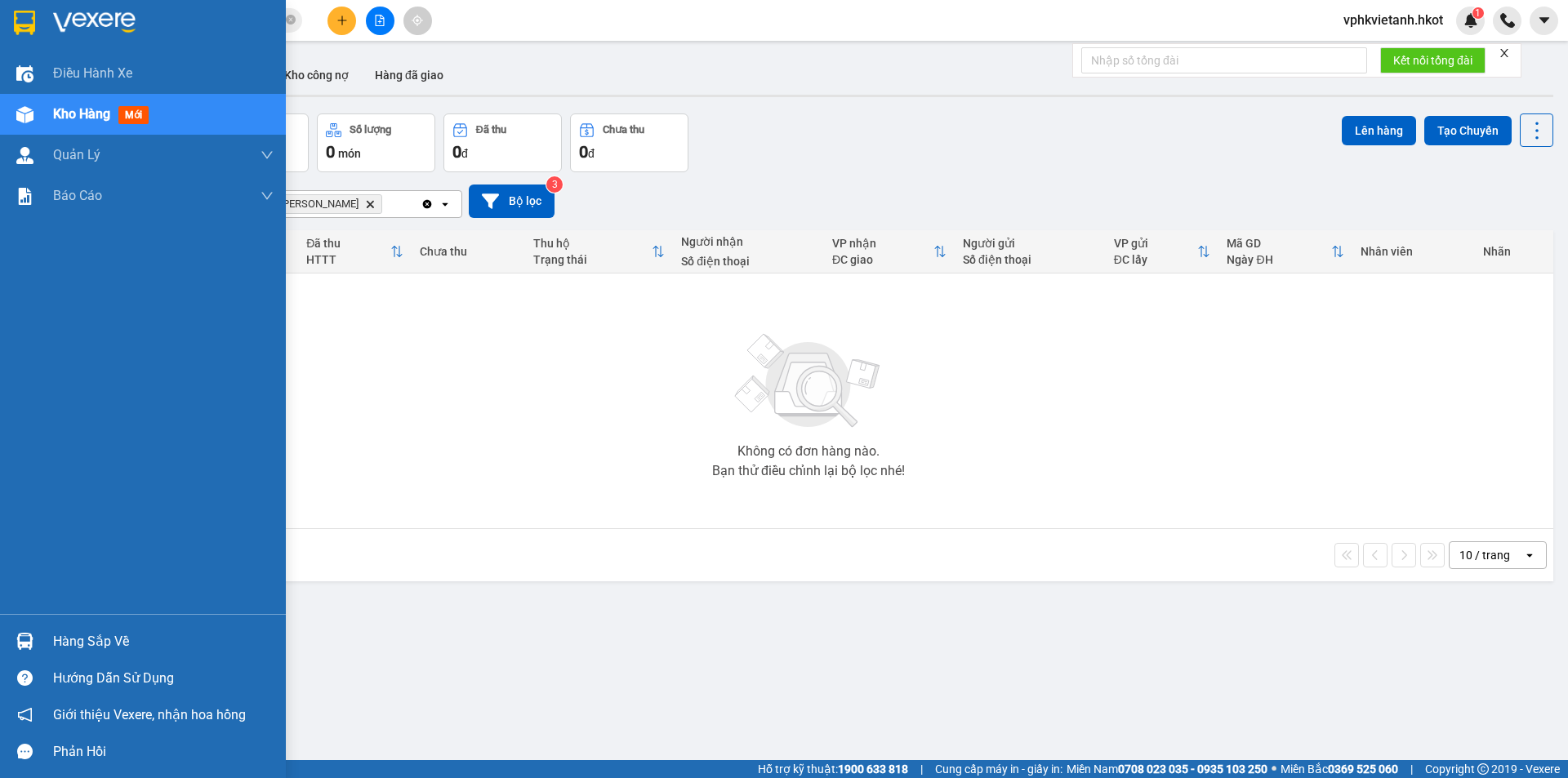
click at [21, 115] on img at bounding box center [24, 114] width 17 height 17
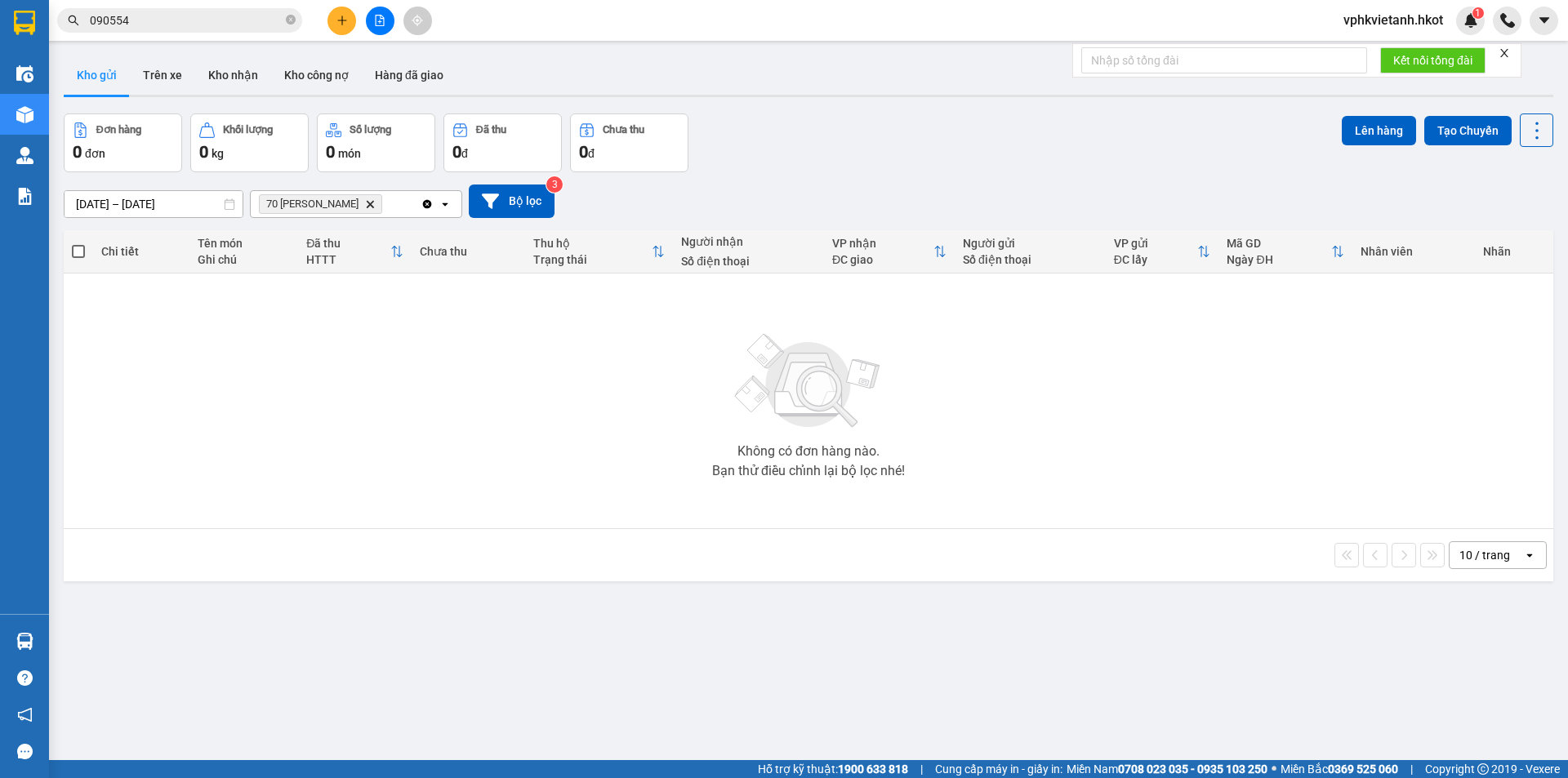
click at [375, 202] on icon "Delete" at bounding box center [370, 204] width 10 height 10
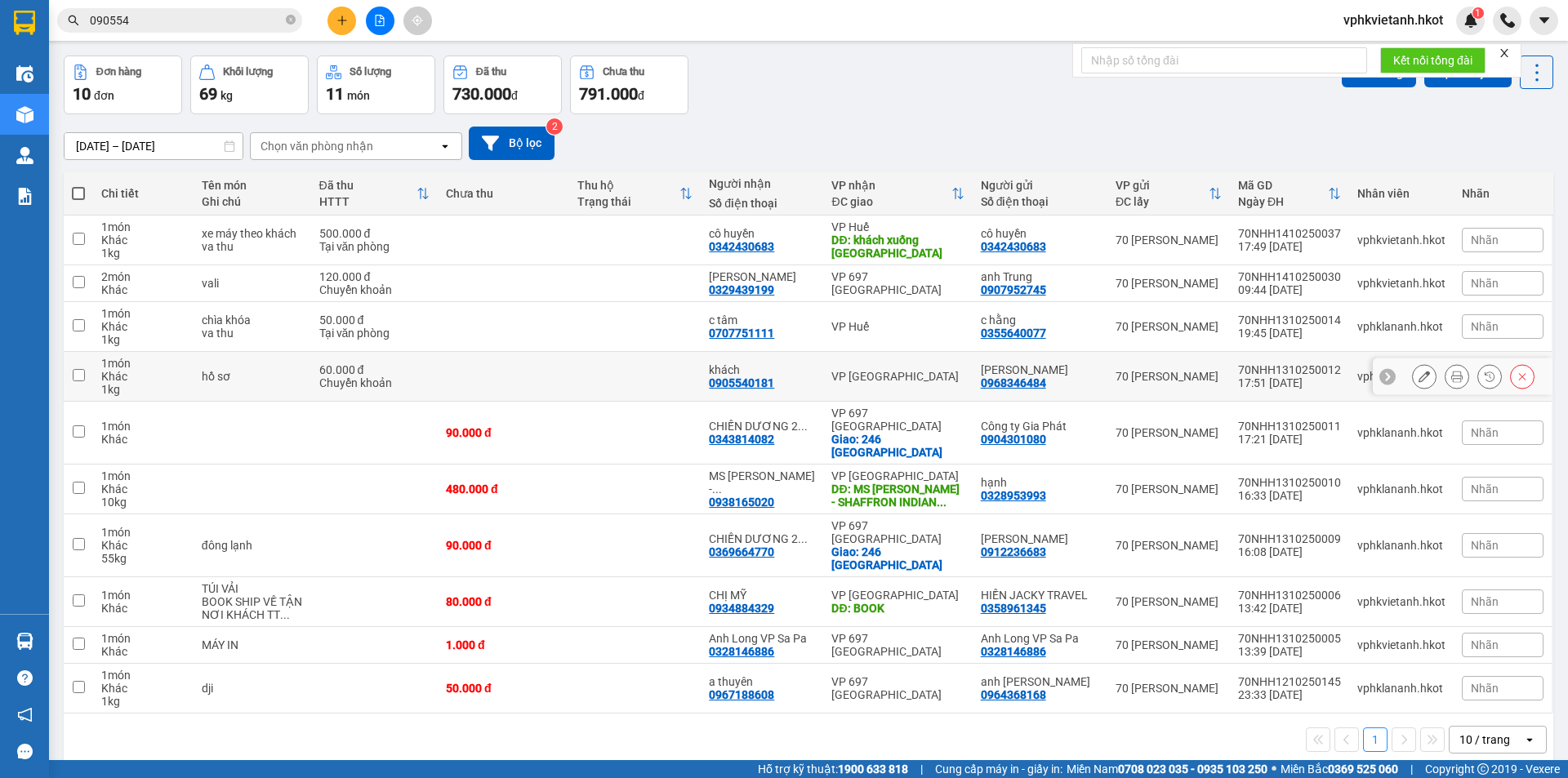
scroll to position [75, 0]
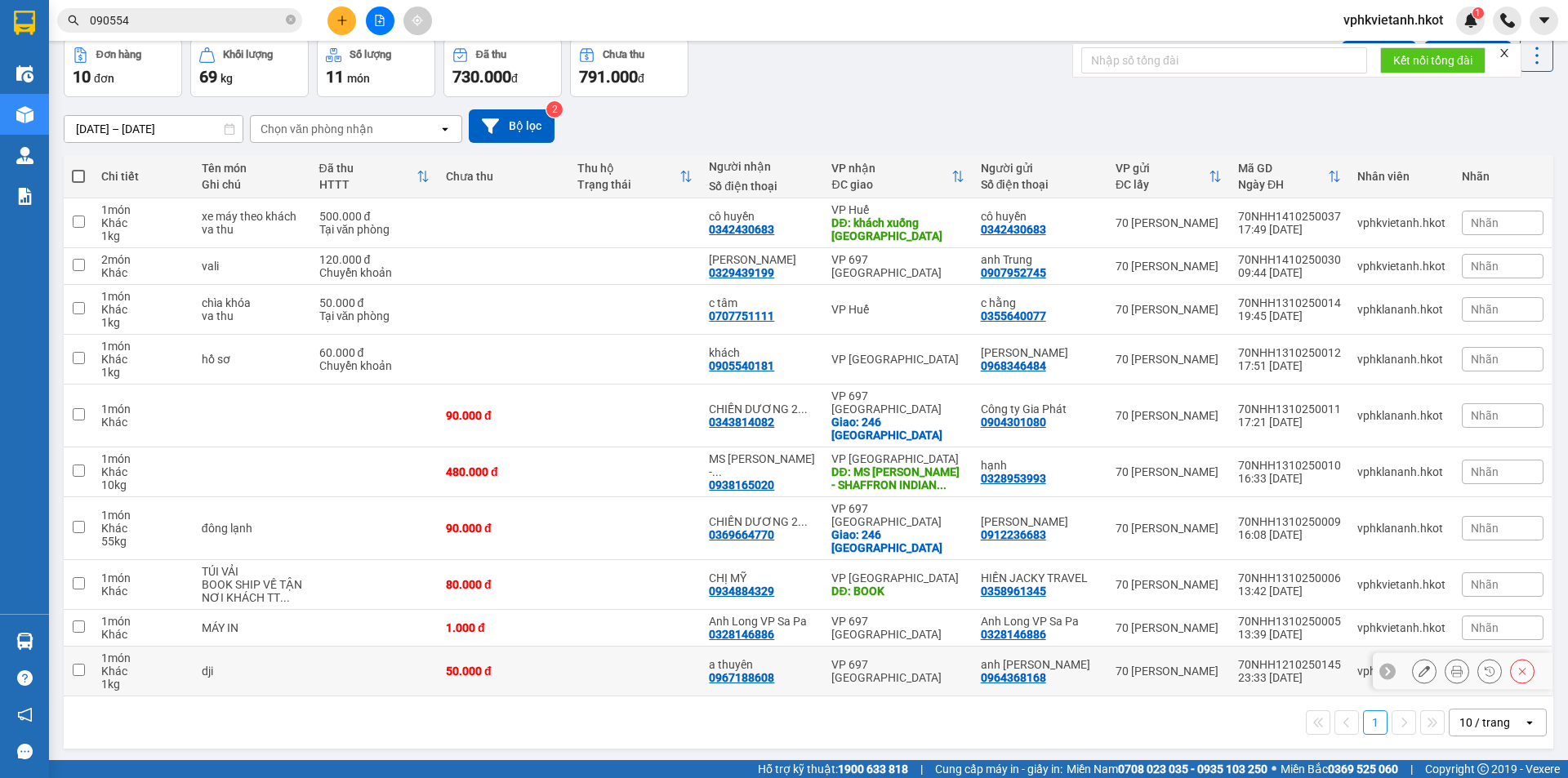
click at [493, 665] on div "50.000 đ" at bounding box center [503, 671] width 115 height 13
checkbox input "true"
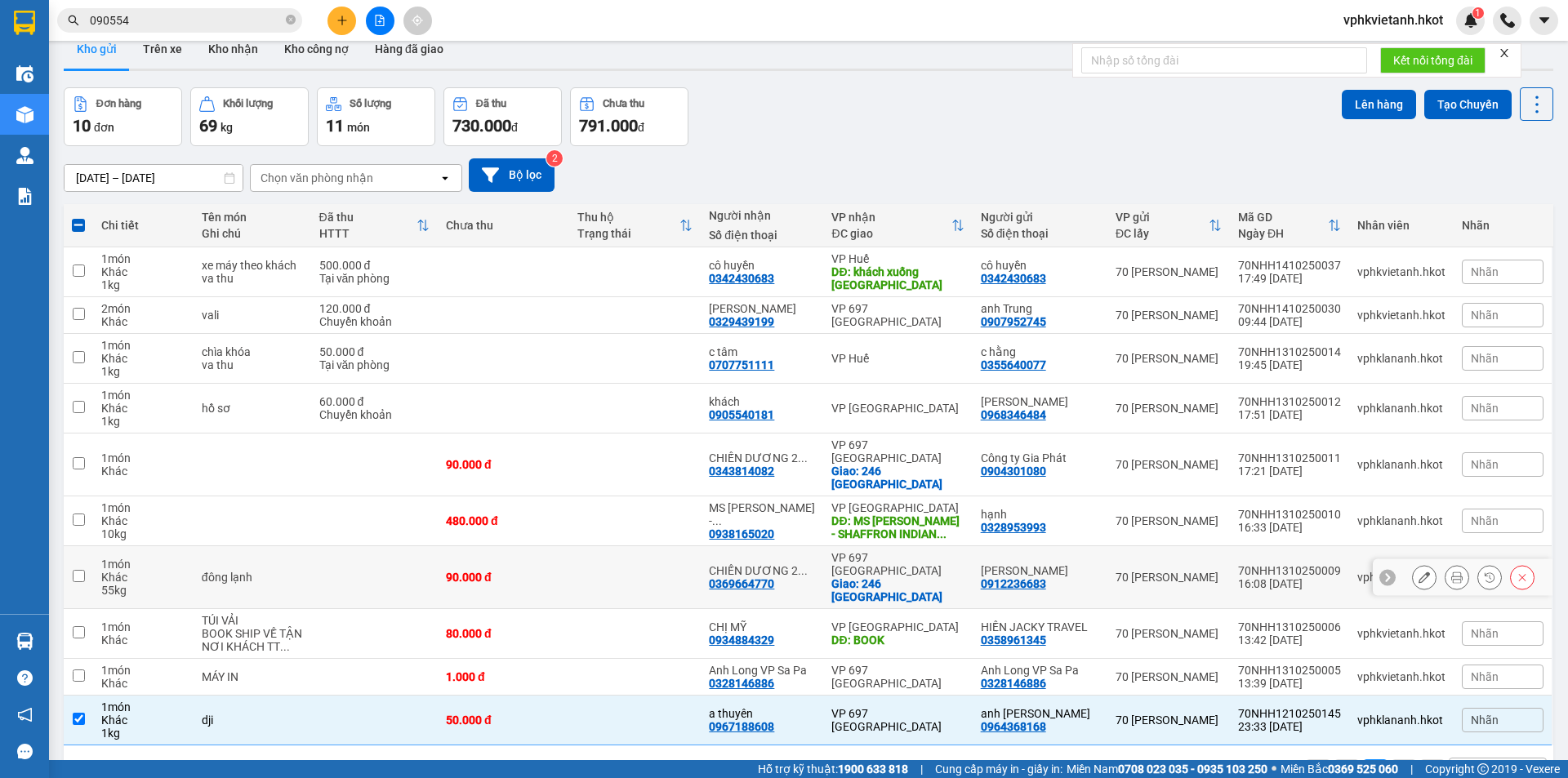
scroll to position [0, 0]
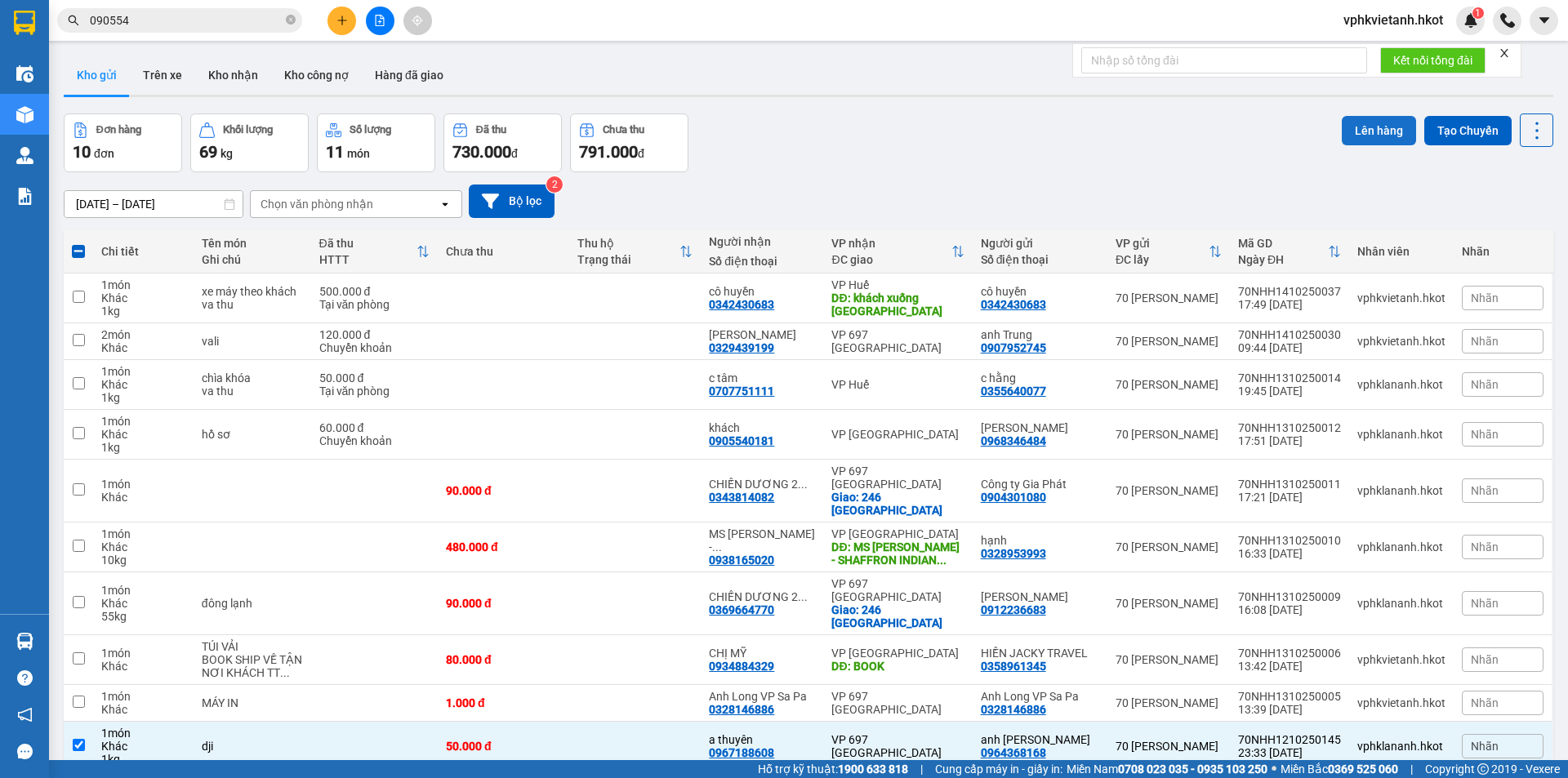
click at [1374, 132] on button "Lên hàng" at bounding box center [1379, 130] width 74 height 30
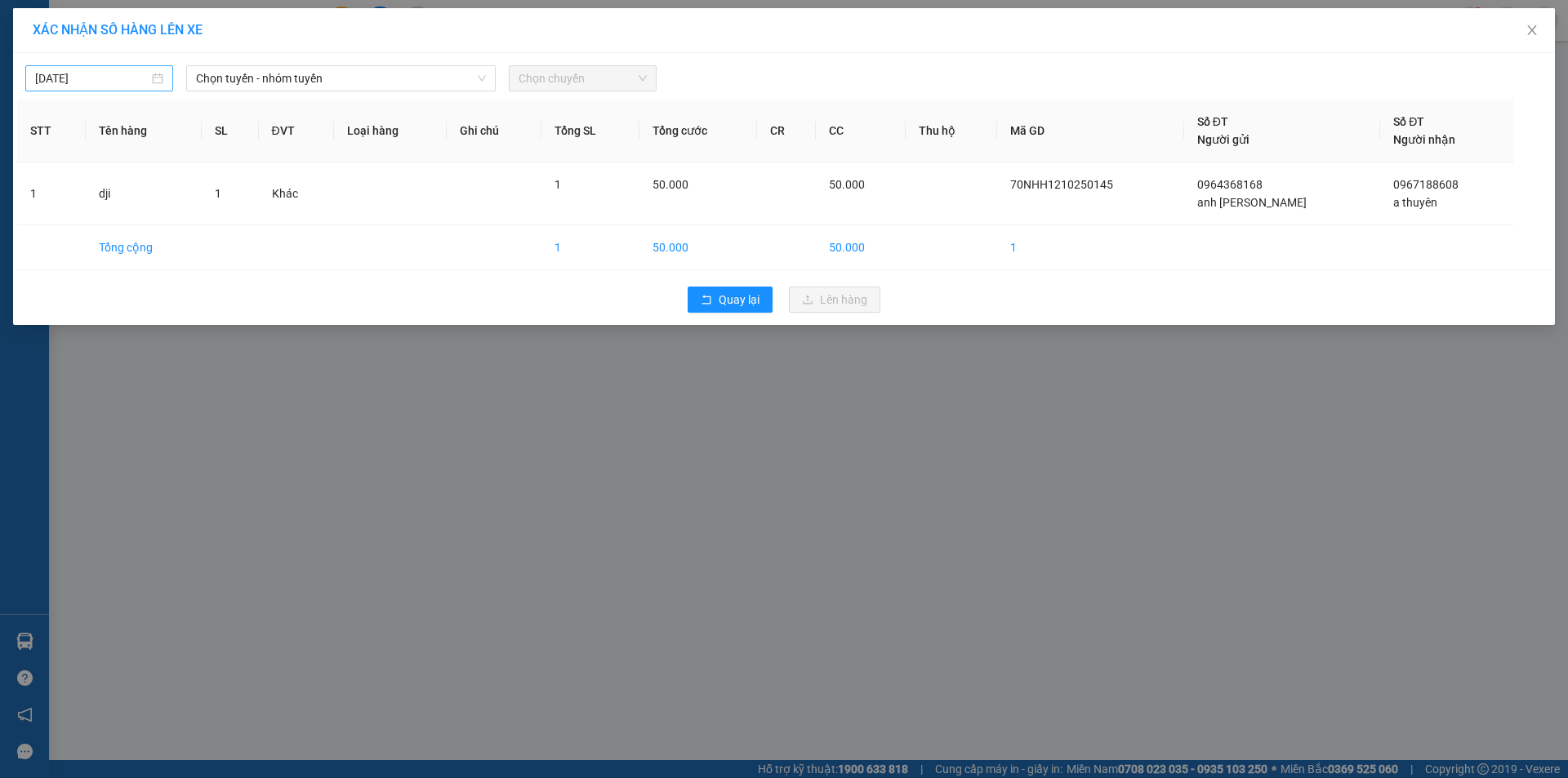
click at [92, 80] on input "[DATE]" at bounding box center [91, 79] width 113 height 18
click at [47, 217] on div "12" at bounding box center [50, 223] width 20 height 20
type input "[DATE]"
click at [243, 76] on span "Chọn tuyến - nhóm tuyến" at bounding box center [341, 78] width 290 height 24
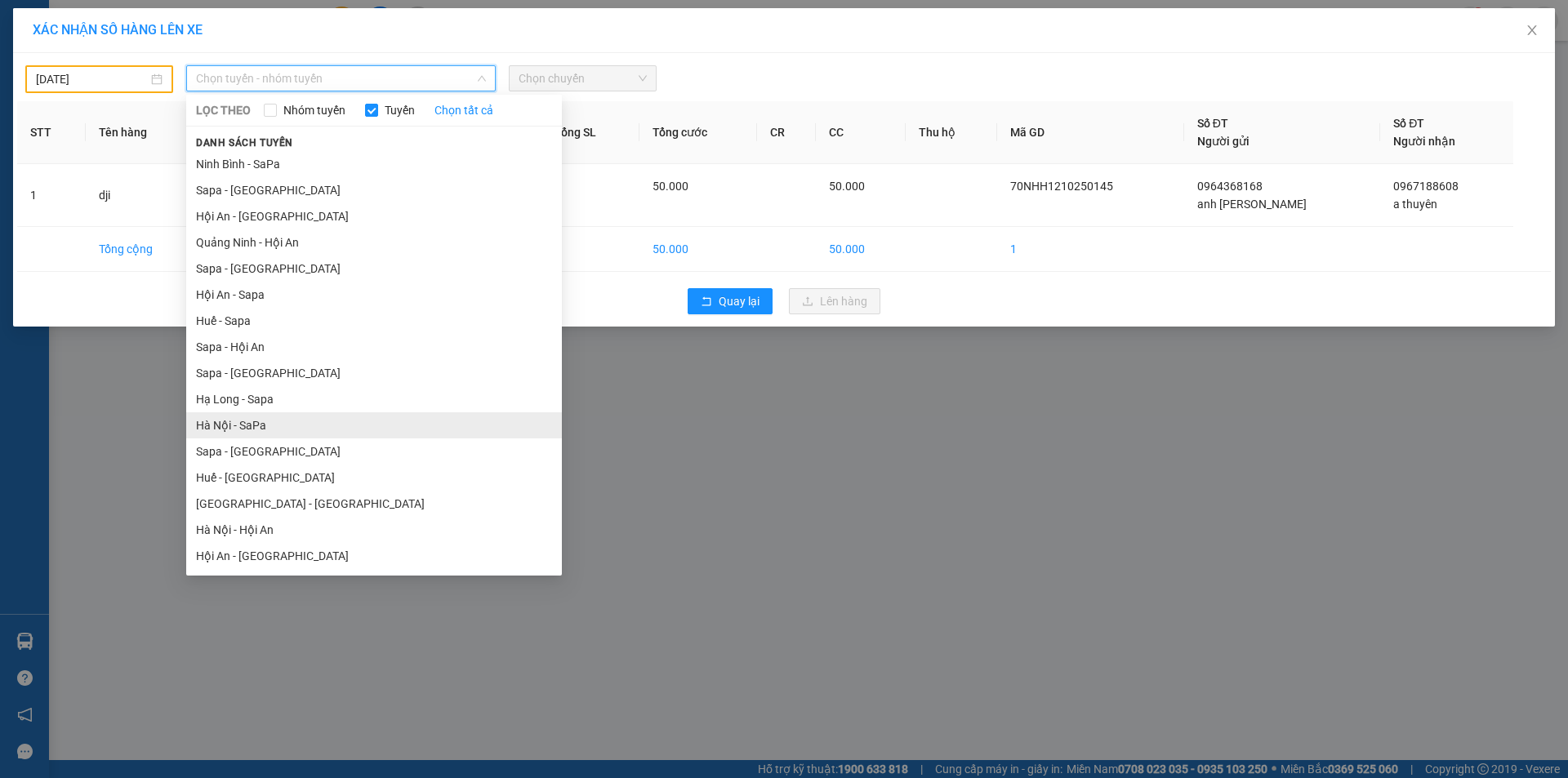
click at [240, 416] on li "Hà Nội - SaPa" at bounding box center [374, 425] width 375 height 26
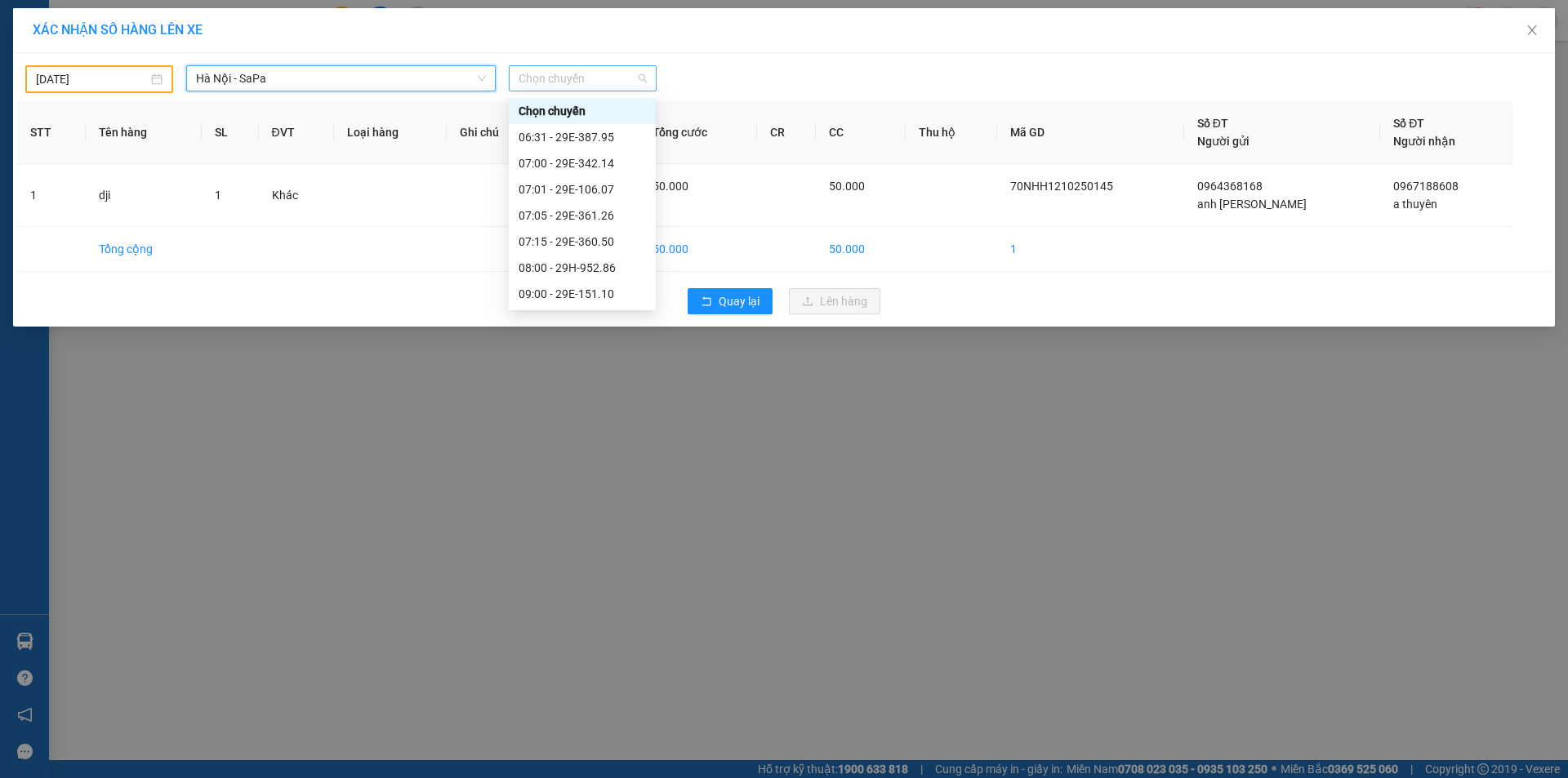
click at [534, 84] on span "Chọn chuyến" at bounding box center [583, 78] width 128 height 24
click at [575, 158] on div "23:00 - 29H-953.23" at bounding box center [582, 164] width 128 height 18
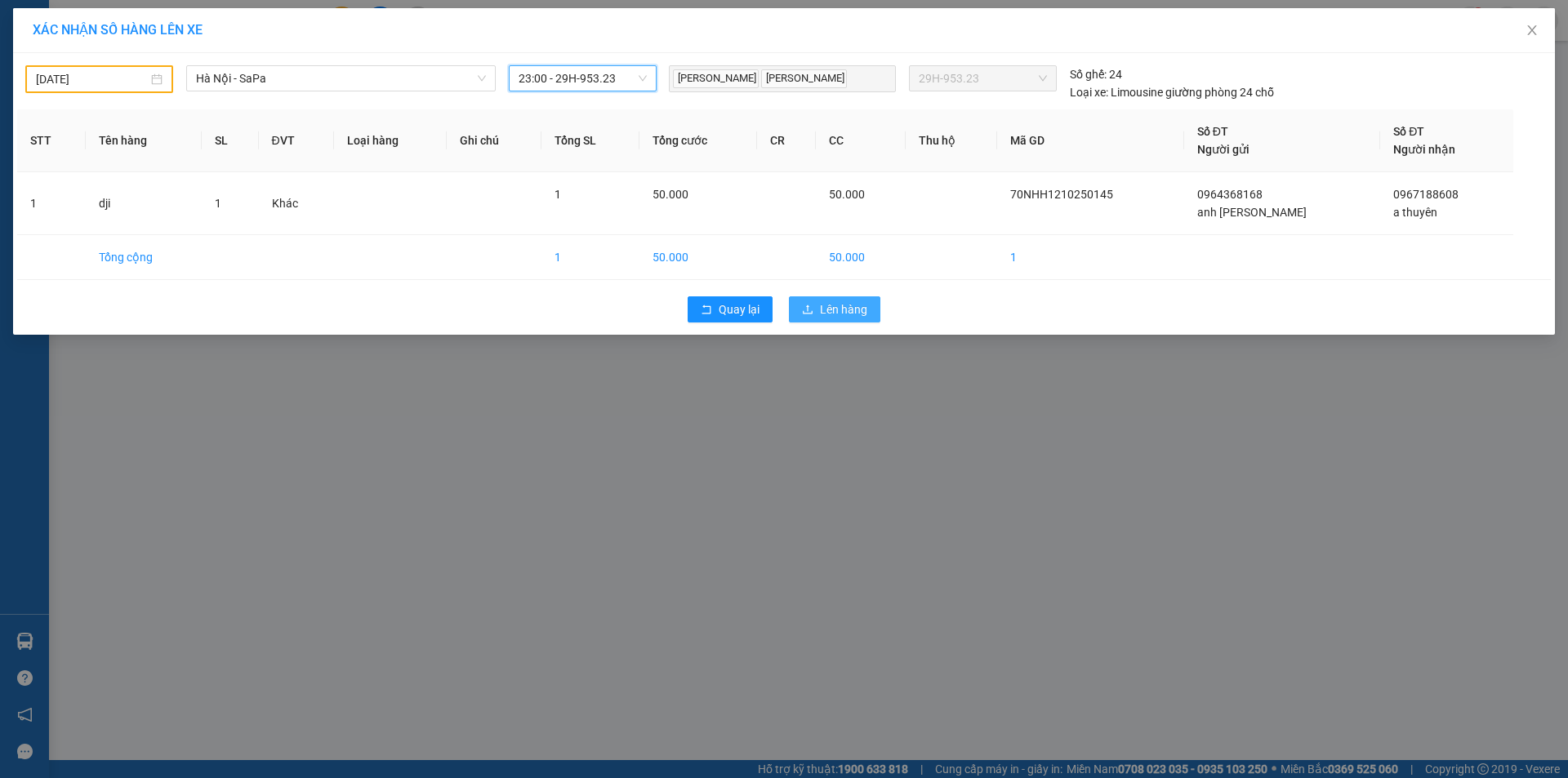
click at [814, 302] on button "Lên hàng" at bounding box center [834, 309] width 91 height 26
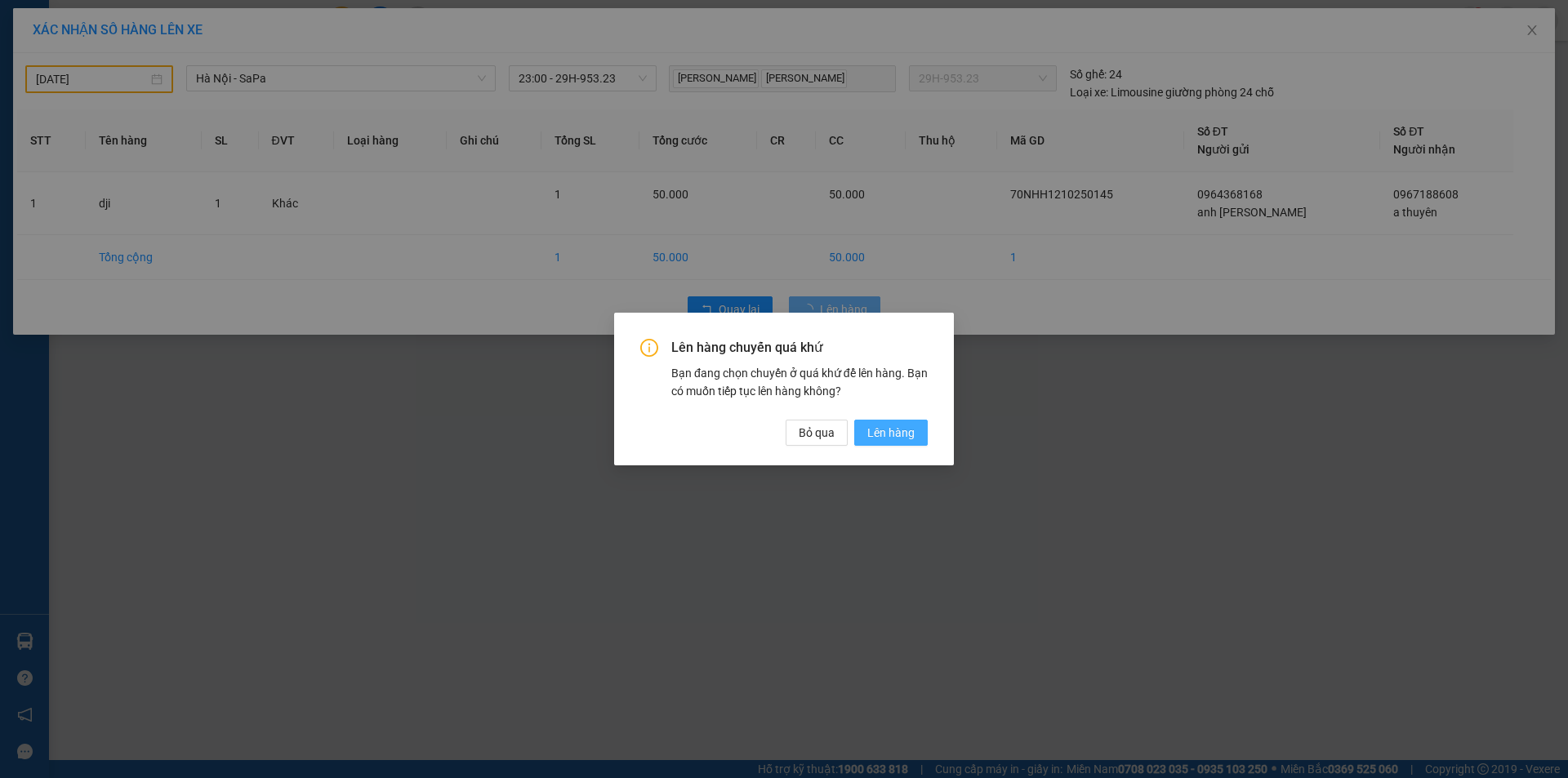
click at [905, 432] on span "Lên hàng" at bounding box center [891, 433] width 47 height 18
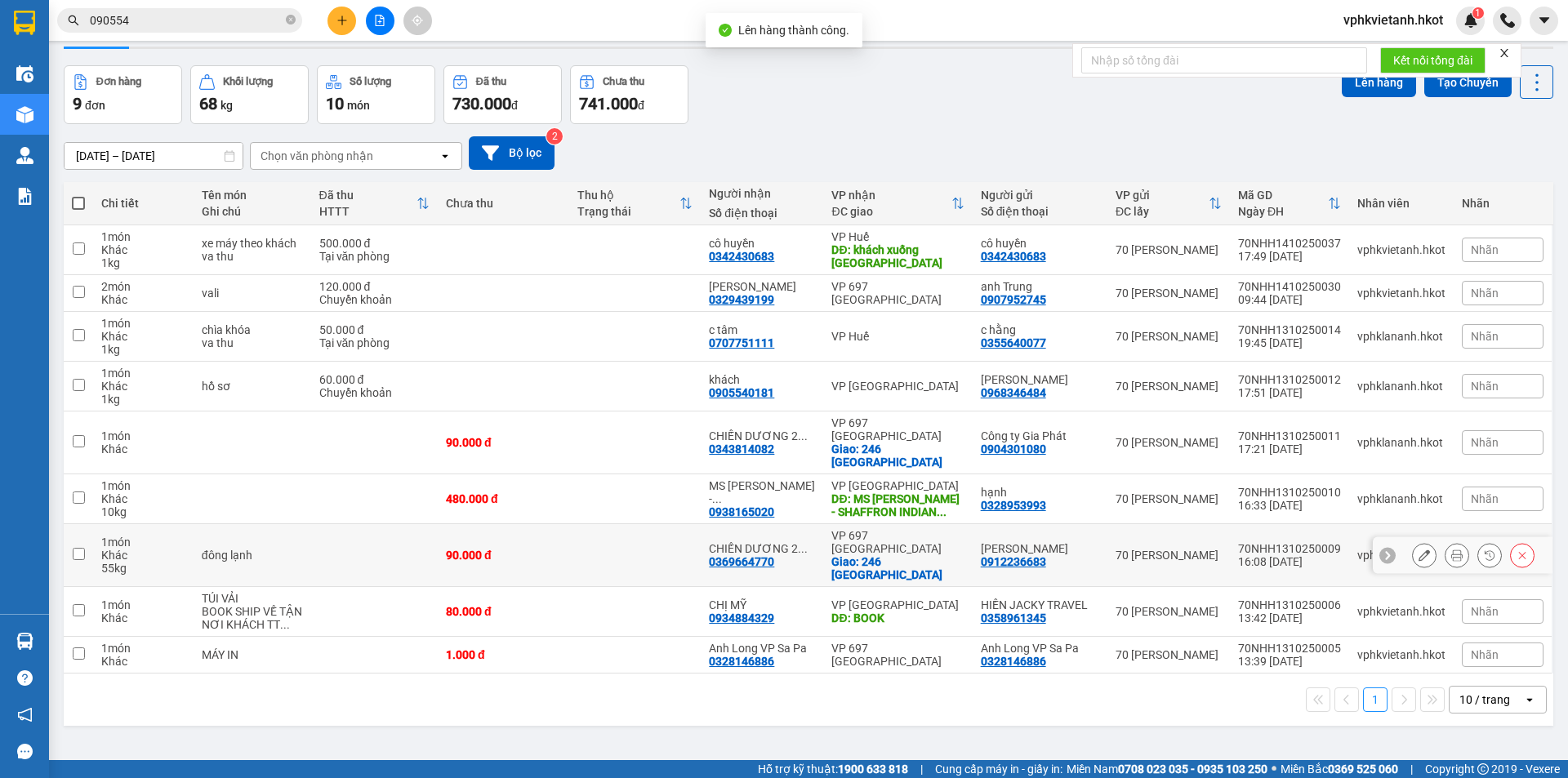
scroll to position [75, 0]
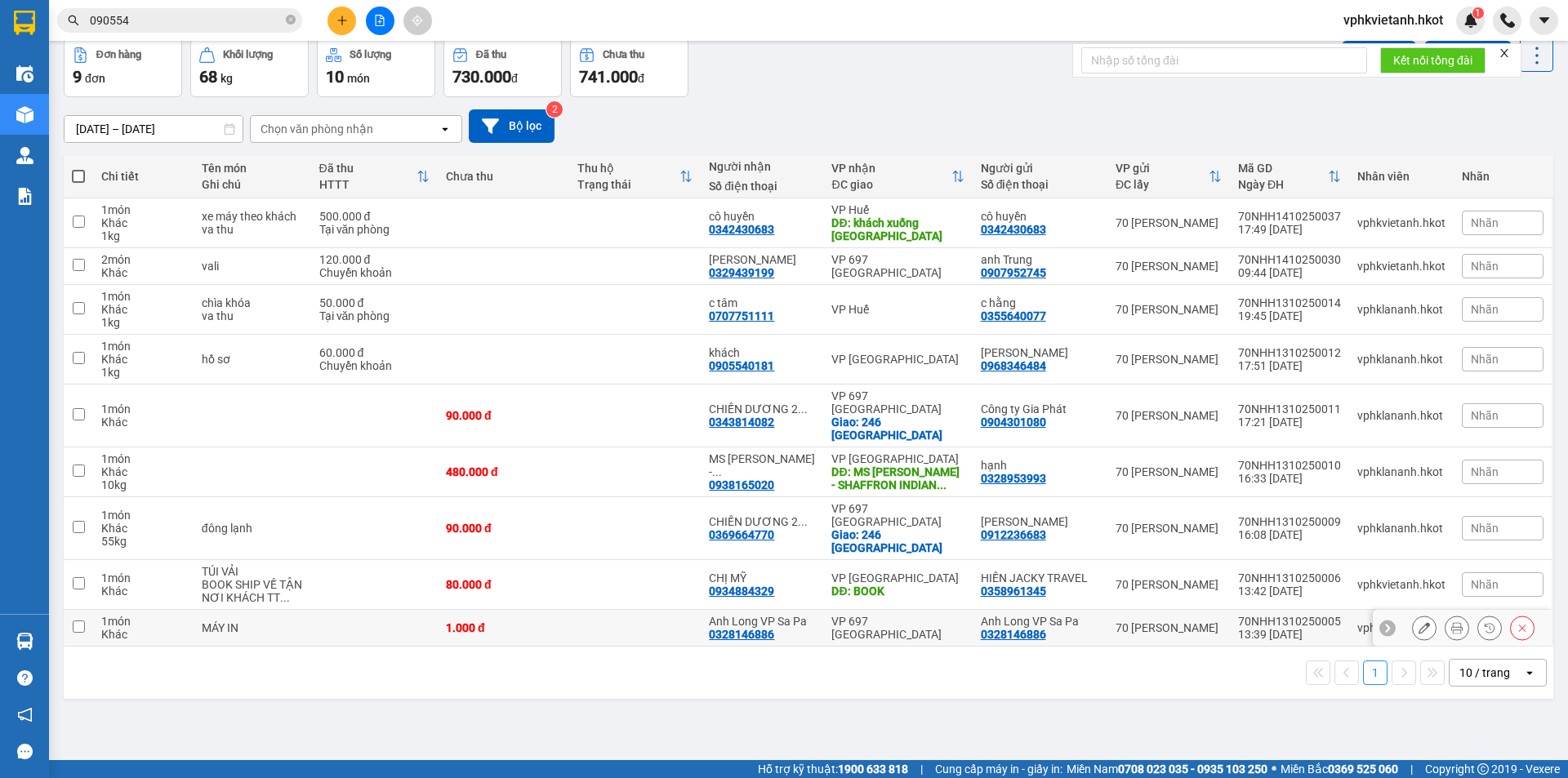
click at [607, 610] on td at bounding box center [634, 628] width 131 height 37
checkbox input "true"
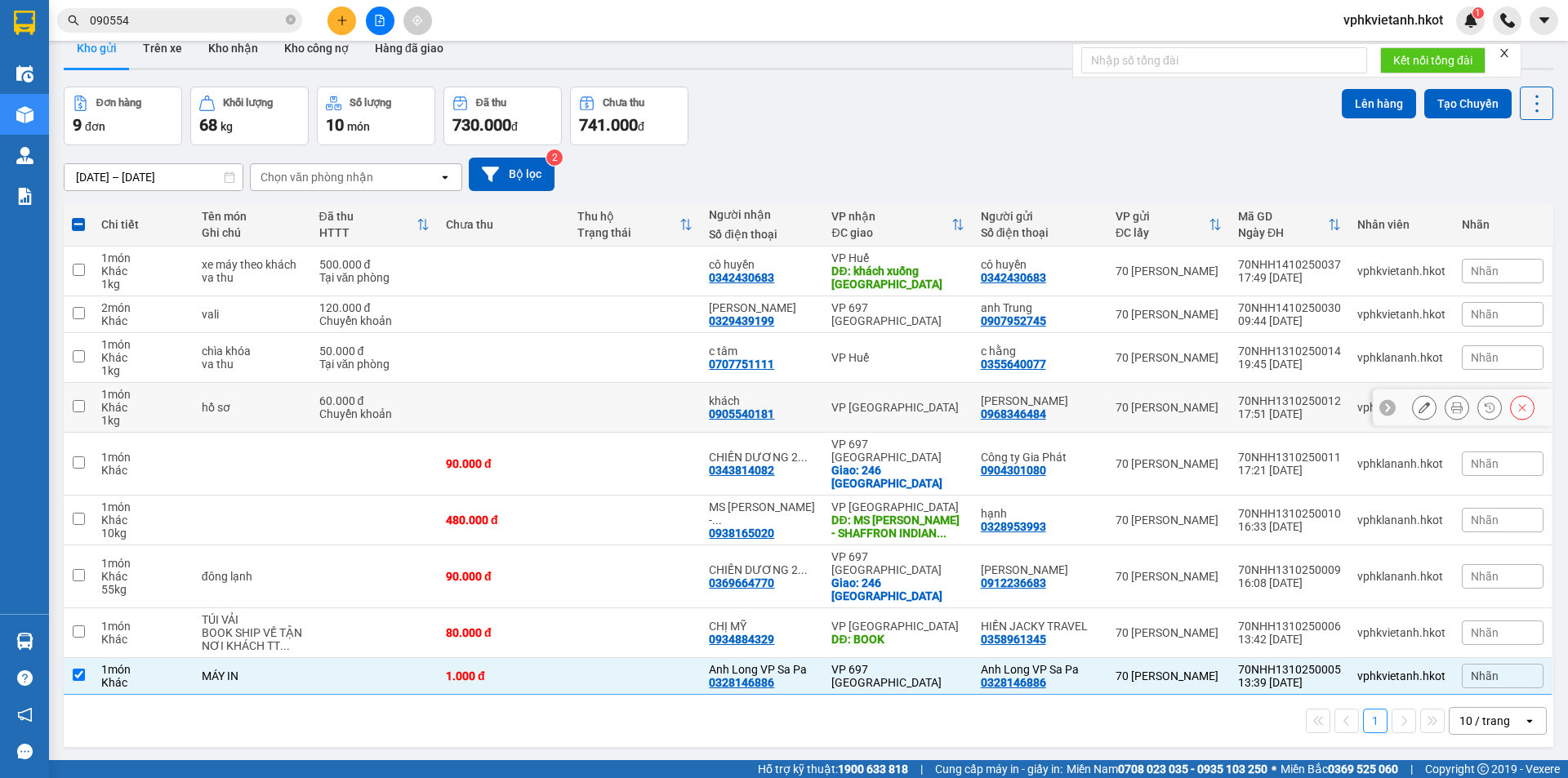
scroll to position [0, 0]
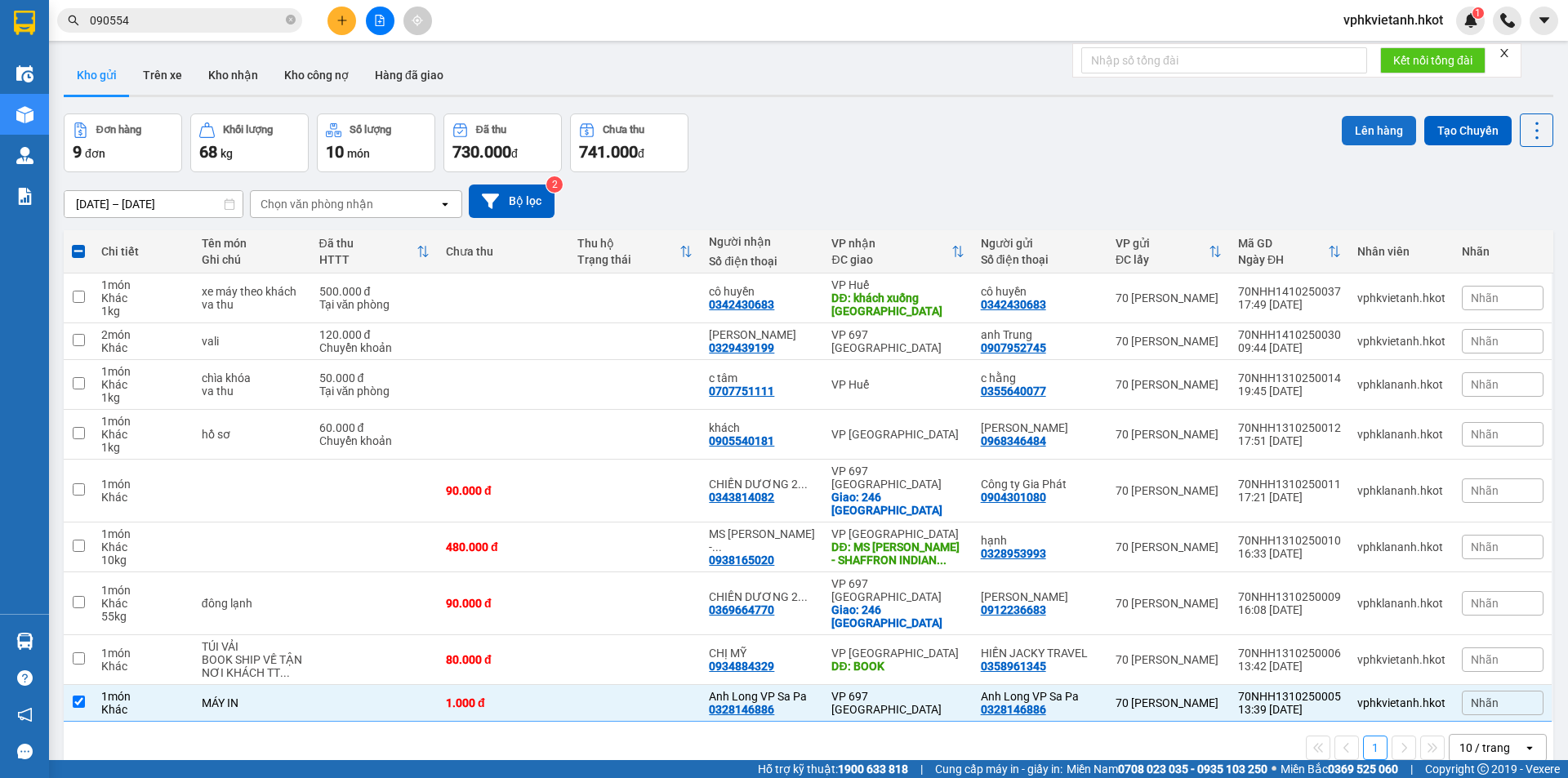
click at [1350, 130] on button "Lên hàng" at bounding box center [1379, 130] width 74 height 30
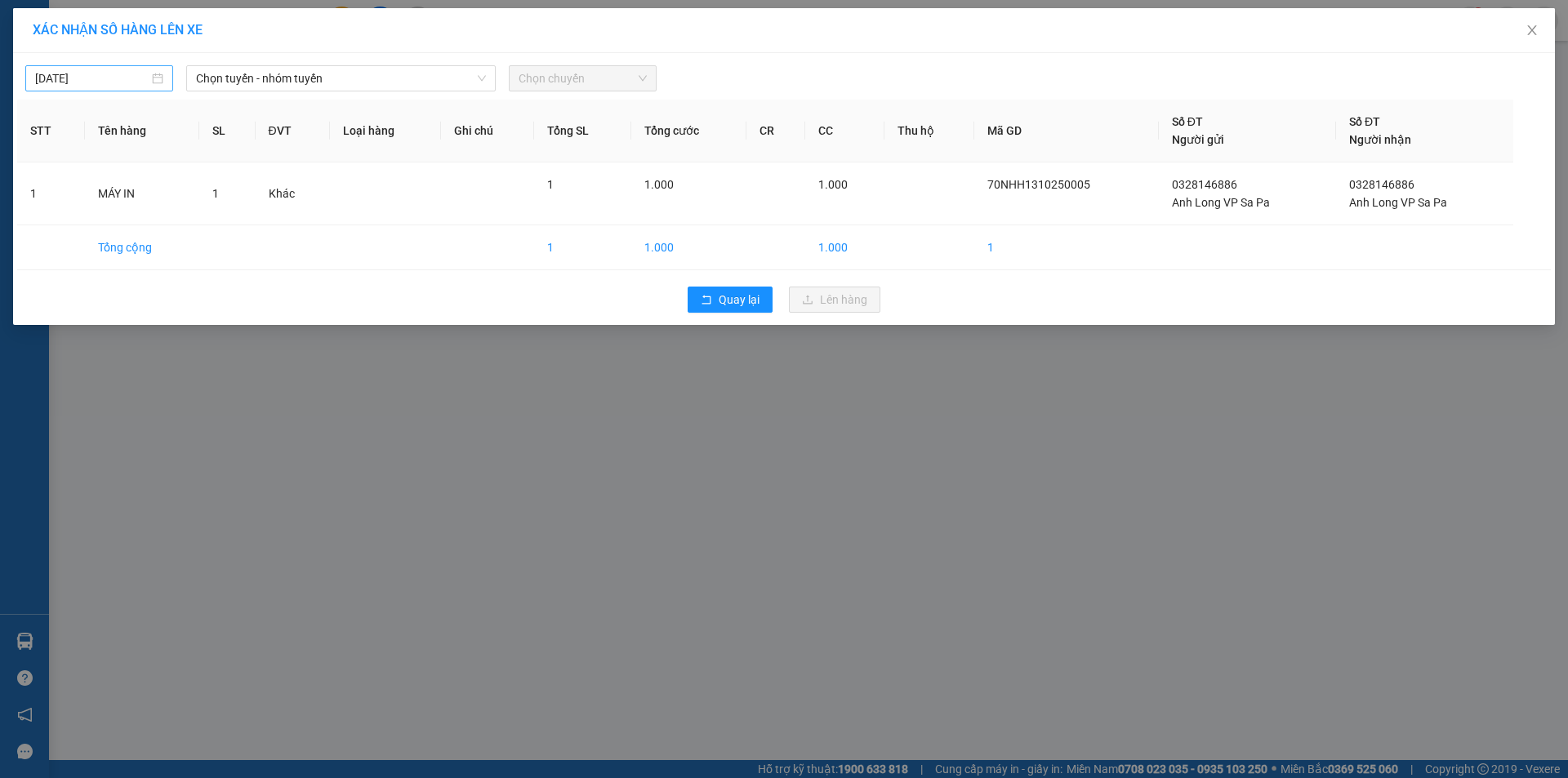
click at [98, 67] on div "[DATE]" at bounding box center [99, 78] width 147 height 26
click at [80, 219] on div "13" at bounding box center [80, 223] width 20 height 20
type input "[DATE]"
click at [258, 72] on span "Chọn tuyến - nhóm tuyến" at bounding box center [341, 78] width 290 height 24
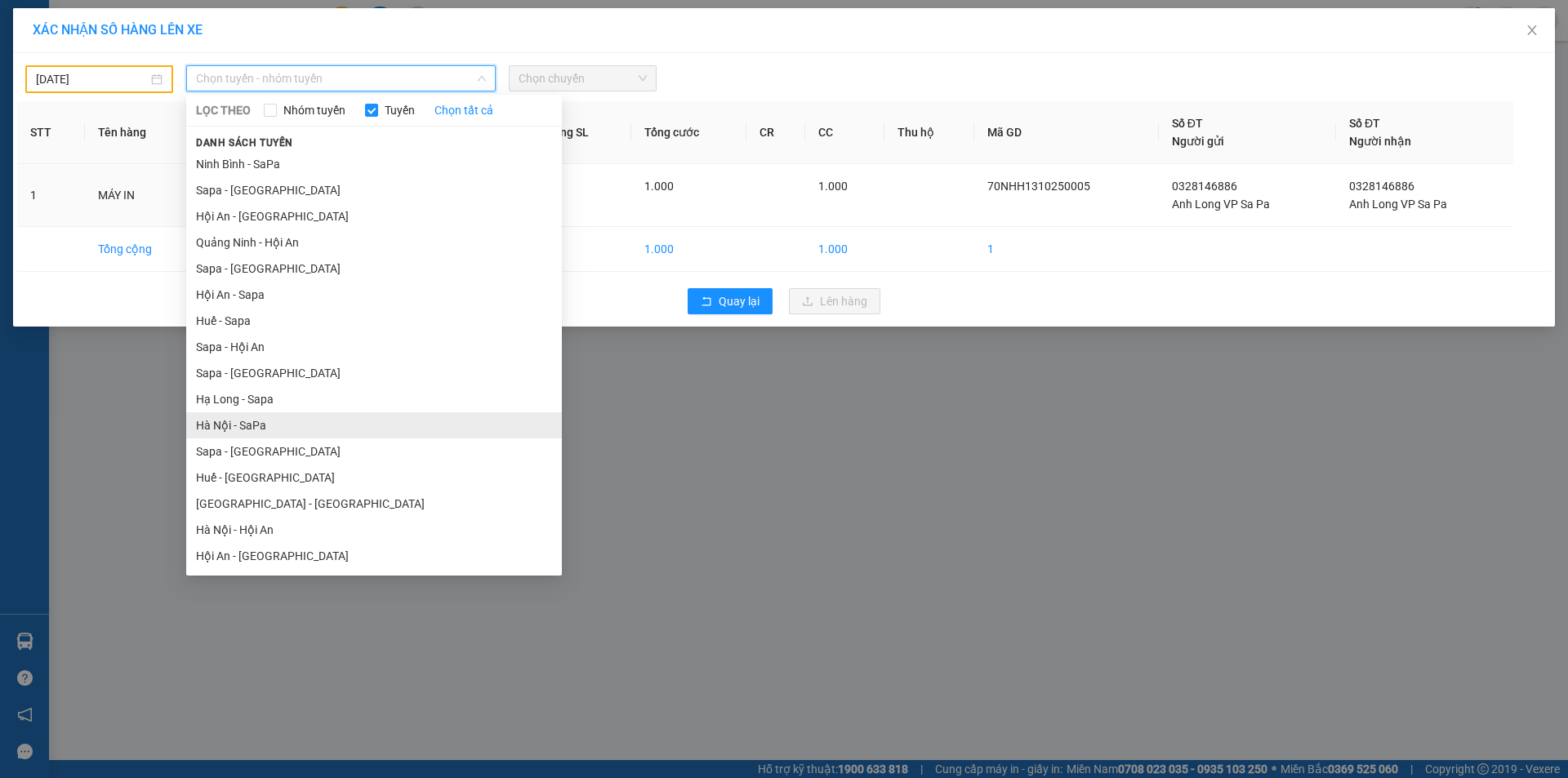
click at [233, 429] on li "Hà Nội - SaPa" at bounding box center [374, 425] width 375 height 26
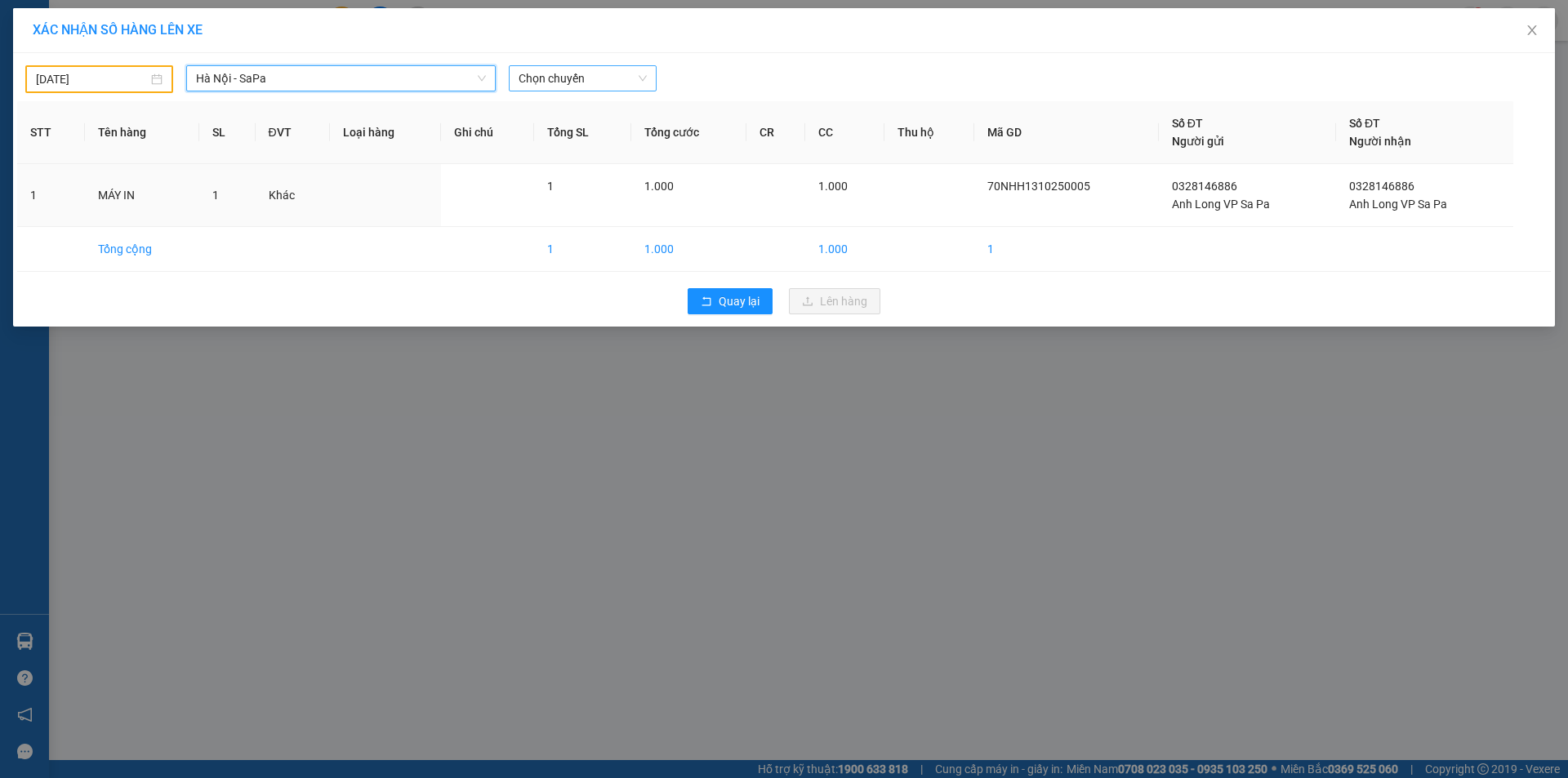
click at [536, 75] on span "Chọn chuyến" at bounding box center [583, 78] width 128 height 24
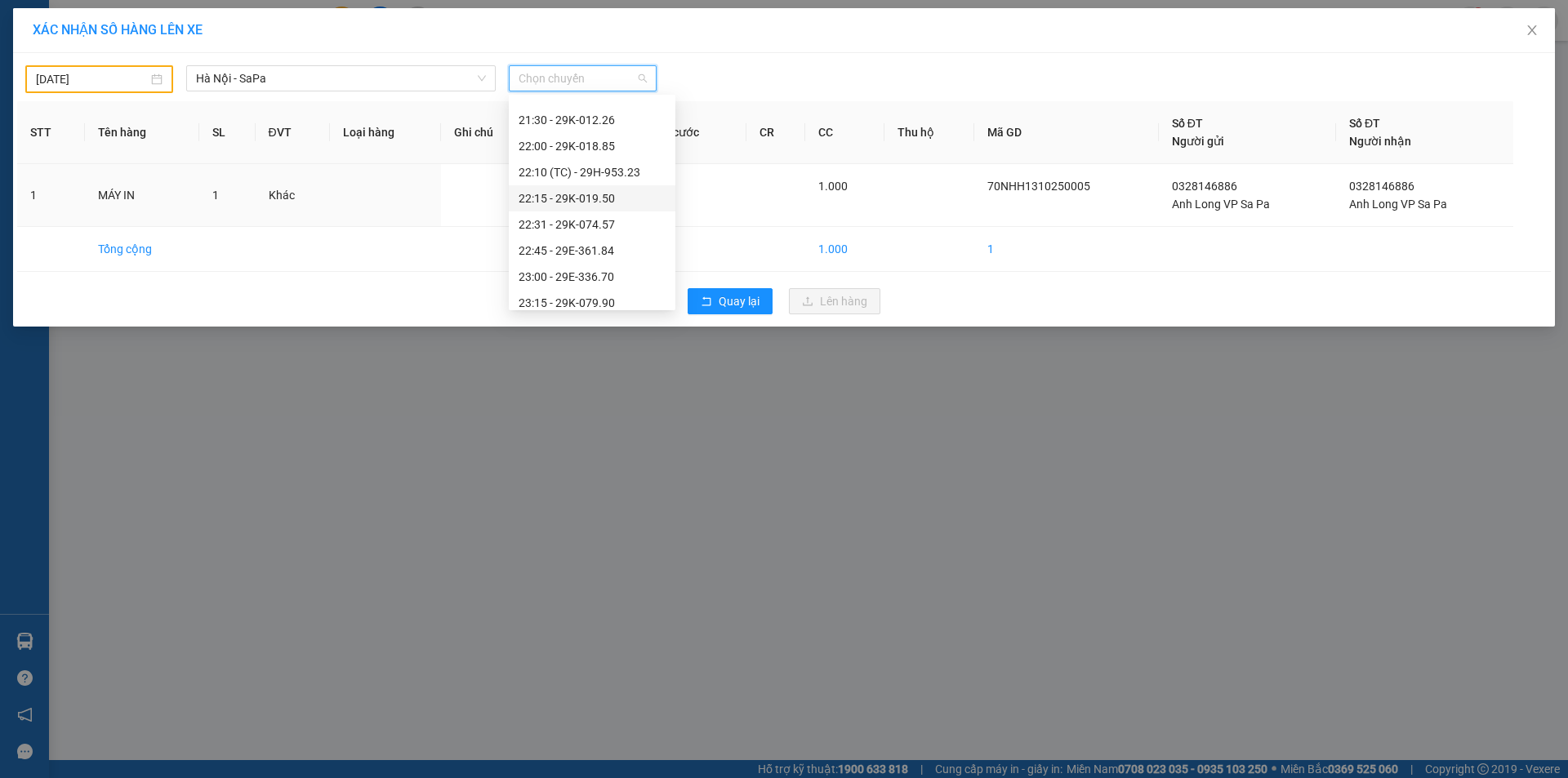
scroll to position [888, 0]
click at [570, 213] on div "23:15 - 29K-079.90" at bounding box center [592, 215] width 147 height 18
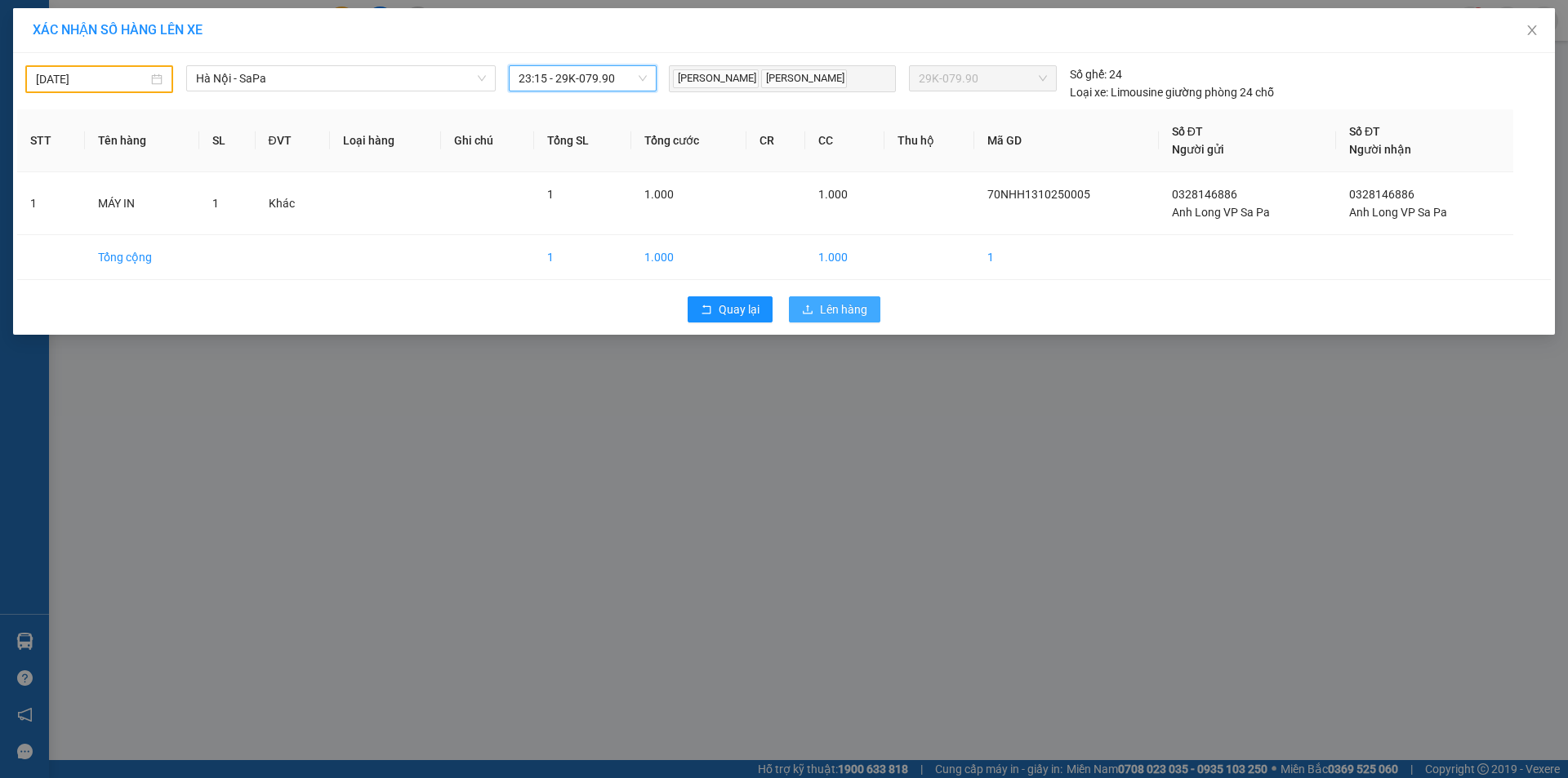
click at [805, 312] on icon "upload" at bounding box center [808, 309] width 12 height 12
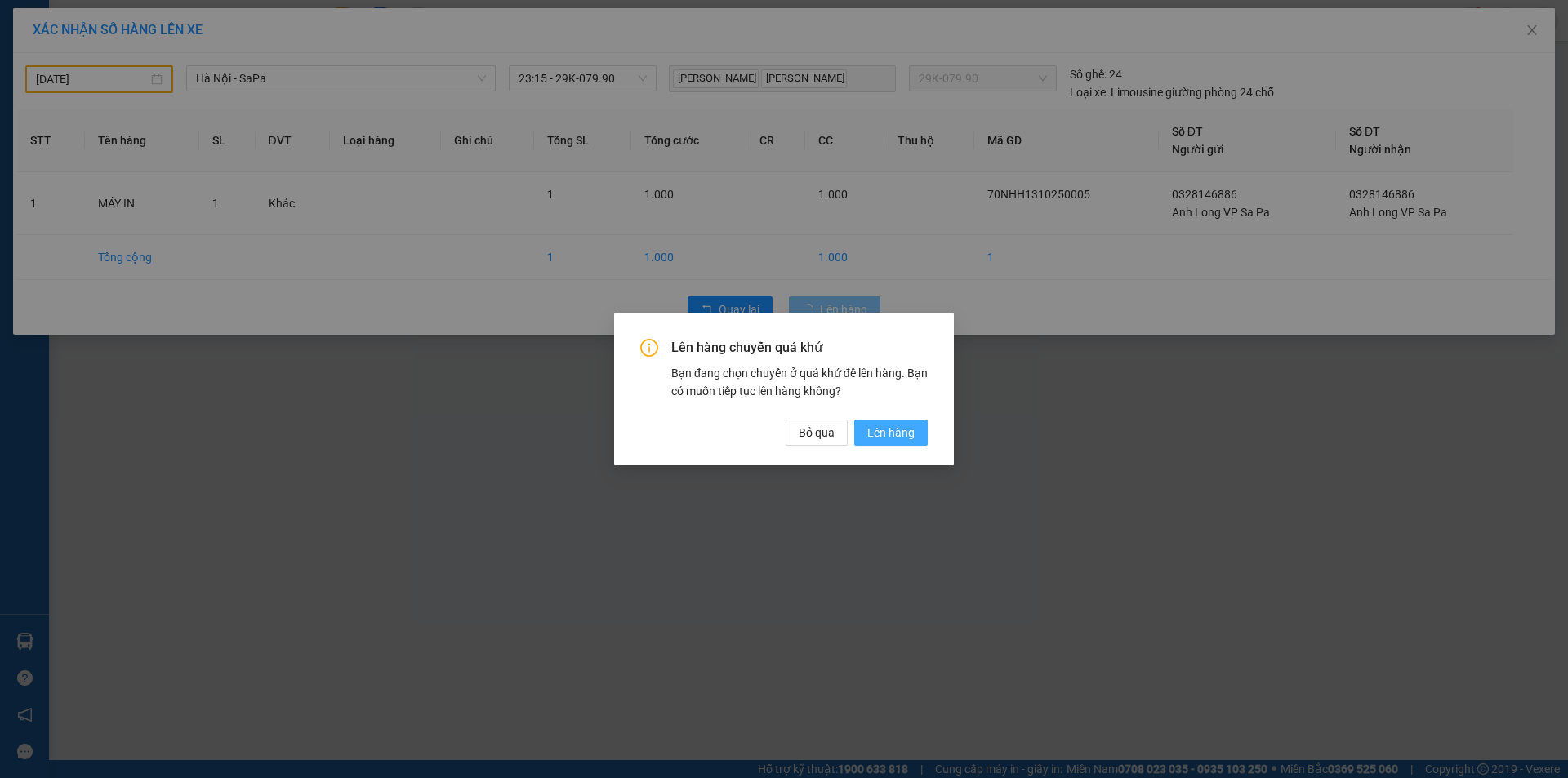
click at [897, 422] on button "Lên hàng" at bounding box center [890, 432] width 73 height 26
